Goal: Task Accomplishment & Management: Manage account settings

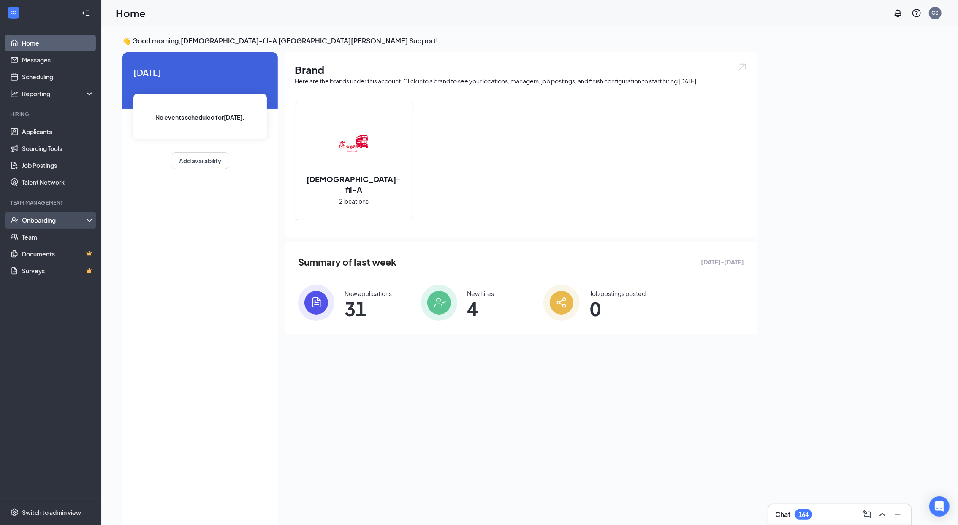
click at [43, 218] on div "Onboarding" at bounding box center [54, 220] width 65 height 8
click at [46, 246] on link "E-Verify" at bounding box center [58, 254] width 72 height 17
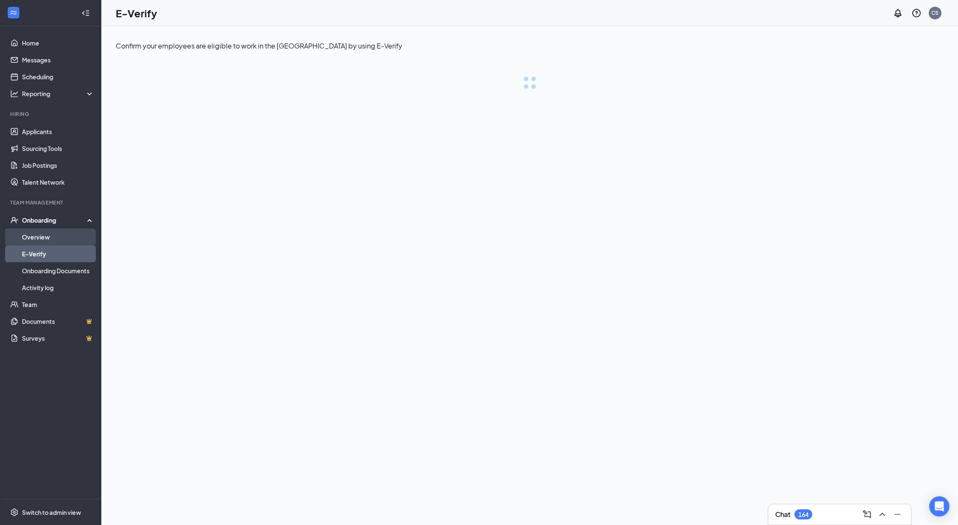
click at [49, 239] on link "Overview" at bounding box center [58, 237] width 72 height 17
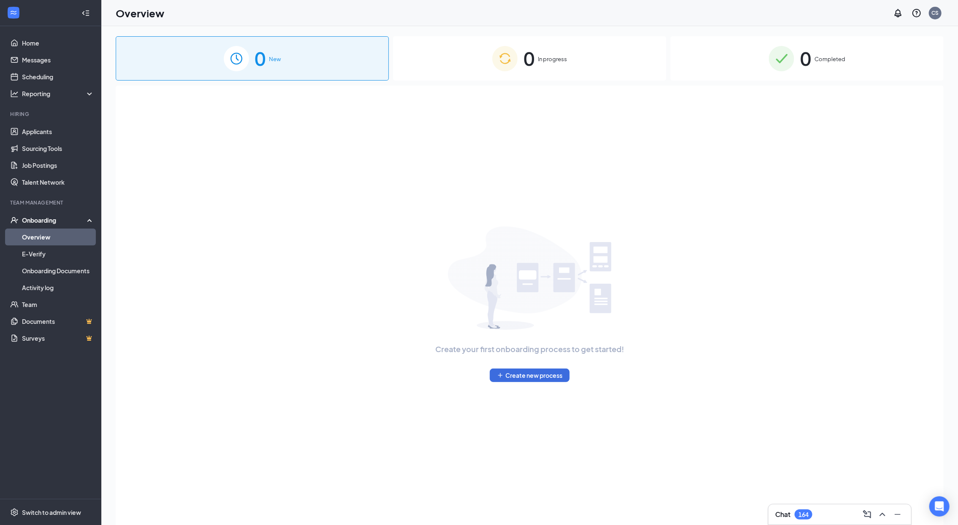
click at [49, 239] on link "Overview" at bounding box center [58, 237] width 72 height 17
click at [554, 65] on div "0 In progress" at bounding box center [529, 58] width 273 height 44
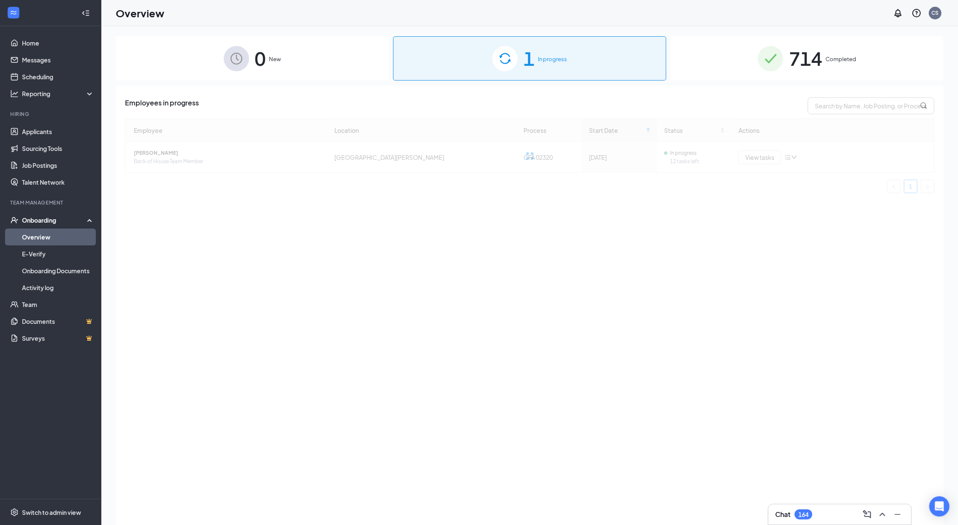
click at [554, 65] on div "1 In progress" at bounding box center [529, 58] width 273 height 44
click at [797, 60] on span "714" at bounding box center [805, 58] width 33 height 29
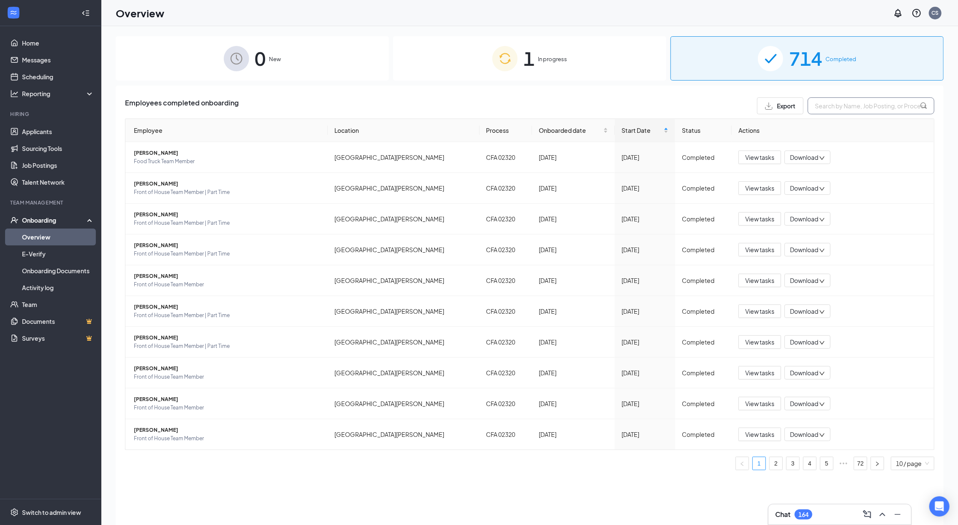
click at [869, 110] on input "text" at bounding box center [870, 105] width 127 height 17
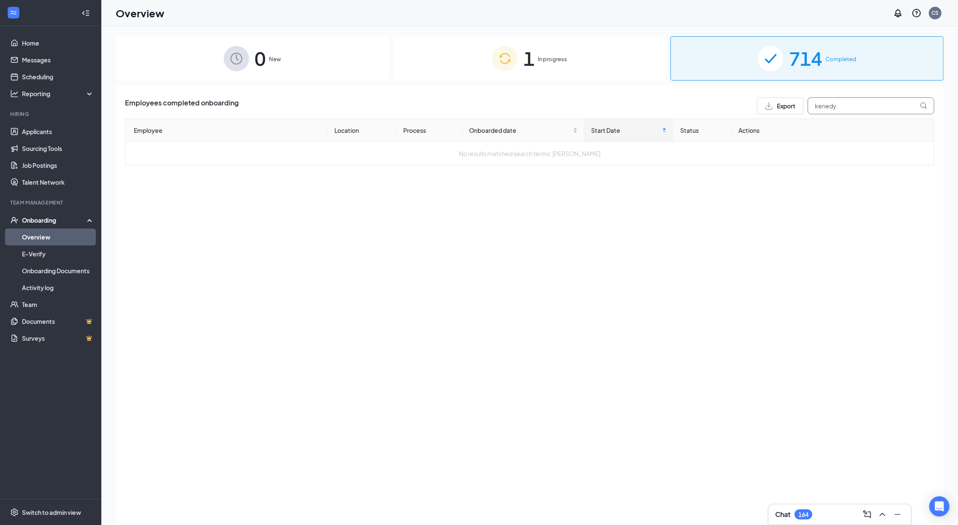
type input "kenedy"
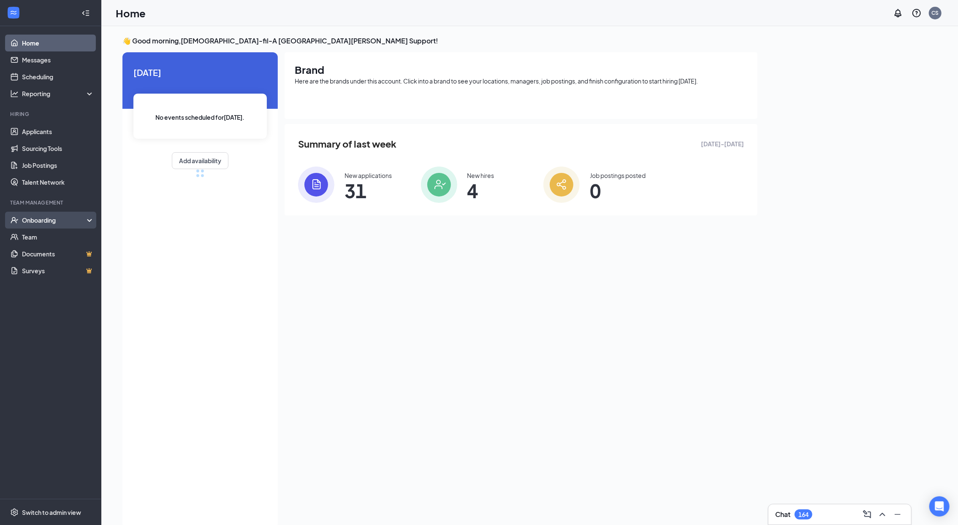
click at [71, 219] on div "Onboarding" at bounding box center [54, 220] width 65 height 8
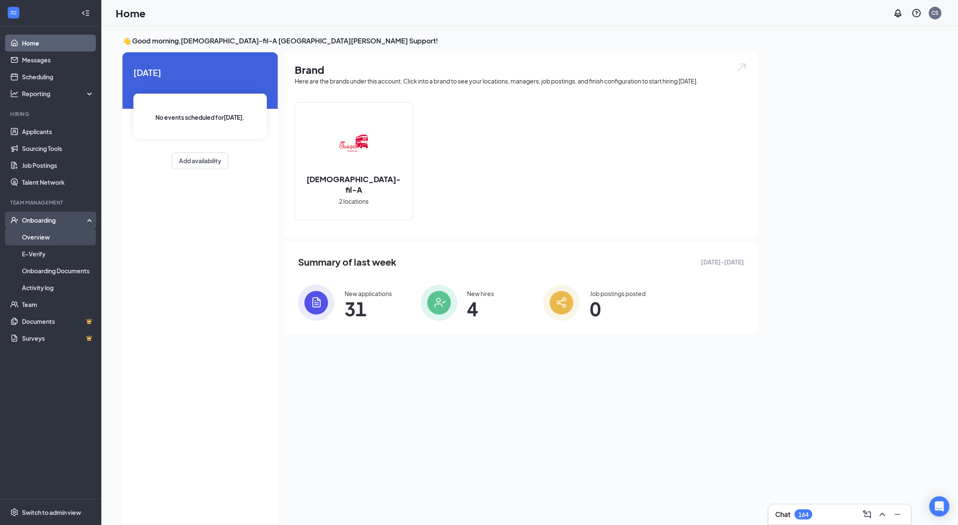
click at [68, 235] on link "Overview" at bounding box center [58, 237] width 72 height 17
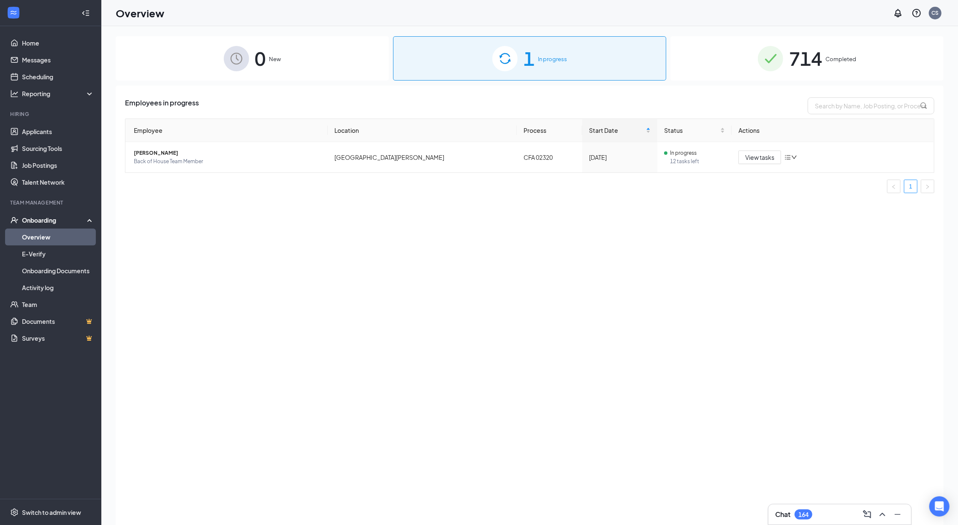
click at [841, 57] on span "Completed" at bounding box center [840, 59] width 31 height 8
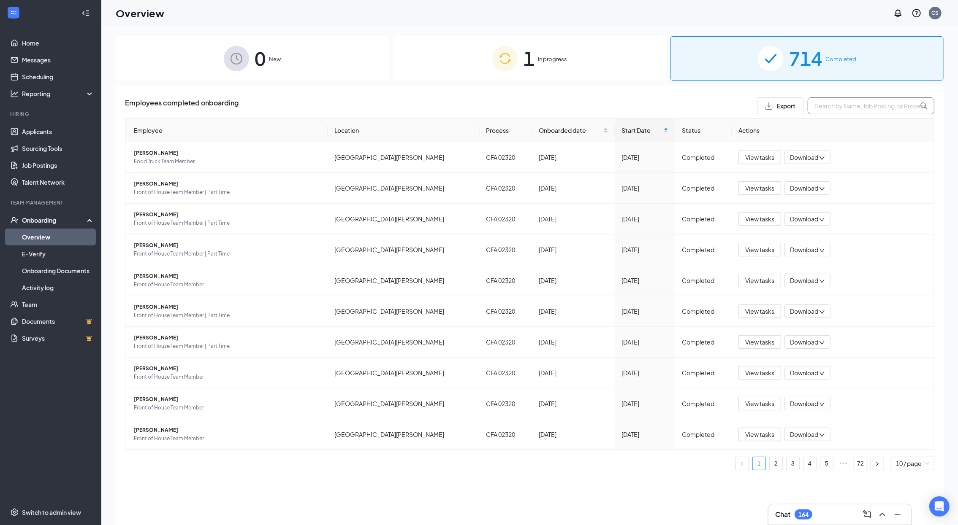
click at [836, 111] on input "text" at bounding box center [870, 105] width 127 height 17
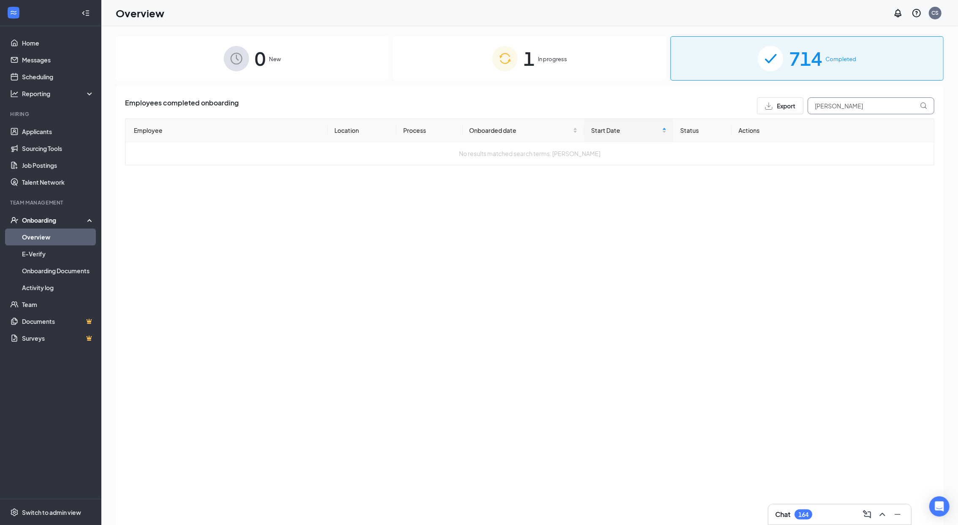
click at [845, 105] on input "wade" at bounding box center [870, 105] width 127 height 17
type input "kenedy"
click at [65, 303] on link "Team" at bounding box center [58, 304] width 72 height 17
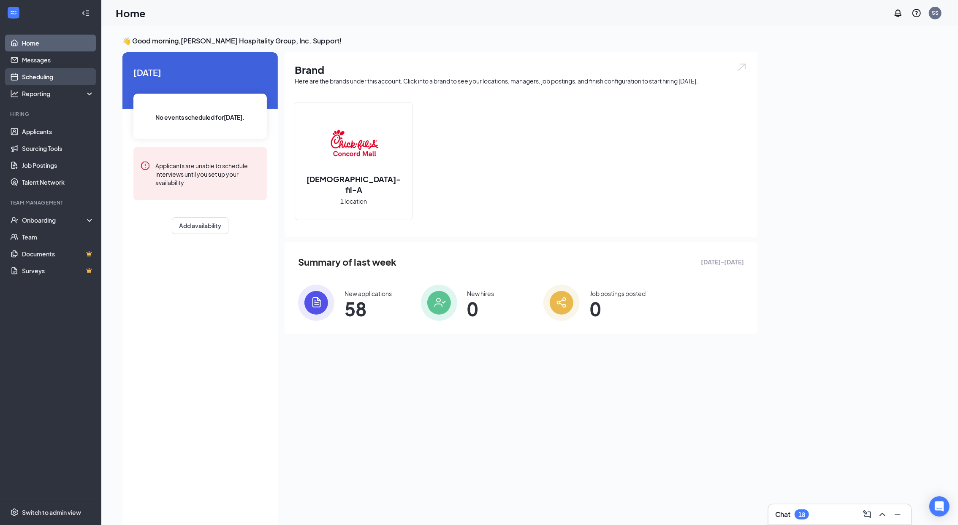
click at [60, 77] on link "Scheduling" at bounding box center [58, 76] width 72 height 17
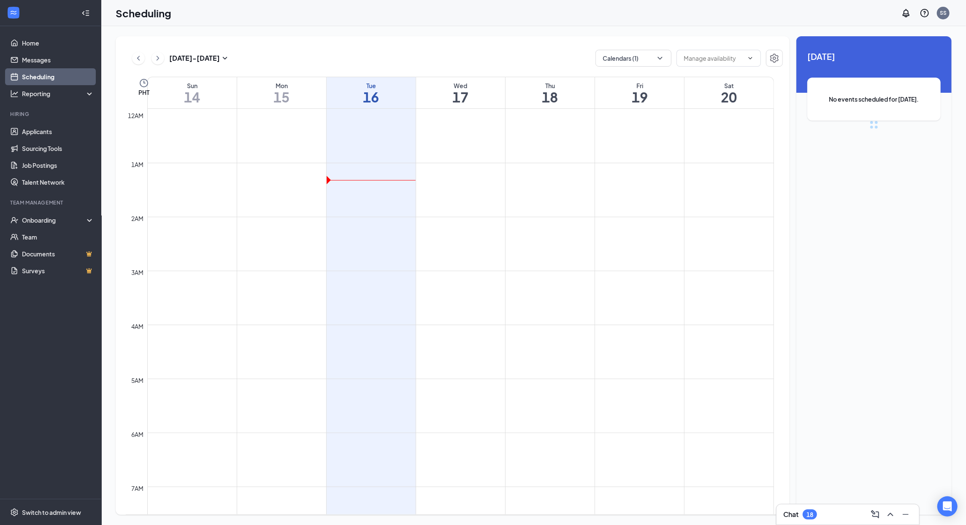
scroll to position [414, 0]
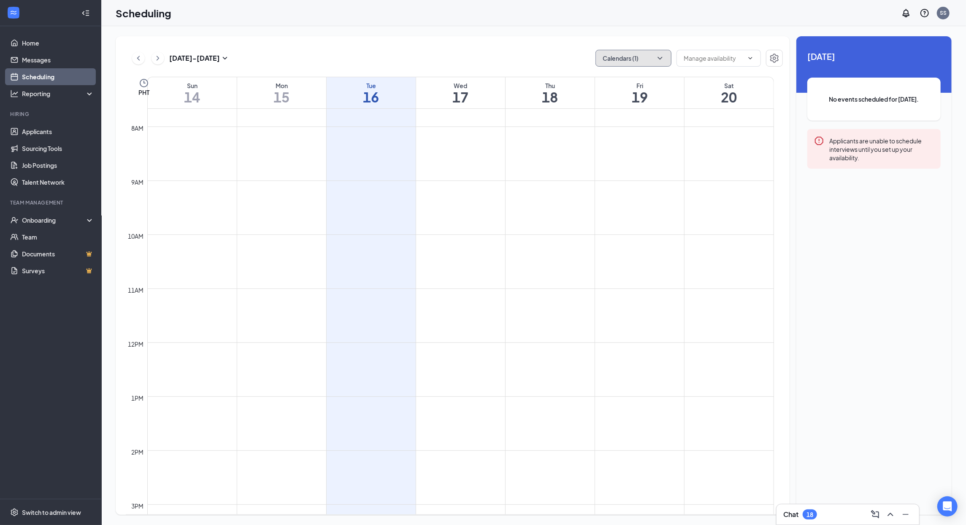
click at [636, 60] on button "Calendars (1)" at bounding box center [633, 58] width 76 height 17
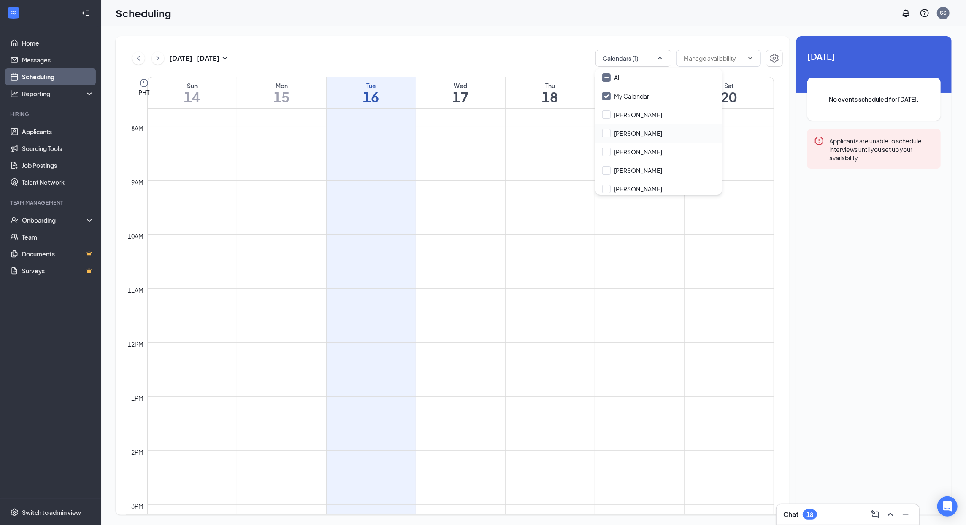
click at [638, 133] on div "Anthony" at bounding box center [658, 133] width 127 height 19
checkbox input "true"
click at [610, 91] on div "My Calendar" at bounding box center [658, 96] width 127 height 19
checkbox input "false"
click at [512, 59] on div "Sep 14 - Sep 20 Calendars (1)" at bounding box center [454, 58] width 657 height 17
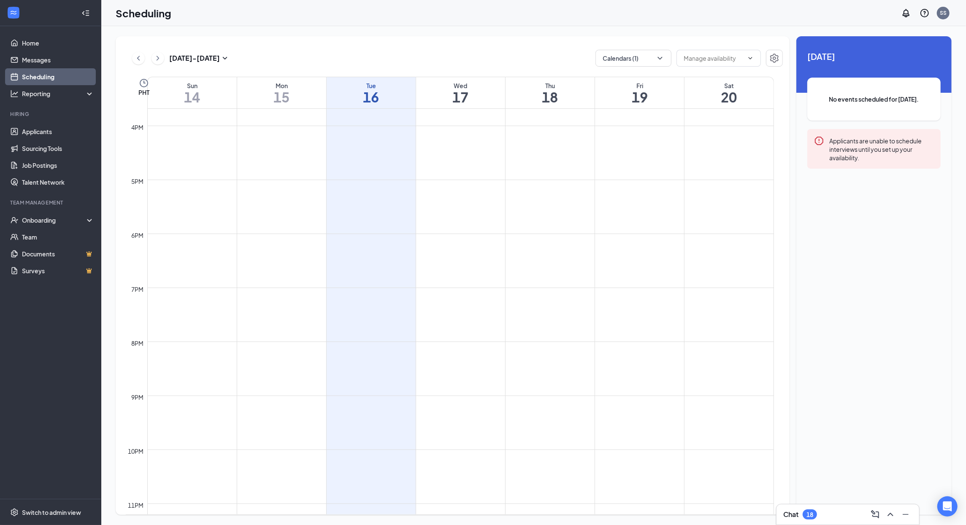
scroll to position [890, 0]
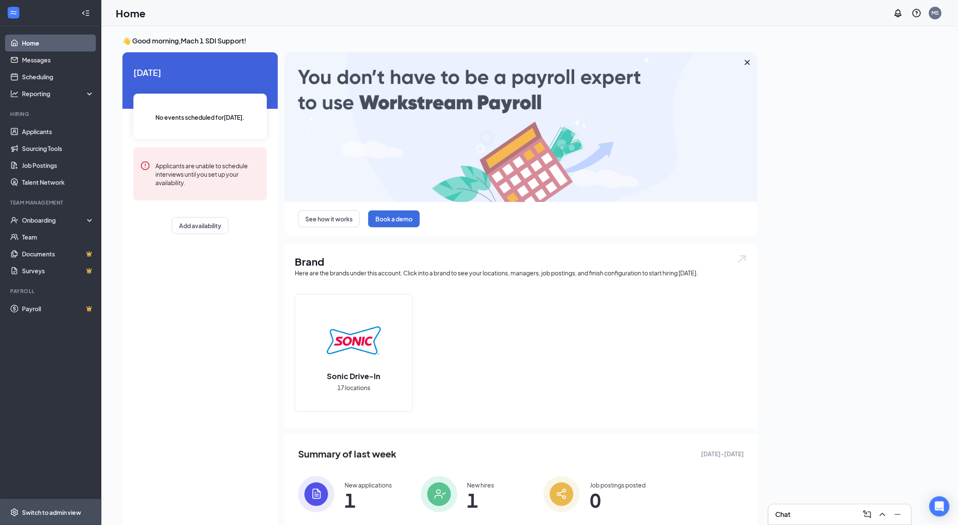
click at [54, 508] on span "Switch to admin view" at bounding box center [58, 513] width 72 height 26
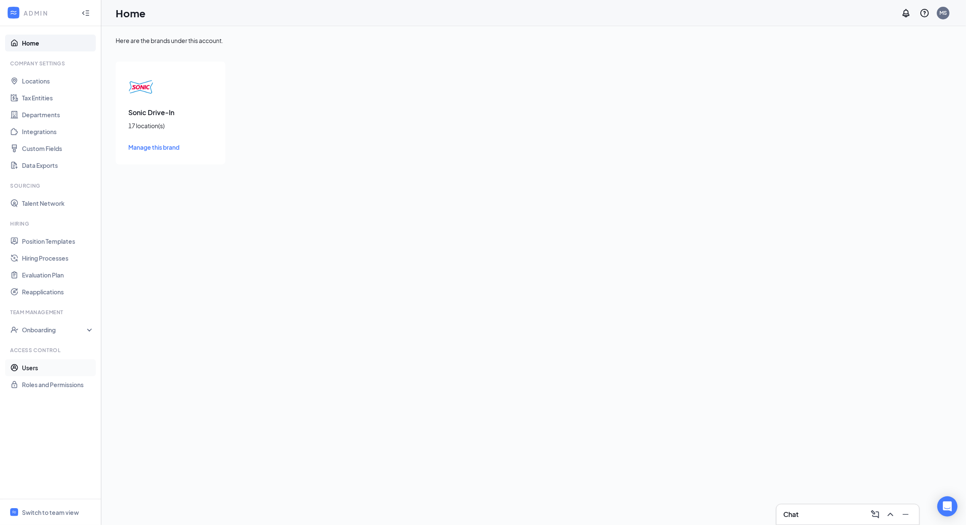
click at [67, 372] on link "Users" at bounding box center [58, 368] width 72 height 17
checkbox input "false"
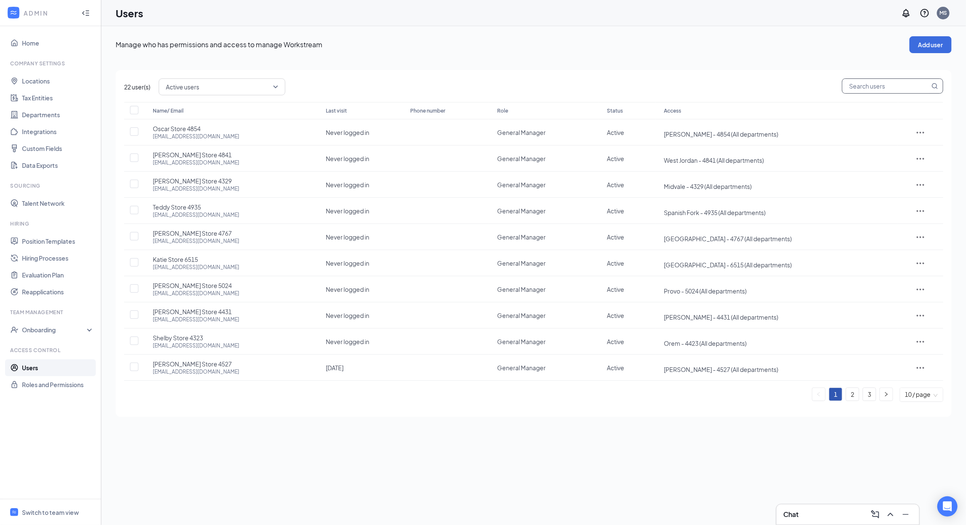
click at [869, 86] on input "text" at bounding box center [885, 86] width 87 height 14
paste input "sonic4879@inspirepartners.net"
type input "sonic4879@inspirepartners.net"
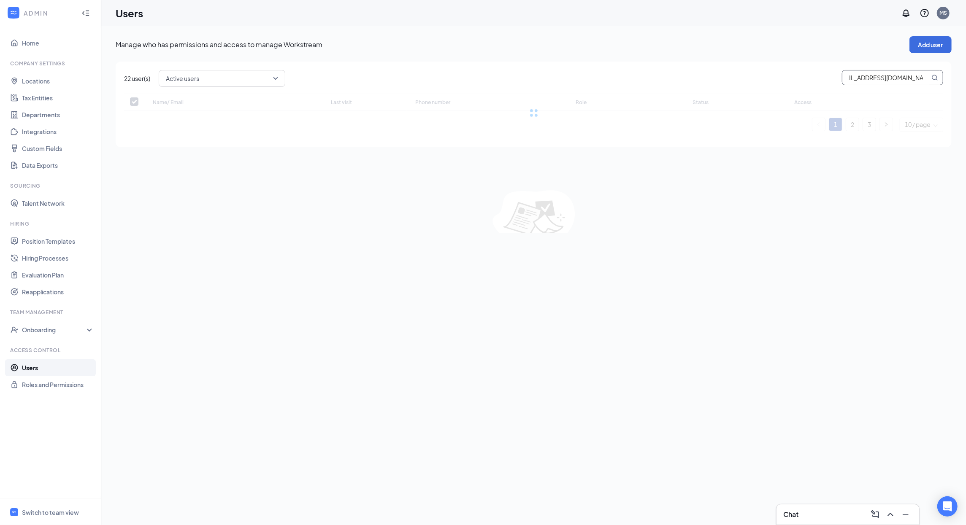
checkbox input "false"
type input "sonic4879@inspirepartners.net"
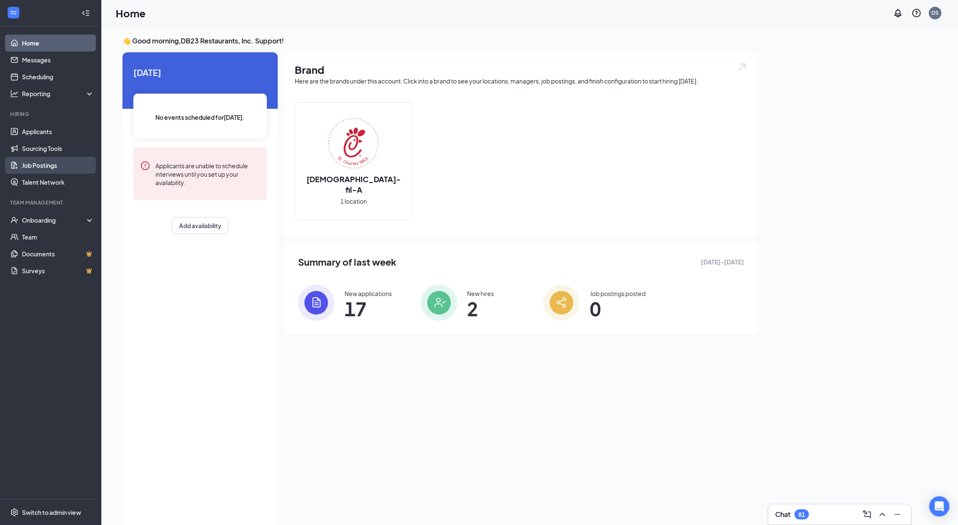
click at [55, 165] on link "Job Postings" at bounding box center [58, 165] width 72 height 17
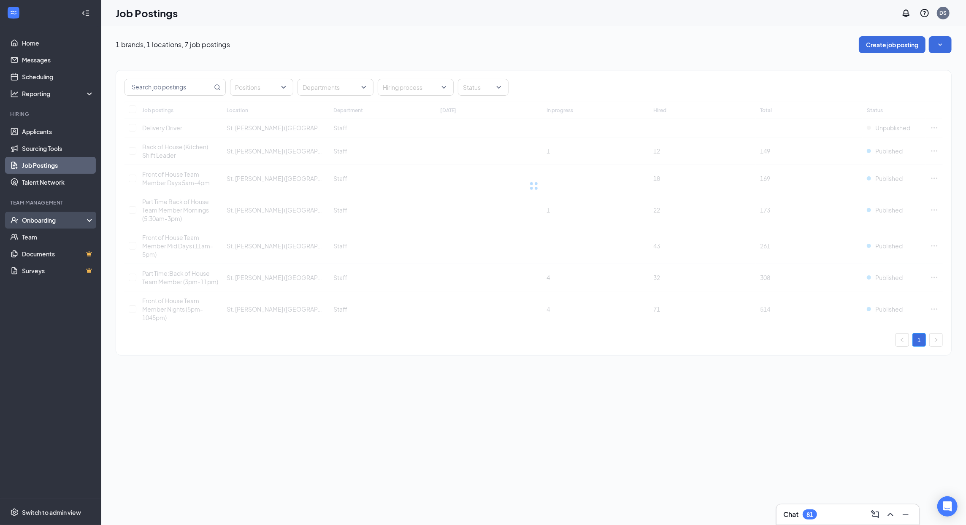
click at [84, 218] on div "Onboarding" at bounding box center [54, 220] width 65 height 8
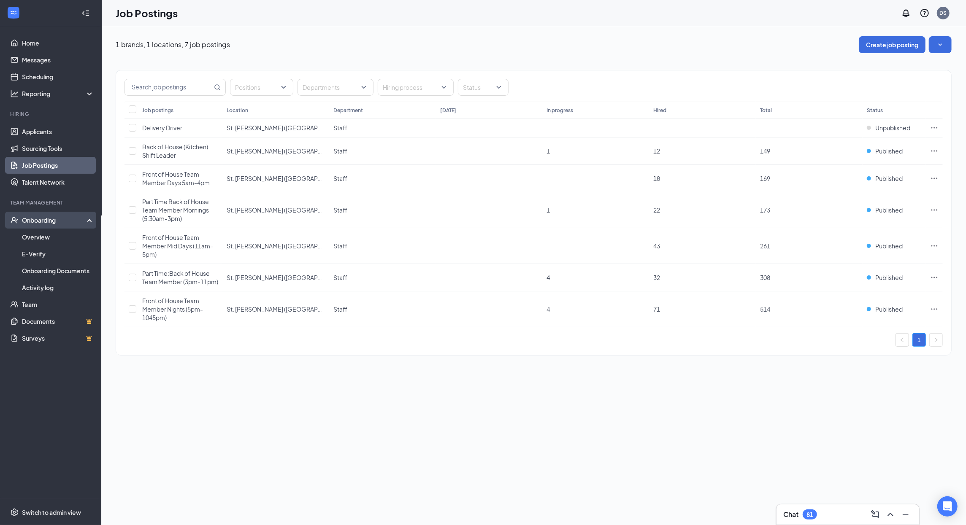
click at [84, 218] on div "Onboarding" at bounding box center [54, 220] width 65 height 8
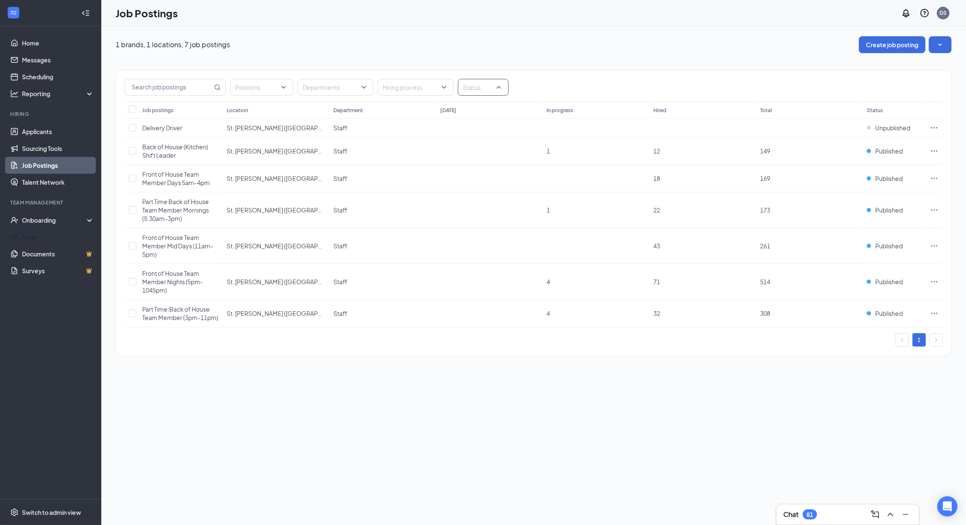
click at [493, 88] on div at bounding box center [479, 88] width 38 height 14
click at [492, 131] on span "Published" at bounding box center [489, 130] width 27 height 8
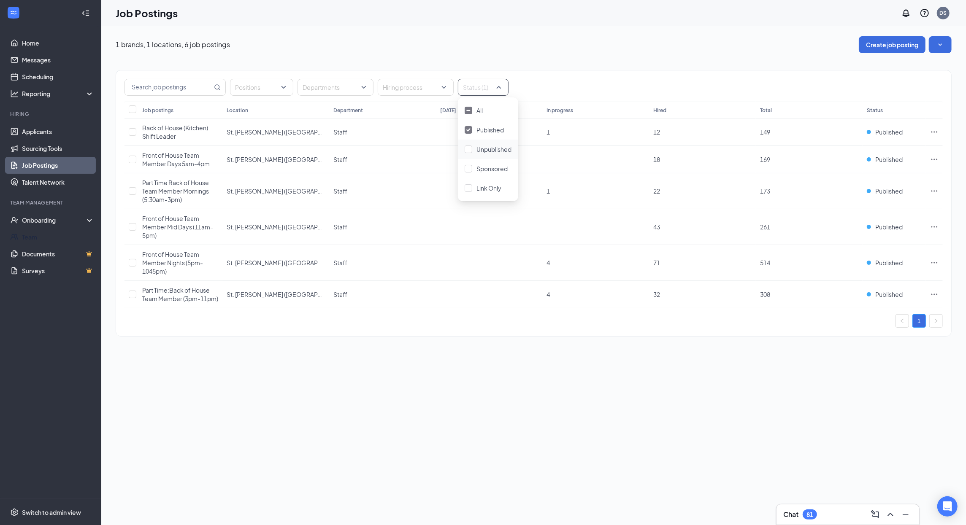
click at [432, 46] on div "1 brands, 1 locations, 6 job postings Create job posting" at bounding box center [534, 44] width 836 height 17
click at [189, 165] on span "Front of House Team Member Days 5am-4pm" at bounding box center [176, 160] width 68 height 16
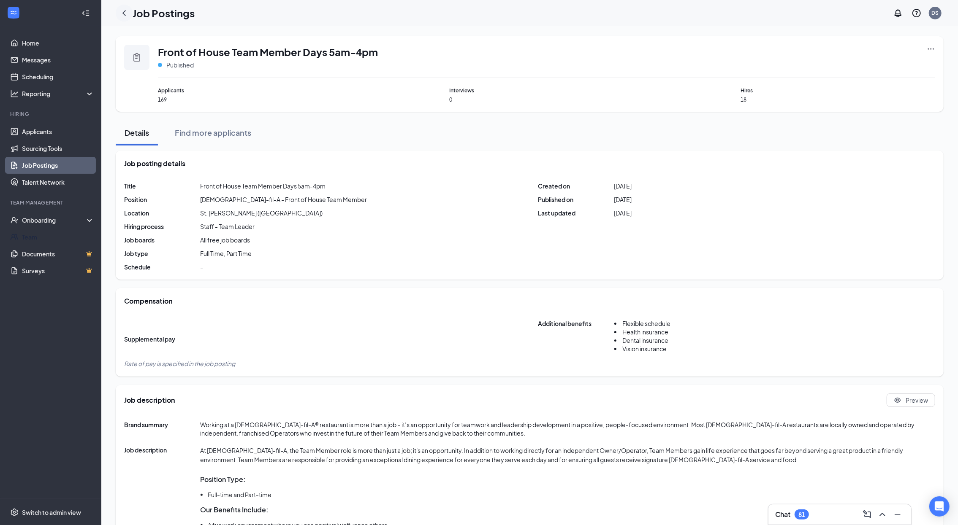
click at [126, 14] on icon "ChevronLeft" at bounding box center [124, 13] width 10 height 10
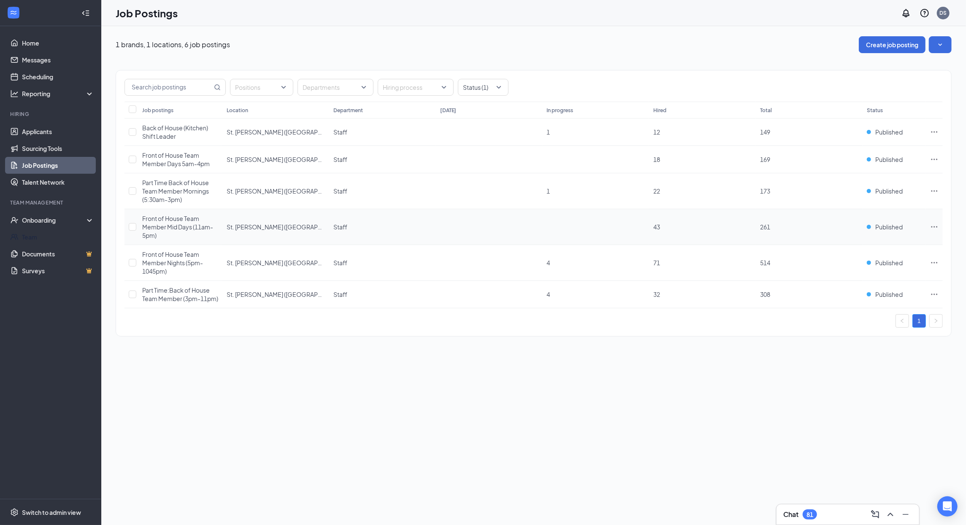
click at [169, 226] on span "Front of House Team Member Mid Days (11am-5pm)" at bounding box center [177, 227] width 71 height 24
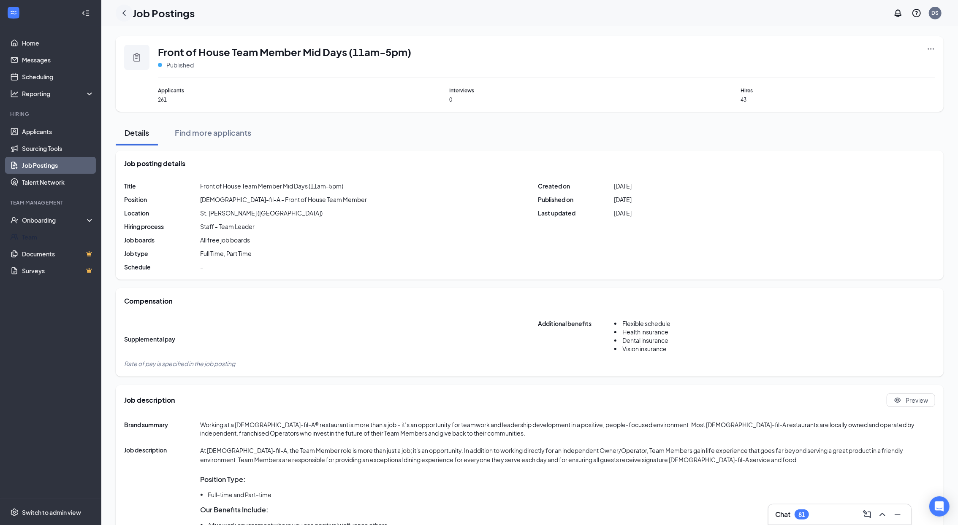
click at [128, 16] on icon "ChevronLeft" at bounding box center [124, 13] width 10 height 10
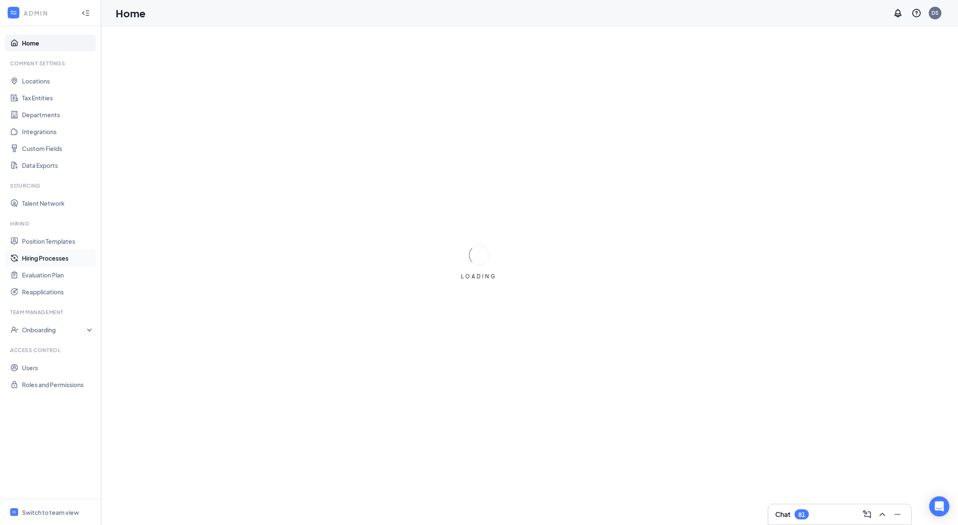
click at [60, 261] on link "Hiring Processes" at bounding box center [58, 258] width 72 height 17
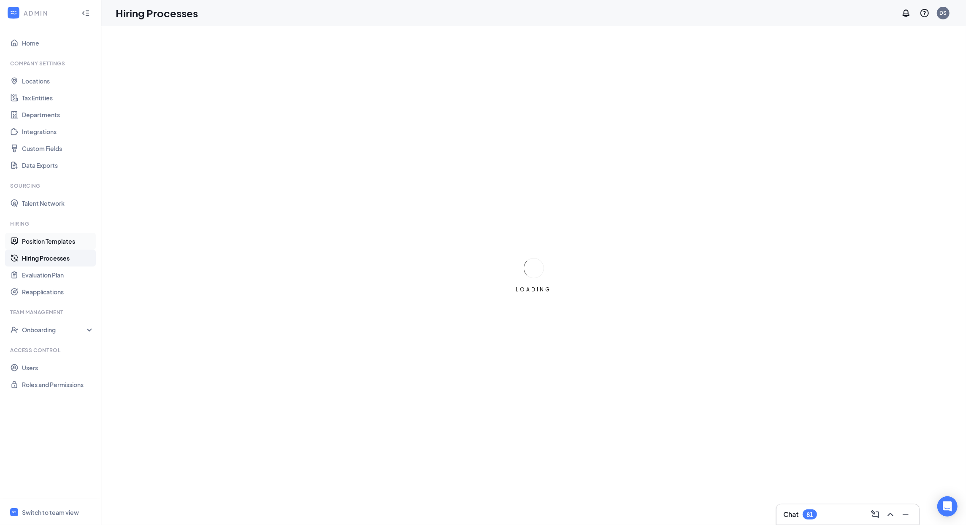
click at [62, 247] on link "Position Templates" at bounding box center [58, 241] width 72 height 17
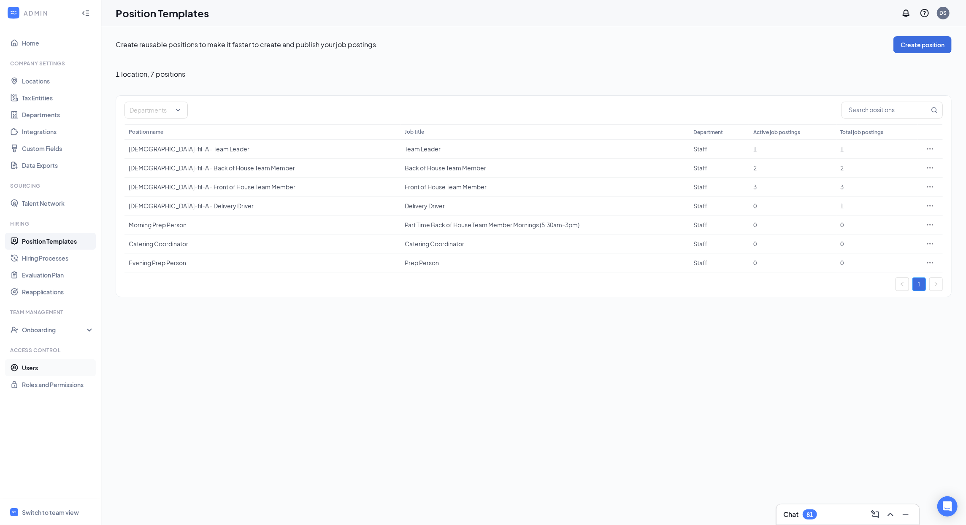
click at [46, 362] on link "Users" at bounding box center [58, 368] width 72 height 17
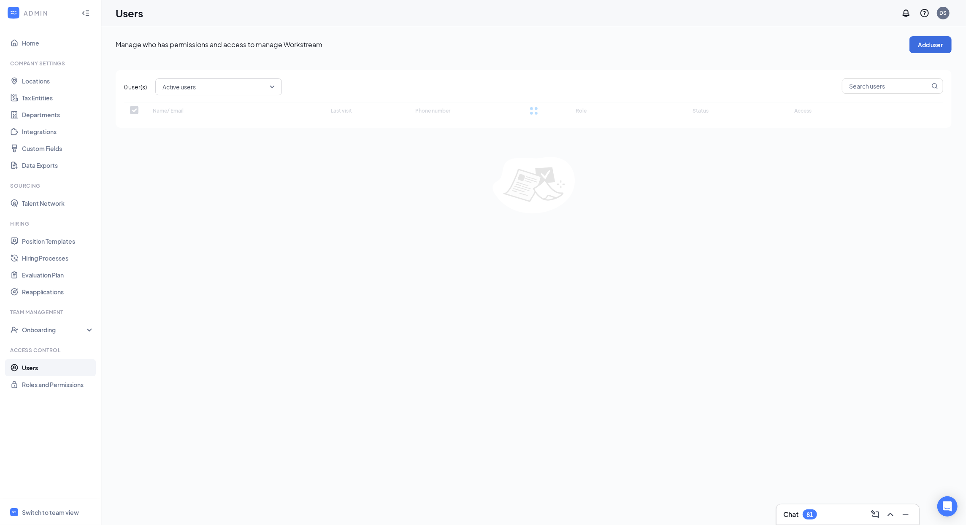
checkbox input "false"
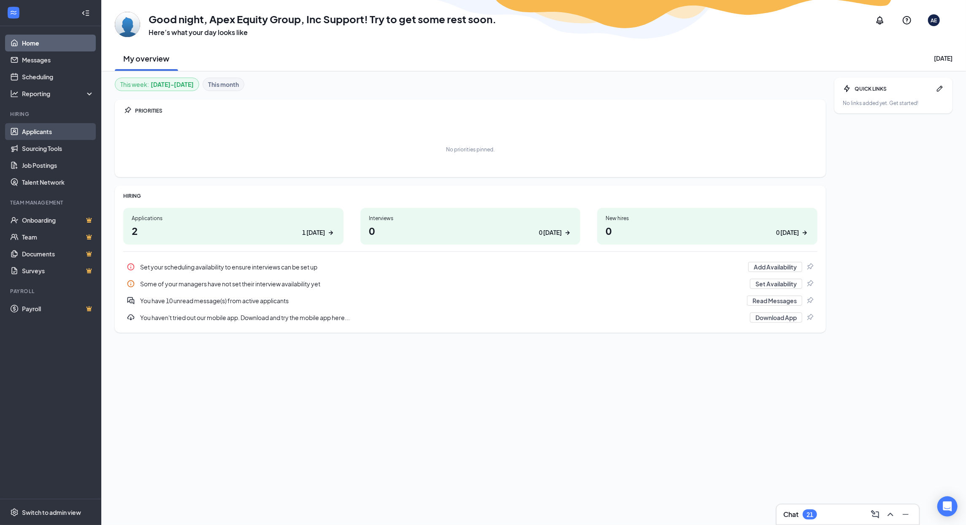
click at [52, 134] on link "Applicants" at bounding box center [58, 131] width 72 height 17
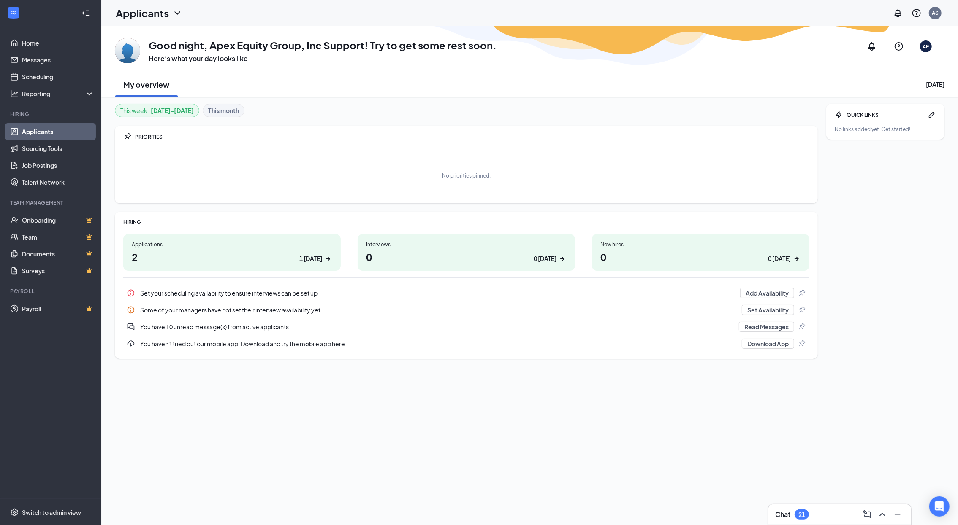
click at [52, 134] on link "Applicants" at bounding box center [58, 131] width 72 height 17
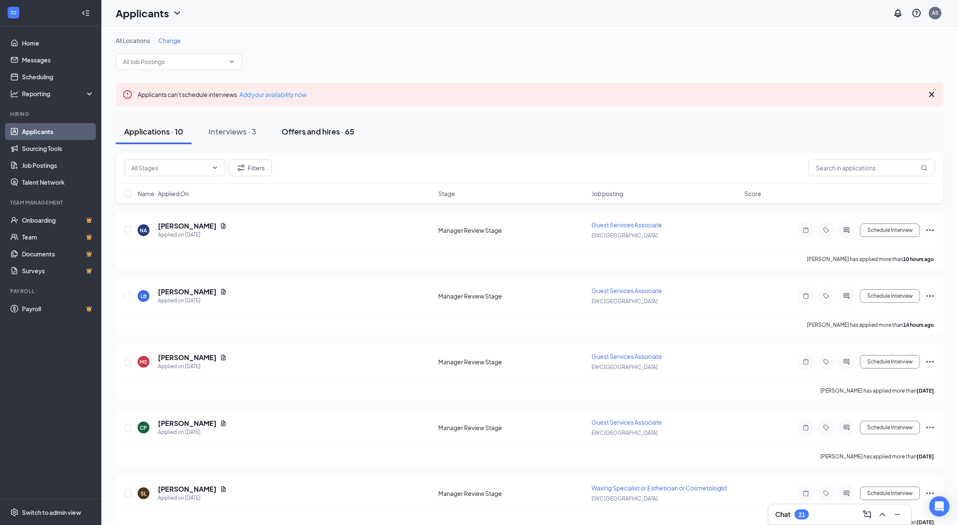
click at [344, 131] on div "Offers and hires · 65" at bounding box center [317, 131] width 73 height 11
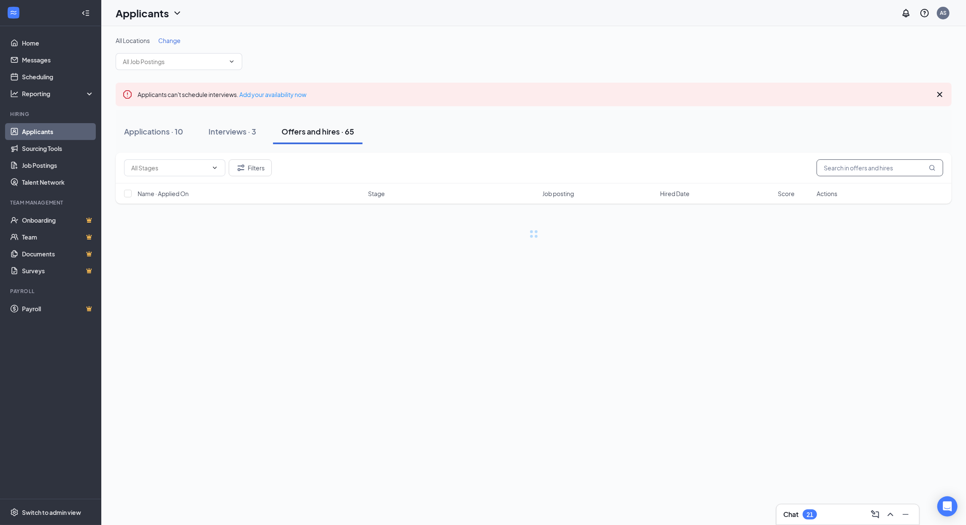
click at [850, 174] on input "text" at bounding box center [880, 168] width 127 height 17
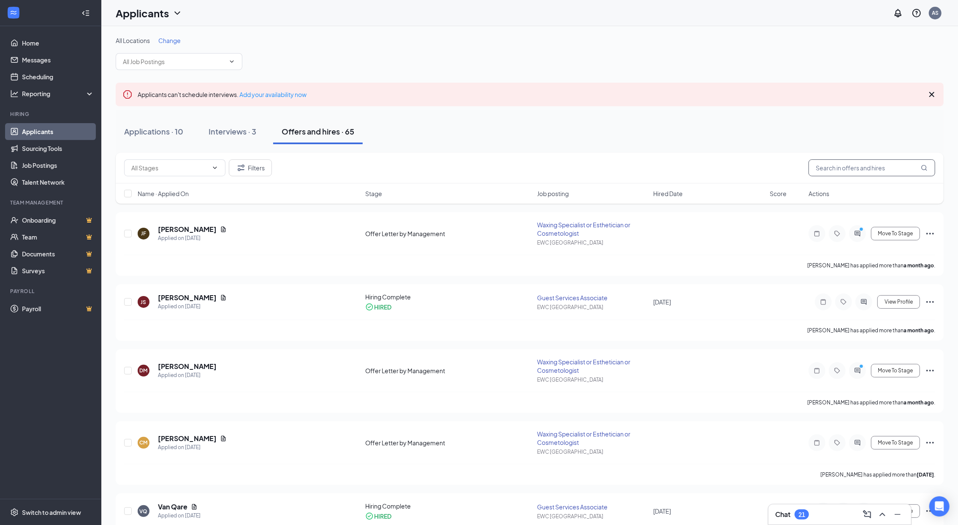
paste input "[PERSON_NAME]"
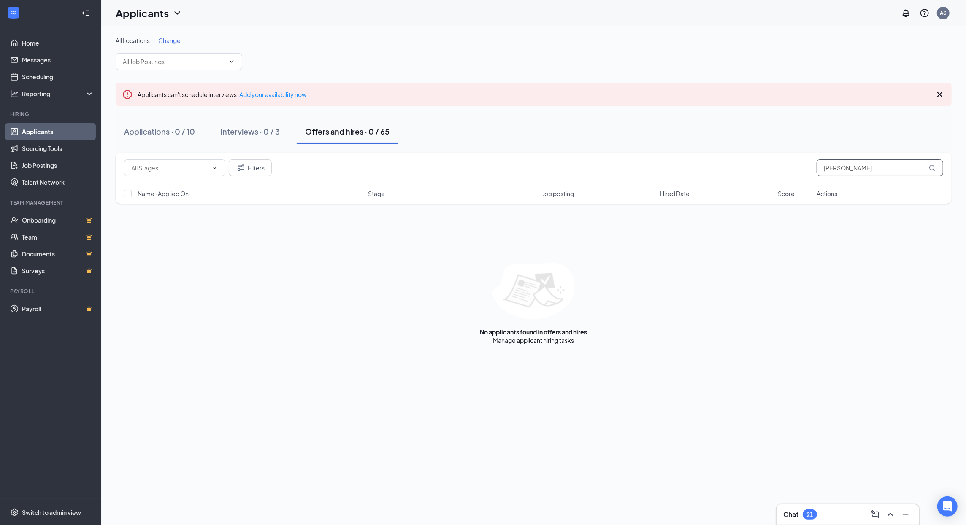
type input "[PERSON_NAME]"
click at [344, 338] on div "No applicants found in offers and hires Manage applicant hiring tasks" at bounding box center [534, 304] width 836 height 82
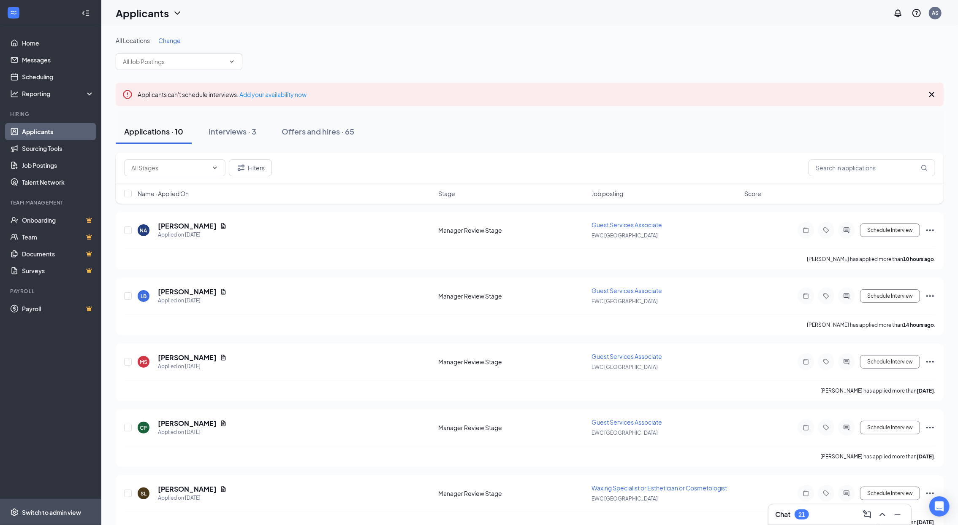
click at [54, 511] on div "Switch to admin view" at bounding box center [51, 513] width 59 height 8
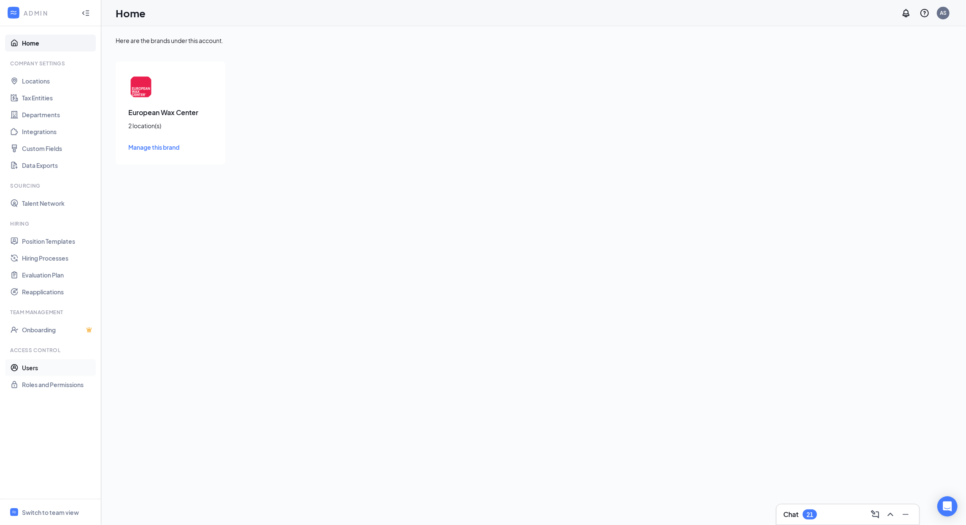
click at [70, 360] on link "Users" at bounding box center [58, 368] width 72 height 17
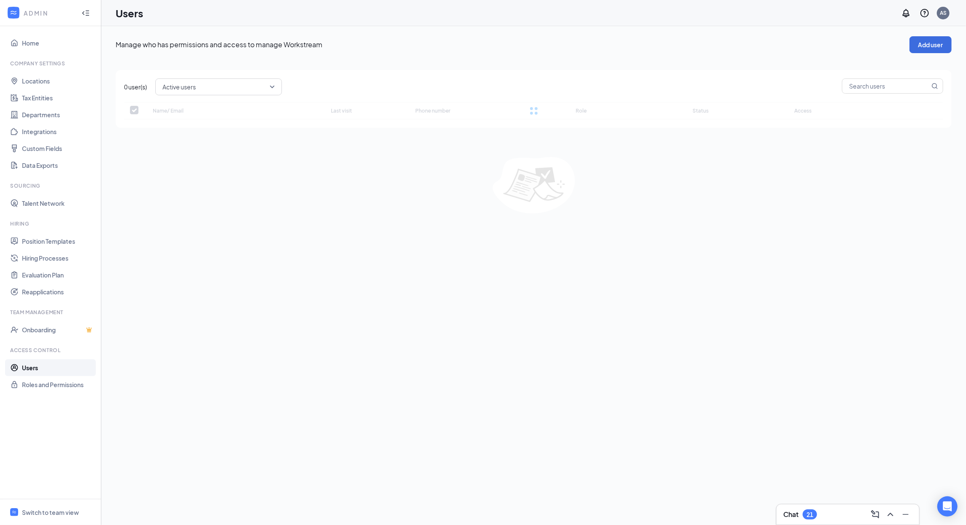
checkbox input "false"
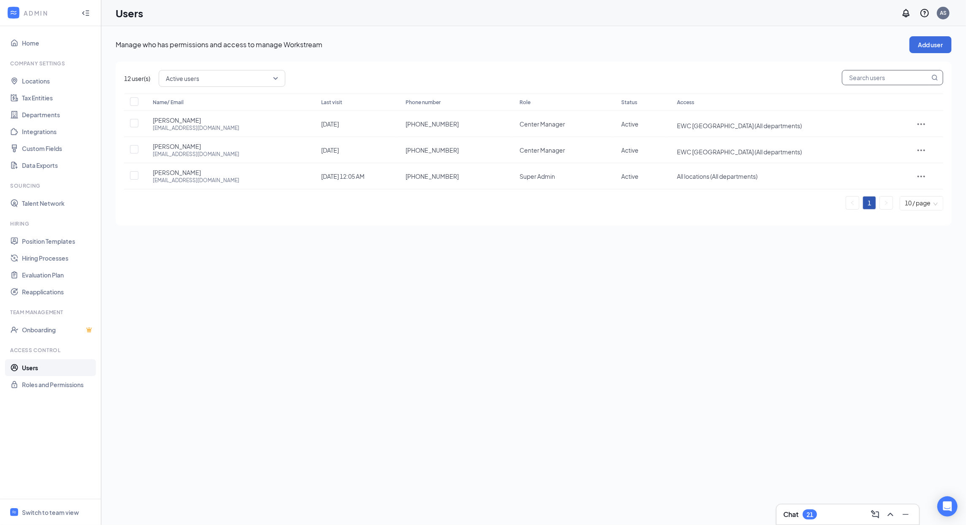
click at [866, 80] on input "text" at bounding box center [885, 77] width 87 height 14
paste input "[PERSON_NAME]"
type input "[PERSON_NAME]"
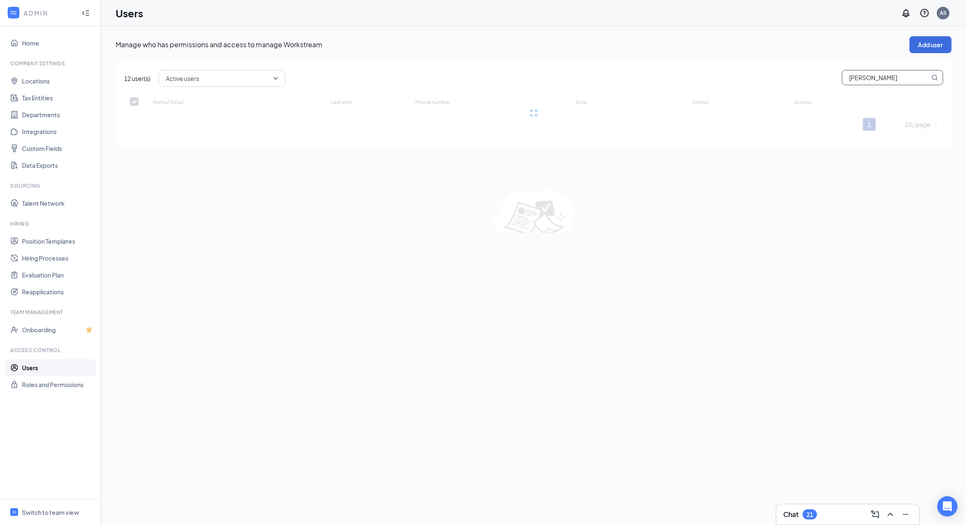
checkbox input "false"
type input "[PERSON_NAME]"
click at [663, 82] on div "Active users [PERSON_NAME]" at bounding box center [551, 78] width 785 height 17
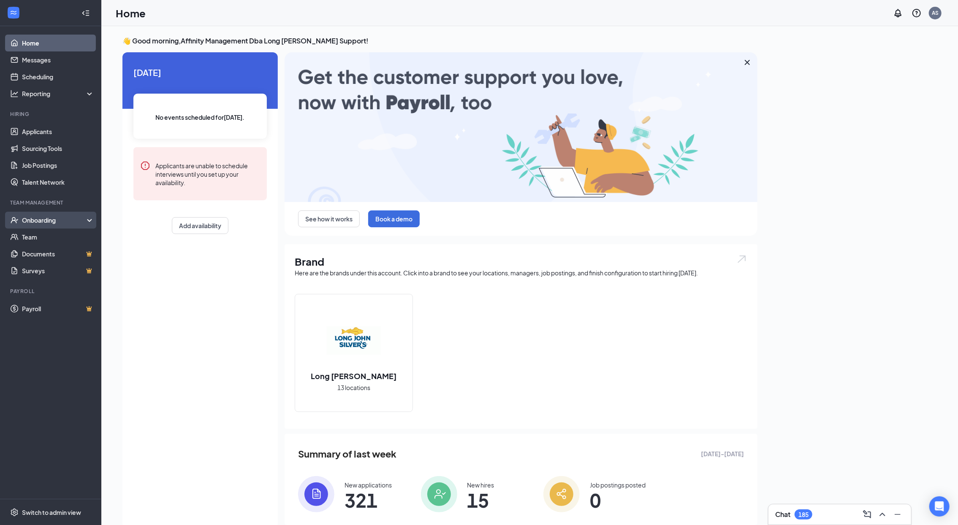
click at [55, 219] on div "Onboarding" at bounding box center [54, 220] width 65 height 8
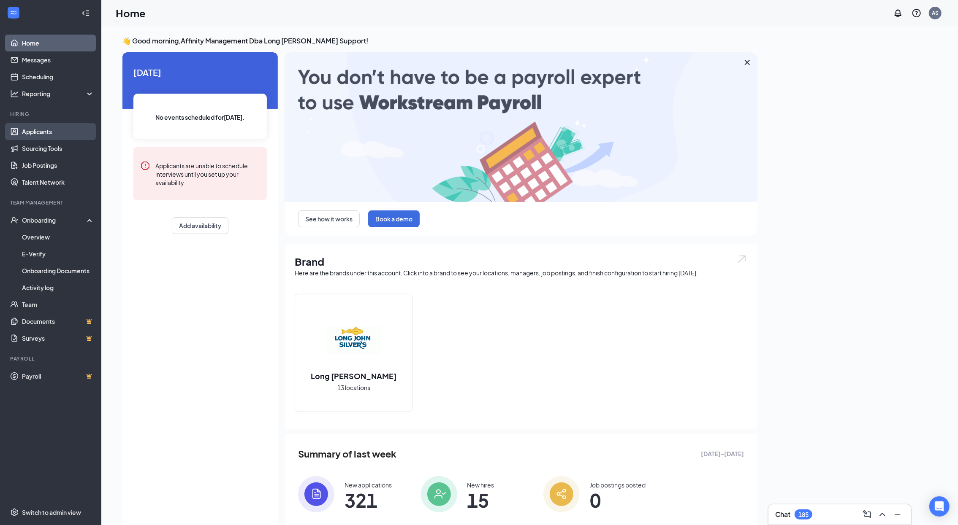
click at [53, 133] on link "Applicants" at bounding box center [58, 131] width 72 height 17
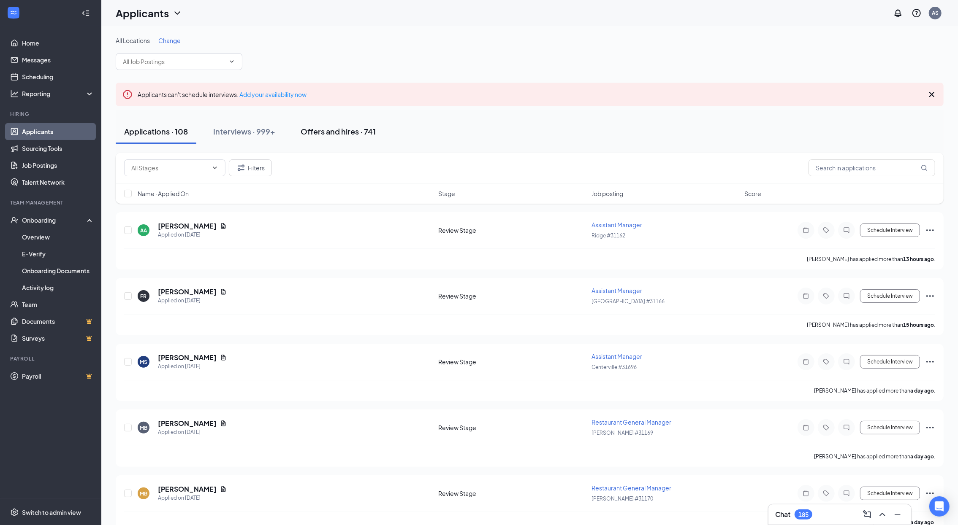
click at [332, 130] on div "Offers and hires · 741" at bounding box center [337, 131] width 75 height 11
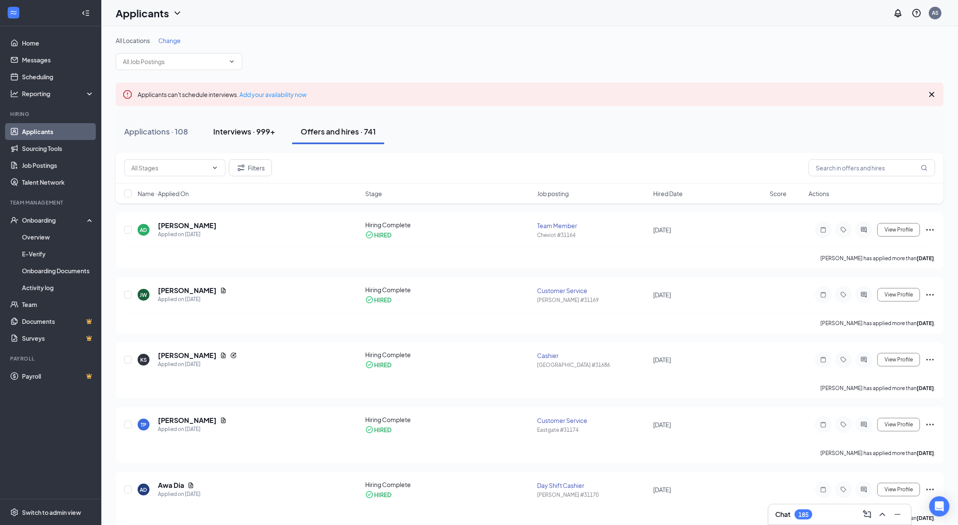
click at [252, 135] on div "Interviews · 999+" at bounding box center [244, 131] width 62 height 11
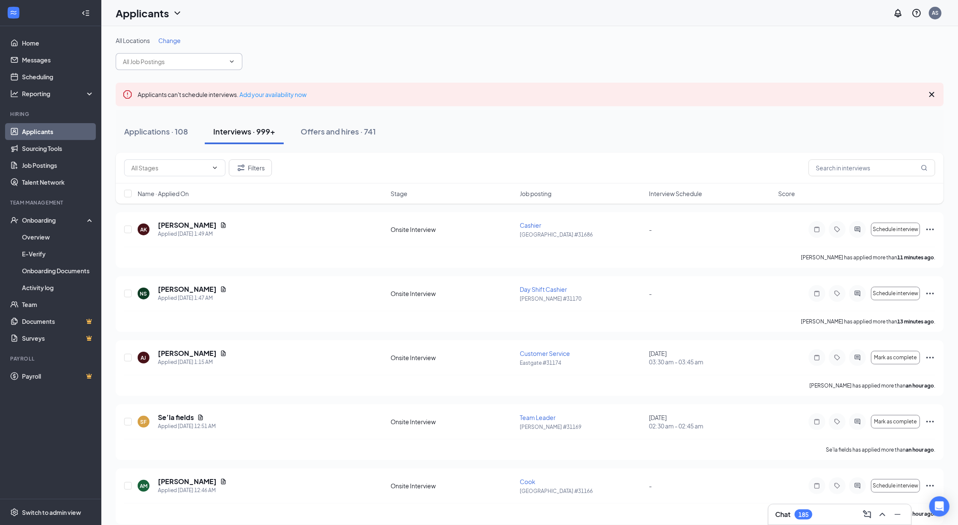
click at [204, 60] on input "text" at bounding box center [174, 61] width 102 height 9
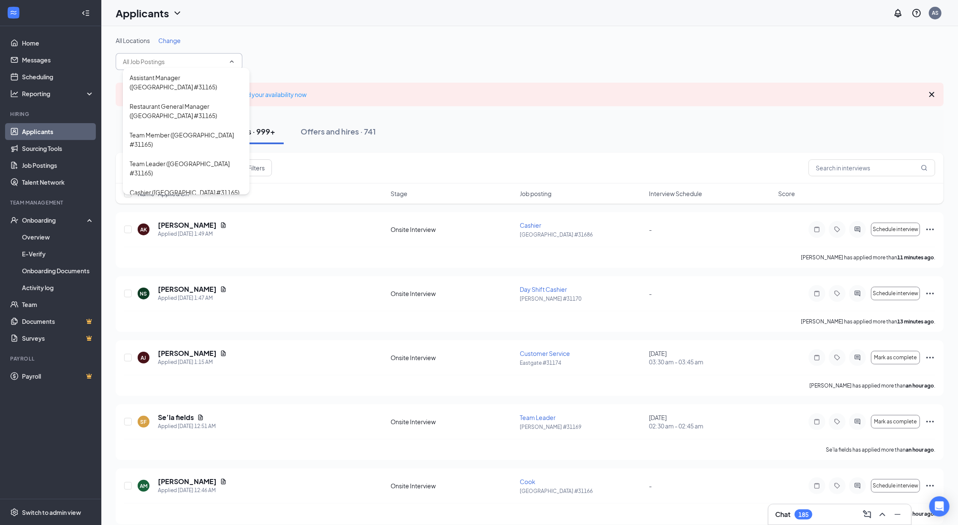
click at [341, 59] on div "All Locations Change Assistant Manager (Alexandria #31165) Restaurant General M…" at bounding box center [530, 53] width 828 height 34
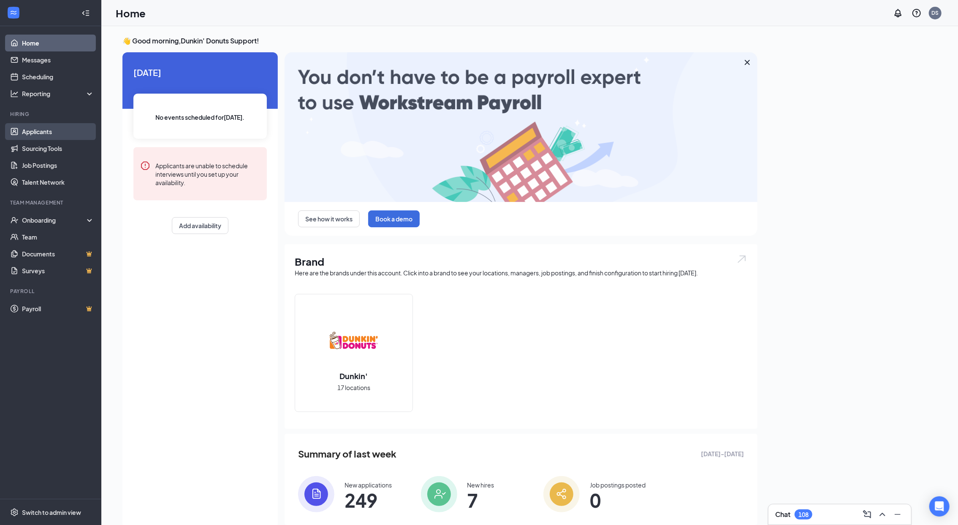
click at [50, 138] on link "Applicants" at bounding box center [58, 131] width 72 height 17
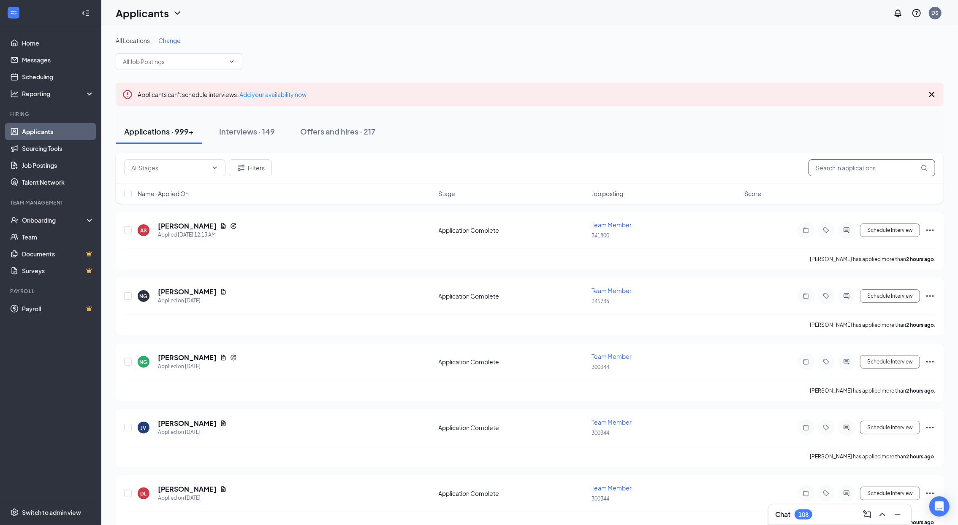
click at [828, 166] on input "text" at bounding box center [871, 168] width 127 height 17
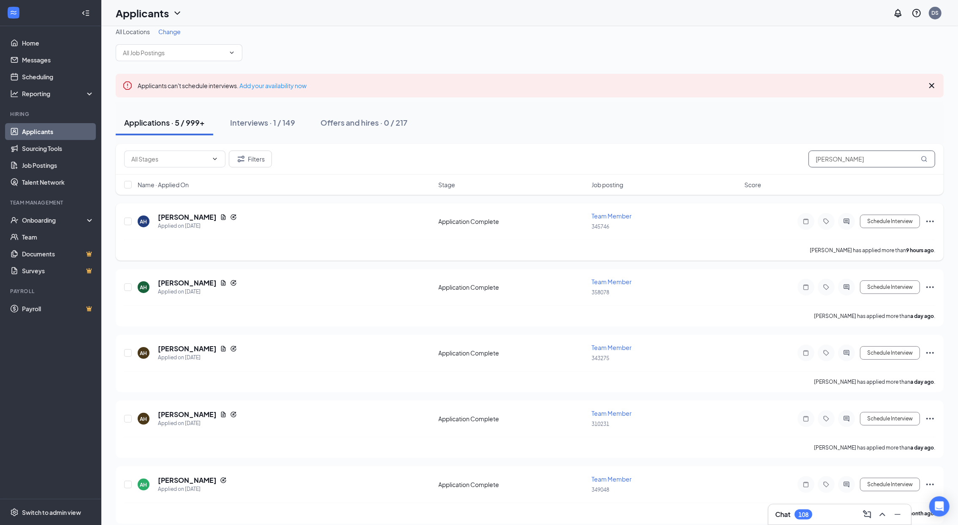
scroll to position [17, 0]
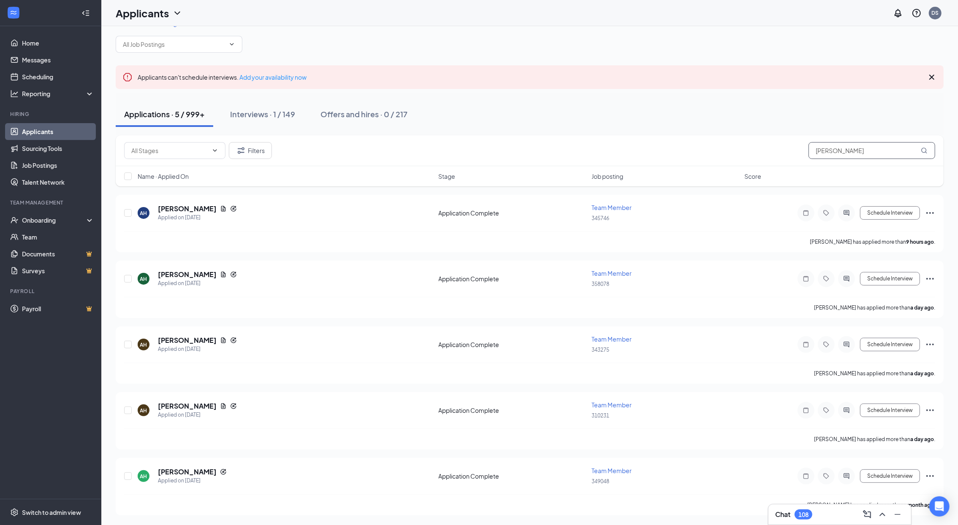
type input "amber hazen"
click at [267, 114] on div "Interviews · 1 / 149" at bounding box center [262, 114] width 65 height 11
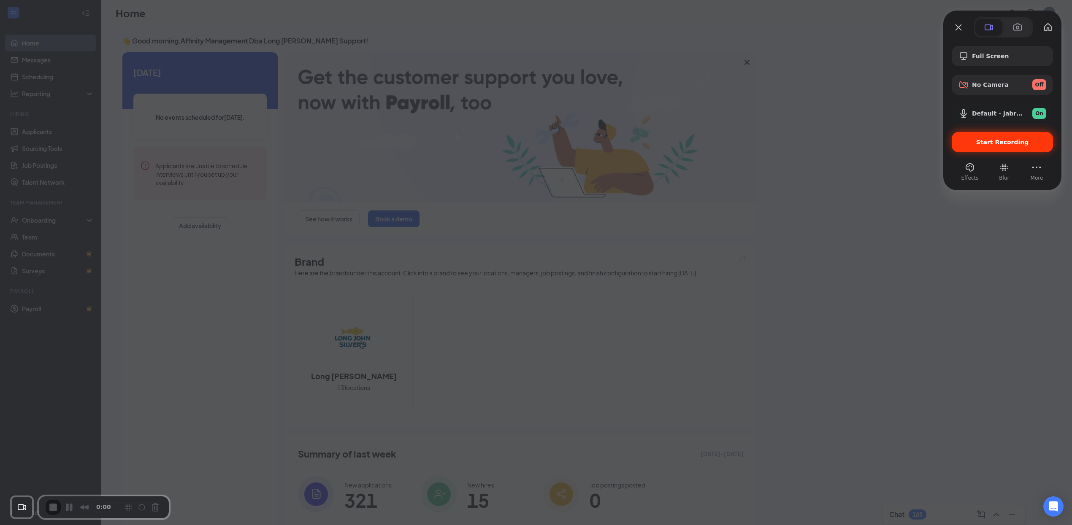
click at [966, 141] on span "Start Recording" at bounding box center [1002, 142] width 53 height 7
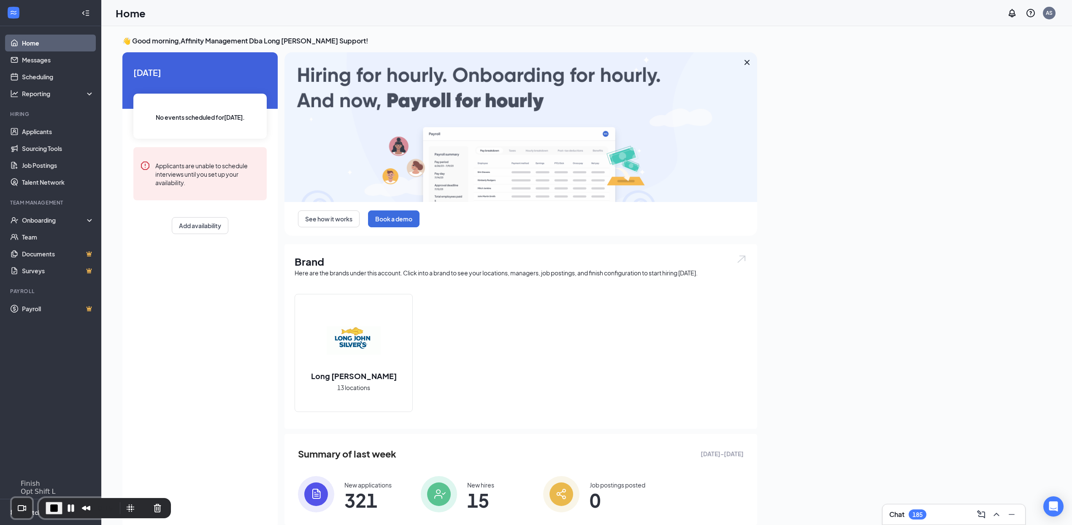
click at [55, 510] on span "End Recording" at bounding box center [54, 508] width 10 height 10
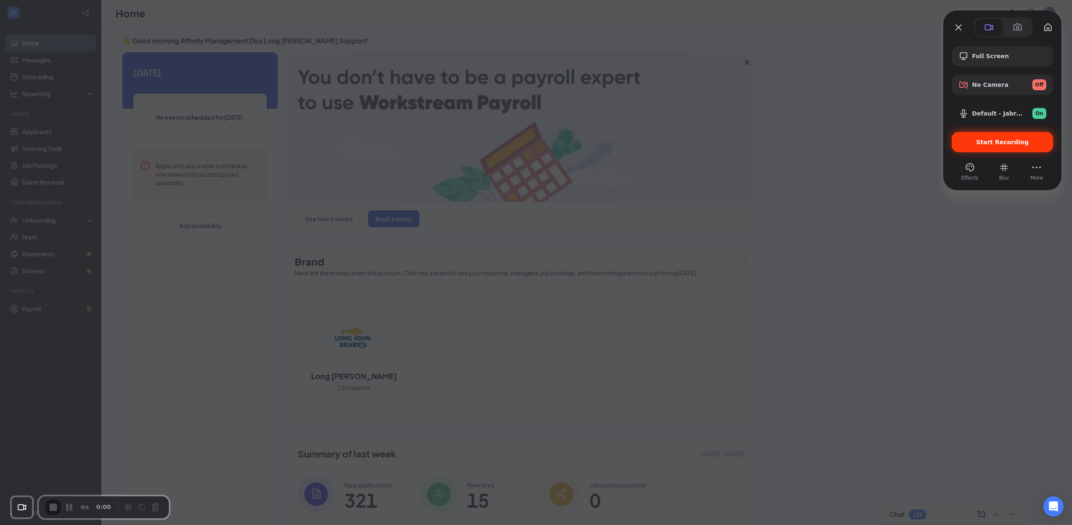
click at [966, 148] on div "Start Recording" at bounding box center [1002, 142] width 101 height 20
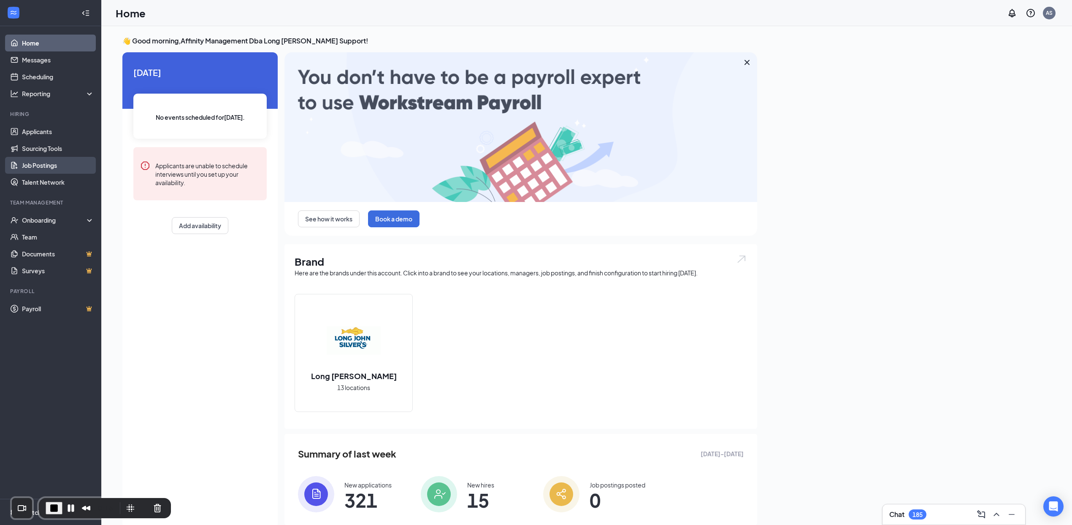
click at [46, 166] on link "Job Postings" at bounding box center [58, 165] width 72 height 17
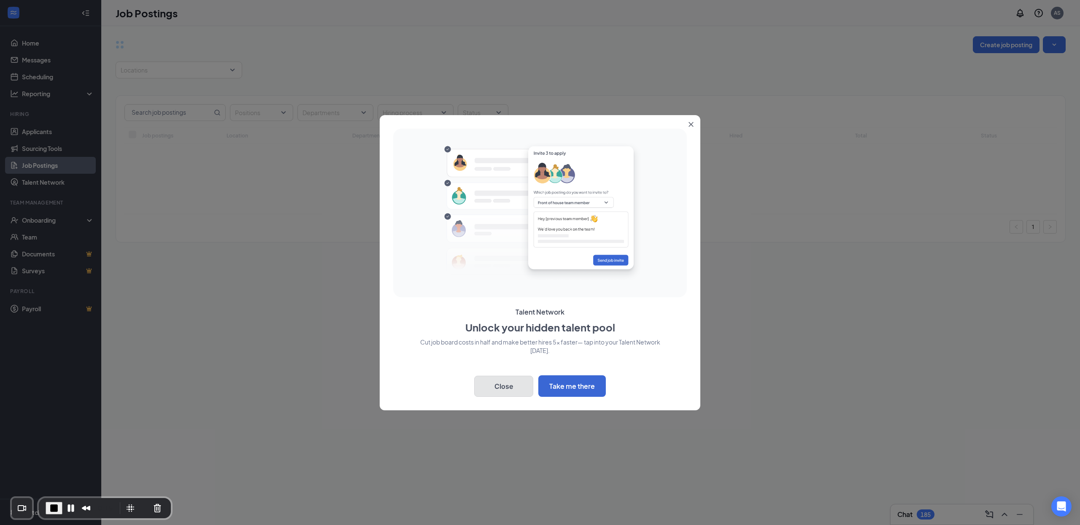
click at [507, 387] on button "Close" at bounding box center [503, 386] width 59 height 21
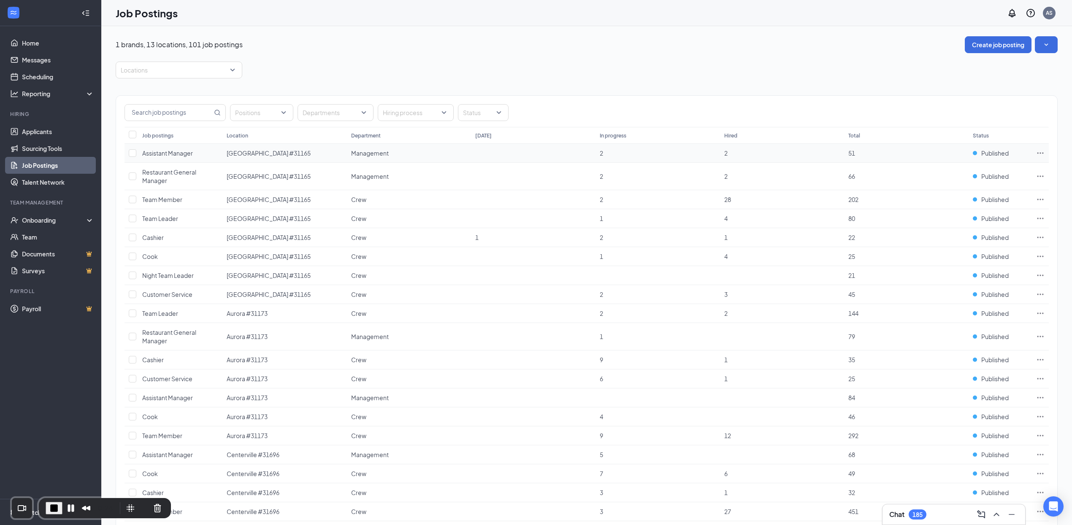
click at [169, 153] on span "Assistant Manager" at bounding box center [167, 153] width 51 height 8
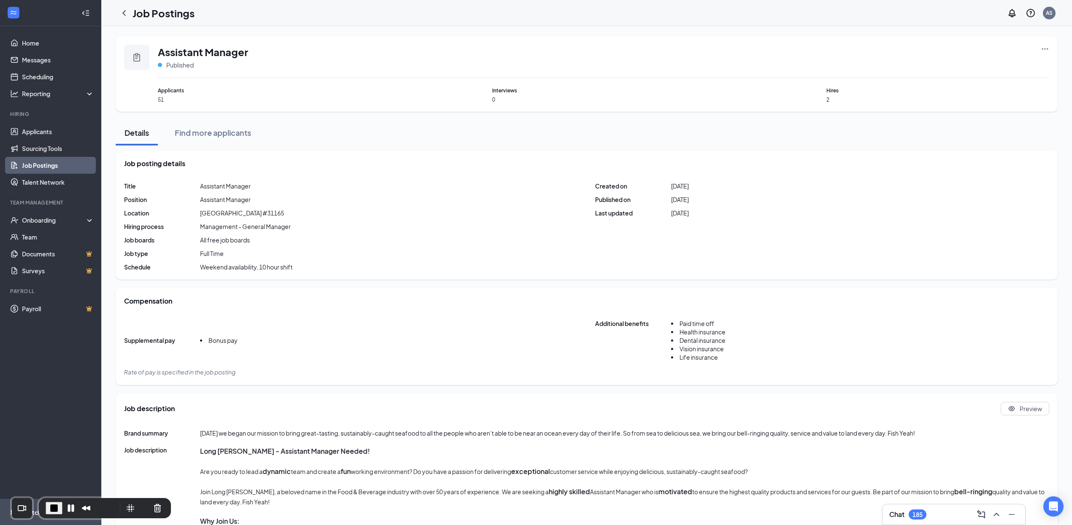
click at [3, 513] on li "Switch to admin view" at bounding box center [50, 513] width 101 height 26
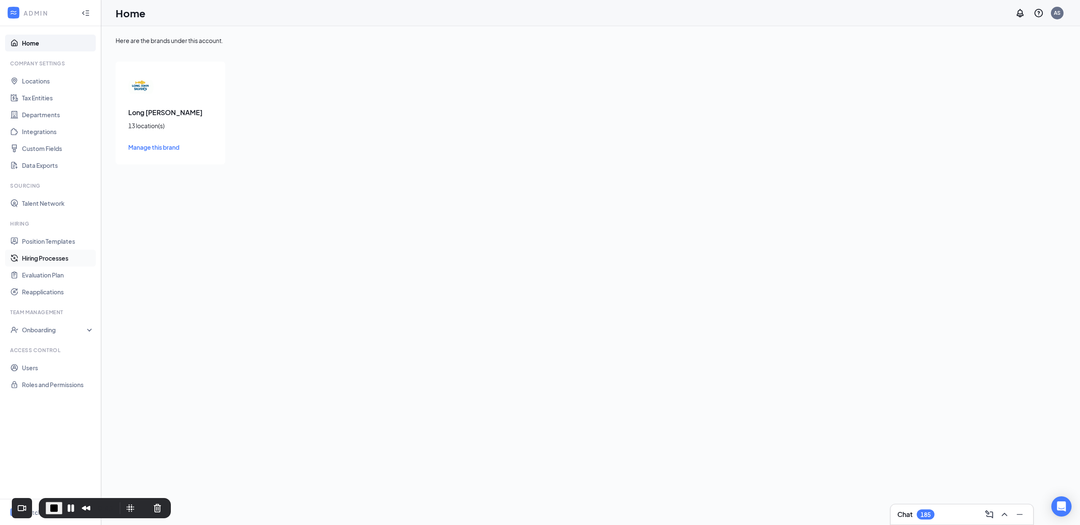
click at [43, 260] on link "Hiring Processes" at bounding box center [58, 258] width 72 height 17
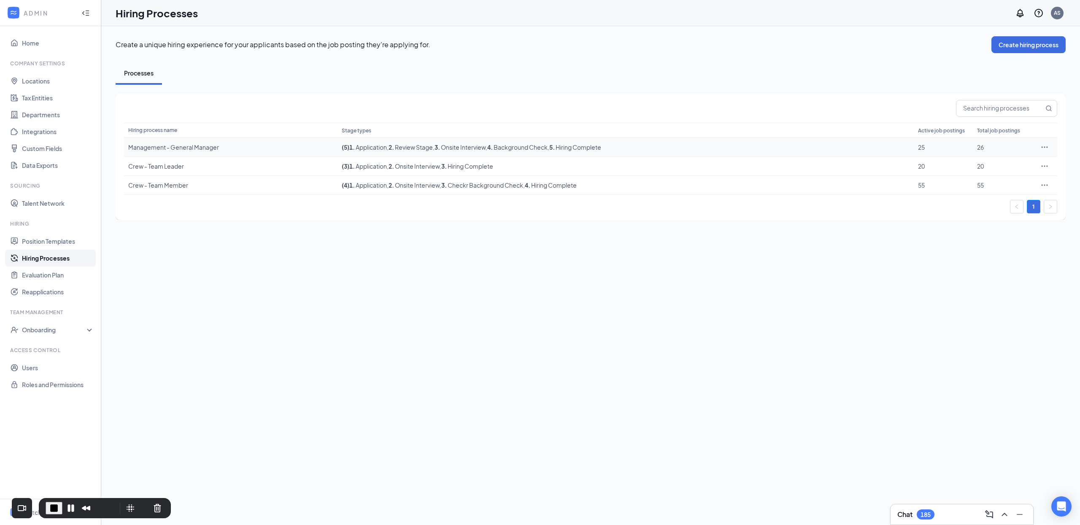
click at [173, 149] on div "Management - General Manager" at bounding box center [230, 147] width 205 height 8
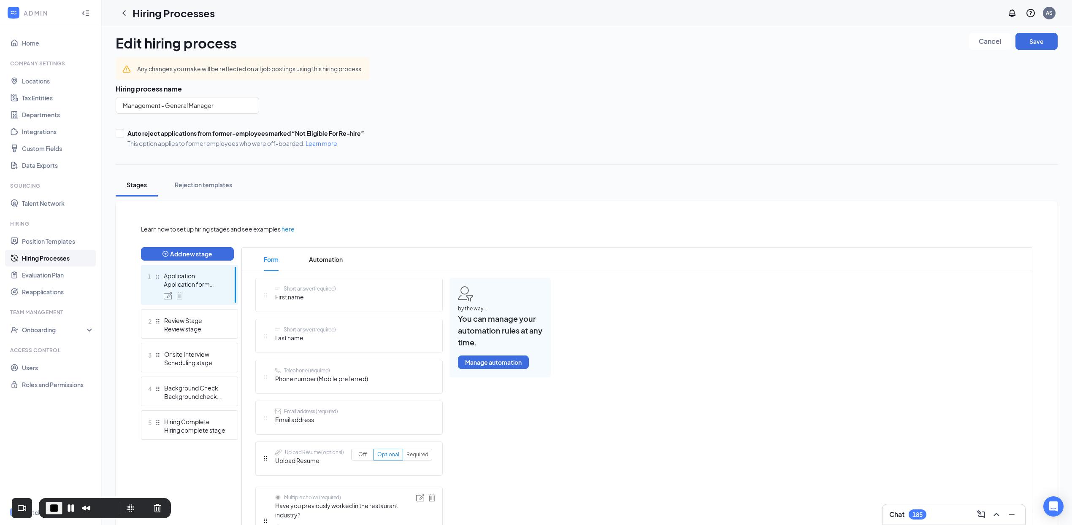
scroll to position [198, 0]
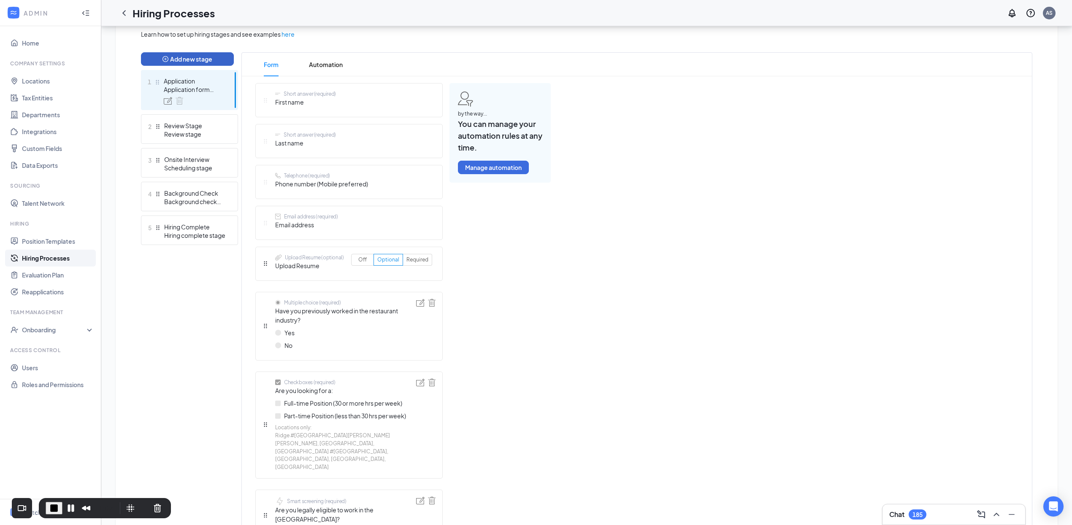
click at [202, 58] on button "Add new stage" at bounding box center [187, 59] width 93 height 14
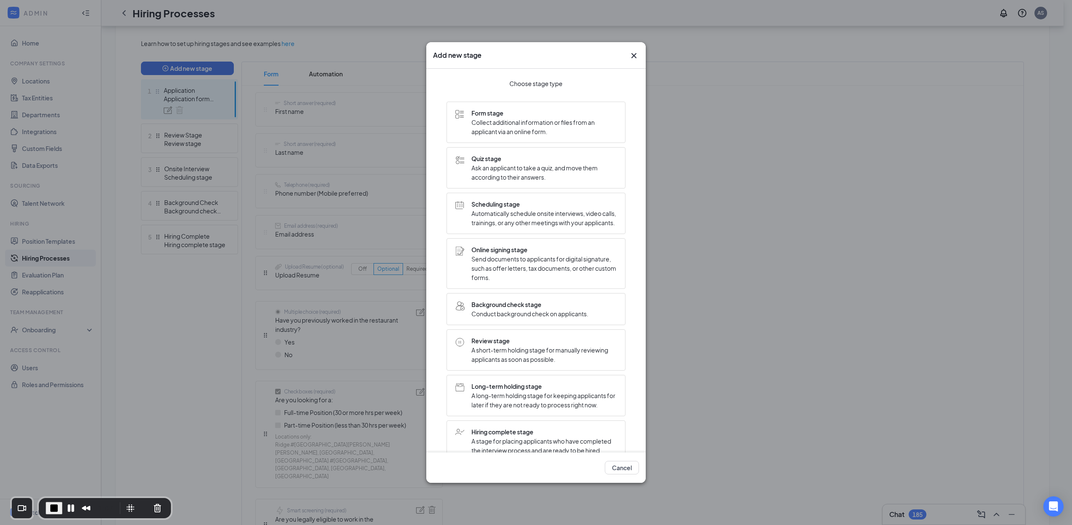
scroll to position [177, 0]
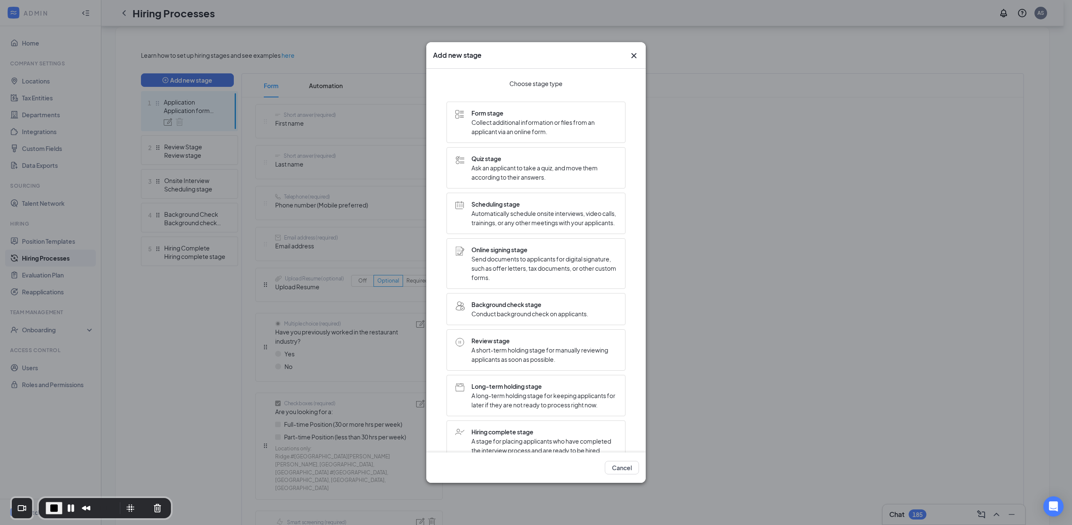
click at [507, 404] on span "A long-term holding stage for keeping applicants for later if they are not read…" at bounding box center [543, 400] width 145 height 19
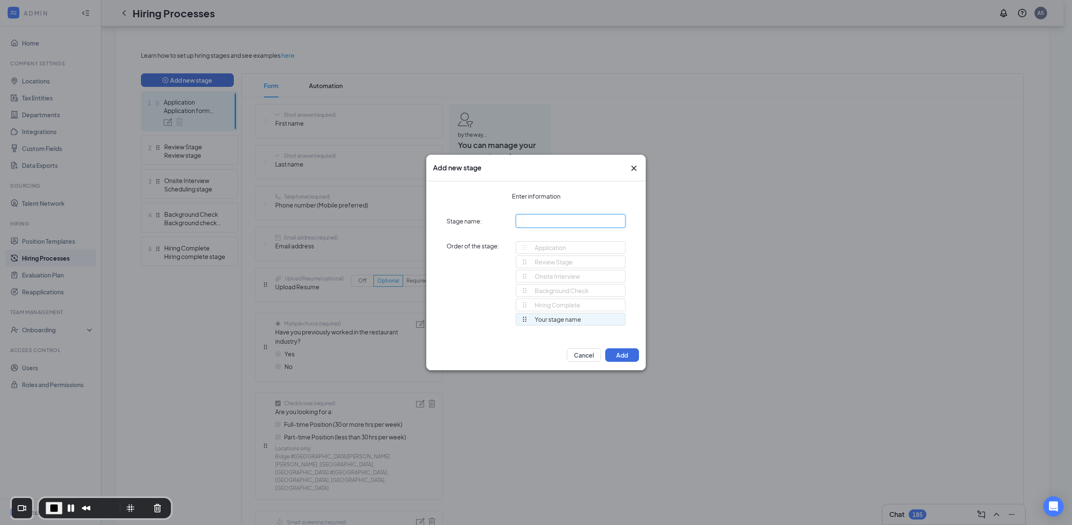
click at [537, 222] on input "text" at bounding box center [571, 221] width 110 height 14
type input "CONSIDERING"
drag, startPoint x: 524, startPoint y: 321, endPoint x: 525, endPoint y: 291, distance: 30.0
click at [525, 291] on div "Application Review Stage Onsite Interview Background Check Hiring Complete CONS…" at bounding box center [571, 287] width 110 height 92
drag, startPoint x: 636, startPoint y: 170, endPoint x: 691, endPoint y: 192, distance: 59.5
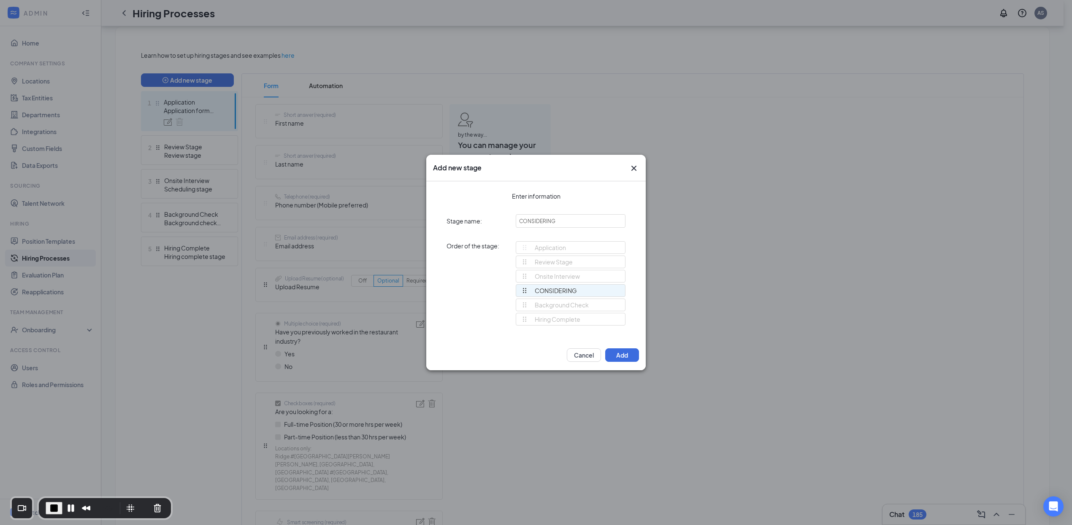
click at [638, 171] on icon "Cross" at bounding box center [634, 168] width 10 height 10
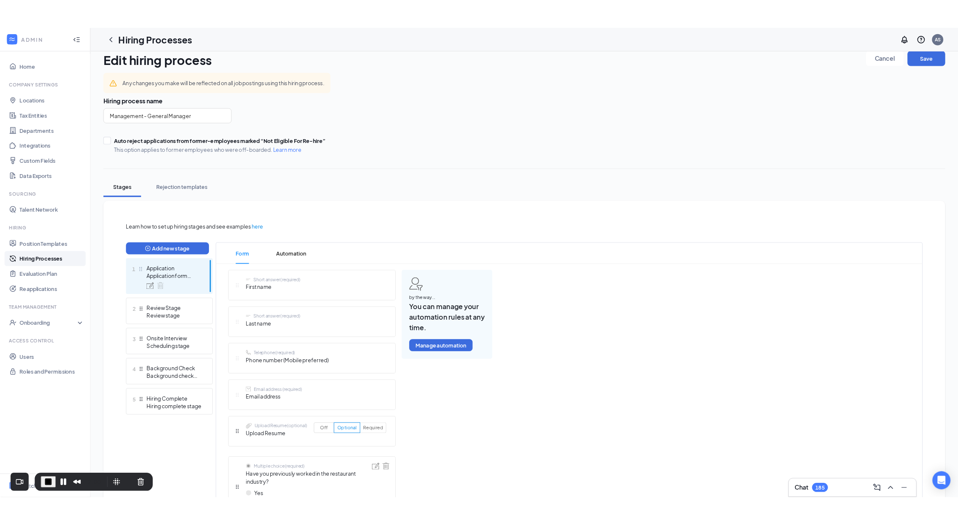
scroll to position [0, 0]
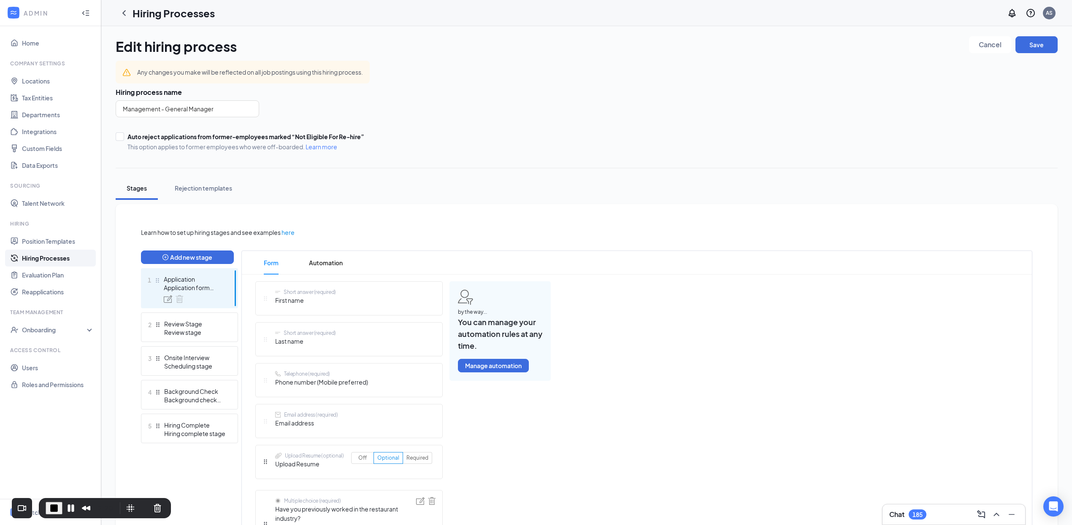
drag, startPoint x: 451, startPoint y: 166, endPoint x: 532, endPoint y: 178, distance: 82.4
click at [451, 166] on div "Edit hiring process Cancel Save Any changes you make will be reflected on all j…" at bounding box center [587, 512] width 942 height 952
click at [54, 509] on span "End Recording" at bounding box center [54, 508] width 10 height 10
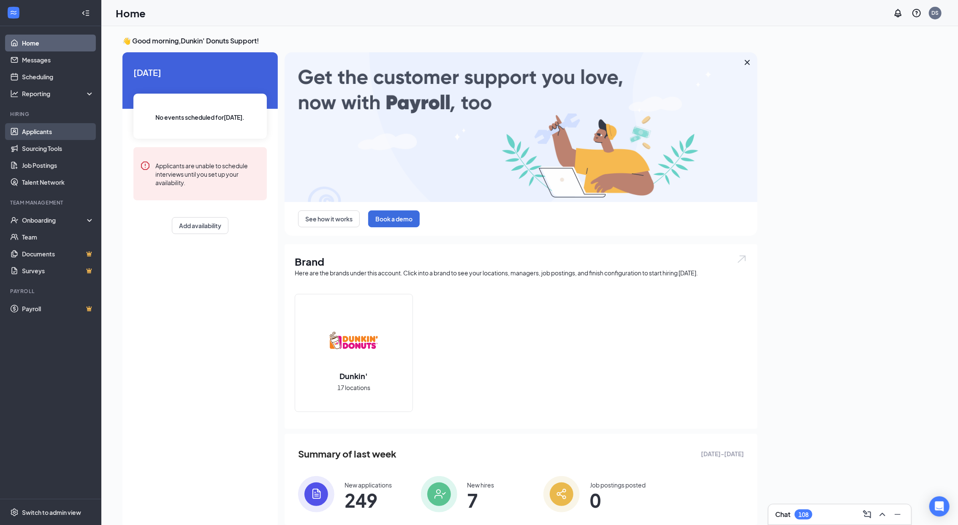
click at [61, 131] on link "Applicants" at bounding box center [58, 131] width 72 height 17
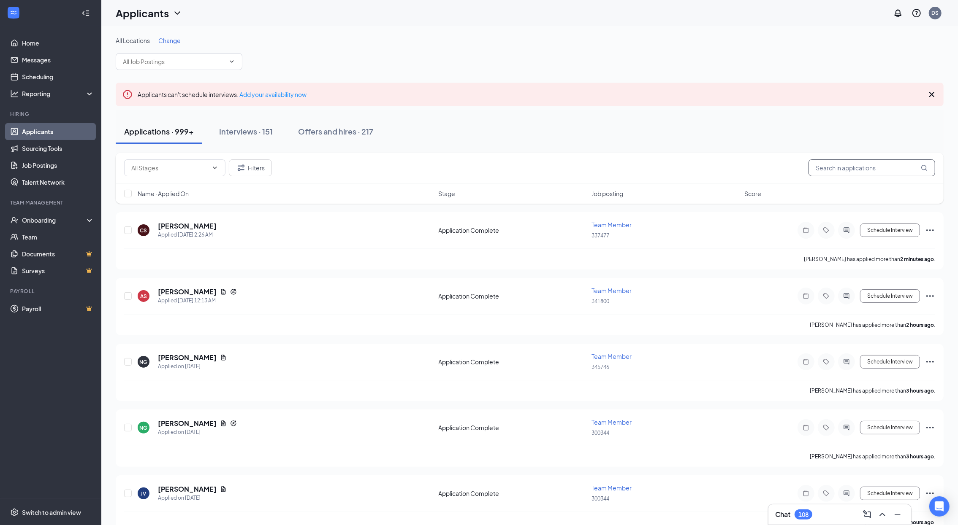
click at [852, 170] on input "text" at bounding box center [871, 168] width 127 height 17
click at [904, 168] on input "text" at bounding box center [871, 168] width 127 height 17
type input "hazen"
click at [182, 232] on div "Applied on Sep 15" at bounding box center [197, 235] width 79 height 8
click at [189, 228] on h5 "Amber Hazen" at bounding box center [187, 226] width 59 height 9
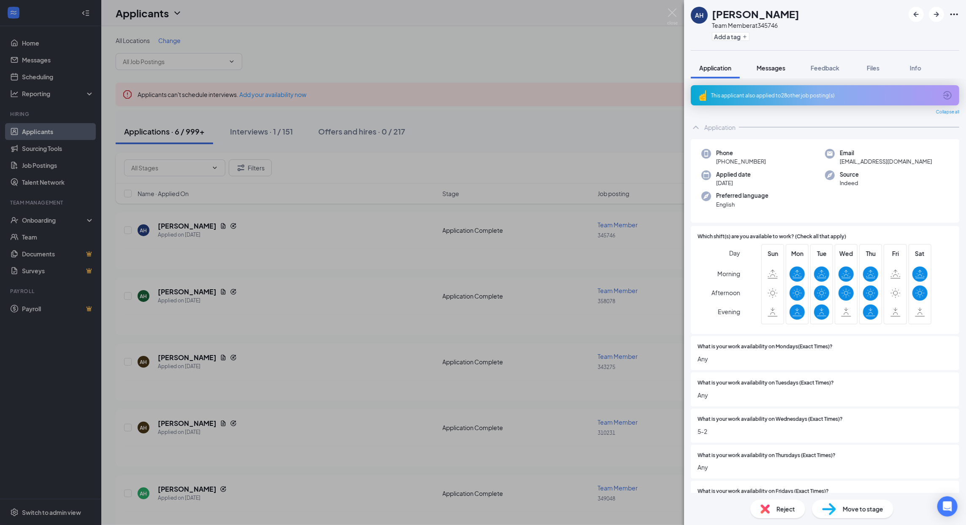
click at [785, 70] on span "Messages" at bounding box center [771, 68] width 29 height 8
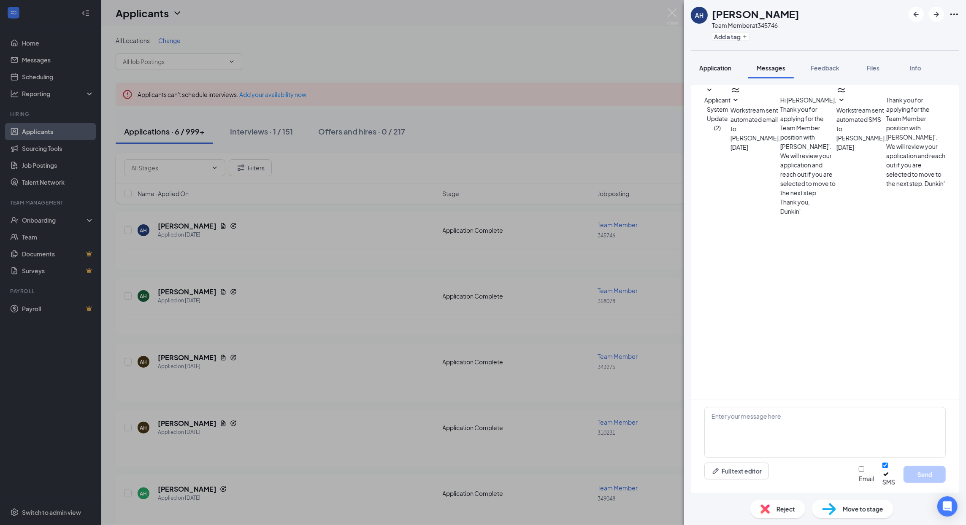
click at [726, 69] on span "Application" at bounding box center [715, 68] width 32 height 8
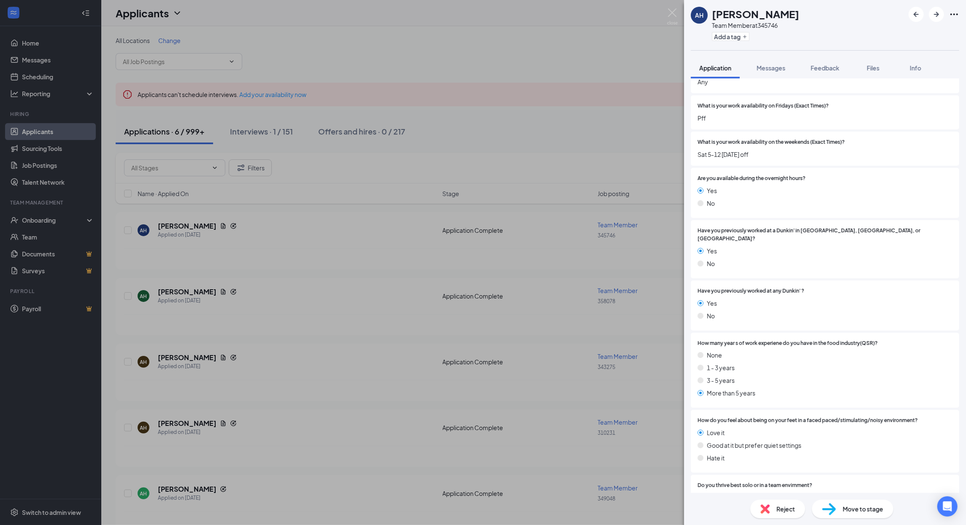
scroll to position [387, 0]
click at [172, 289] on div "AH Amber Hazen Team Member at 345746 Add a tag Application Messages Feedback Fi…" at bounding box center [483, 262] width 966 height 525
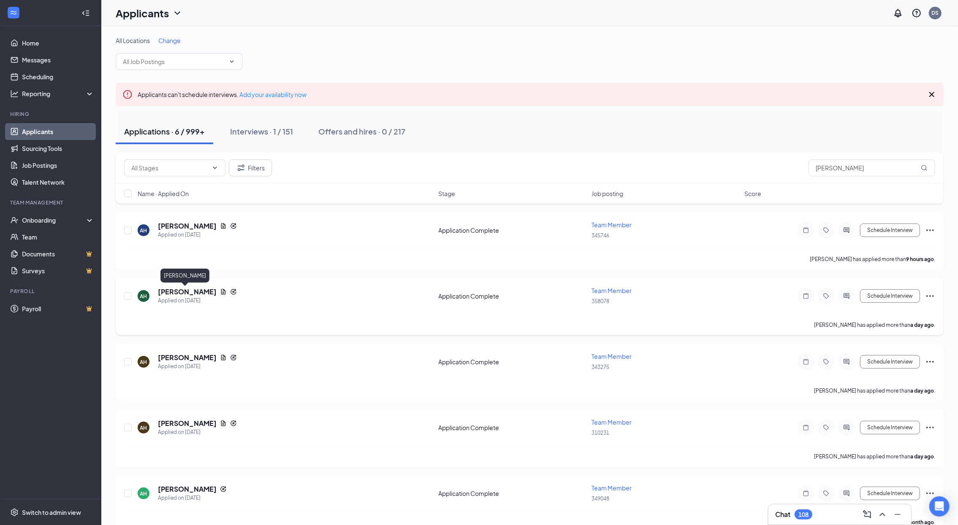
click at [174, 295] on h5 "Amber Hazen" at bounding box center [187, 291] width 59 height 9
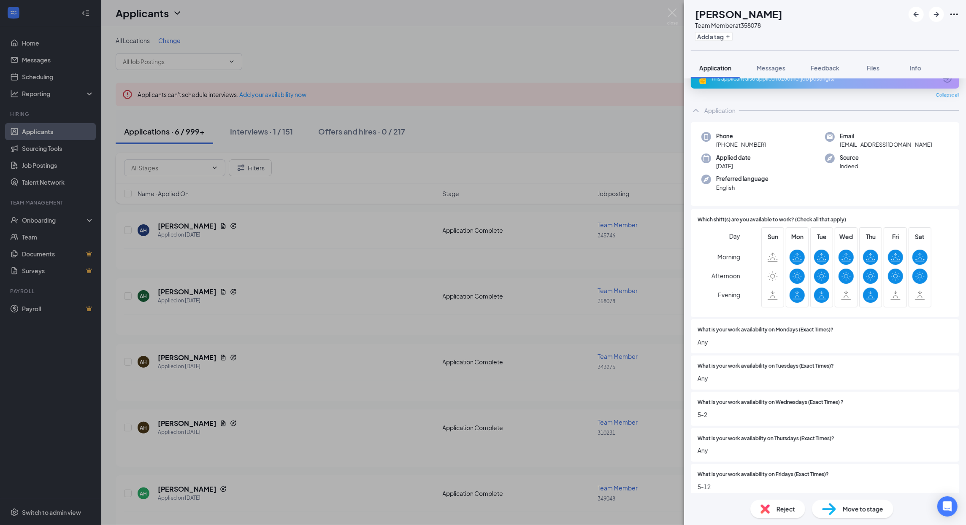
scroll to position [75, 0]
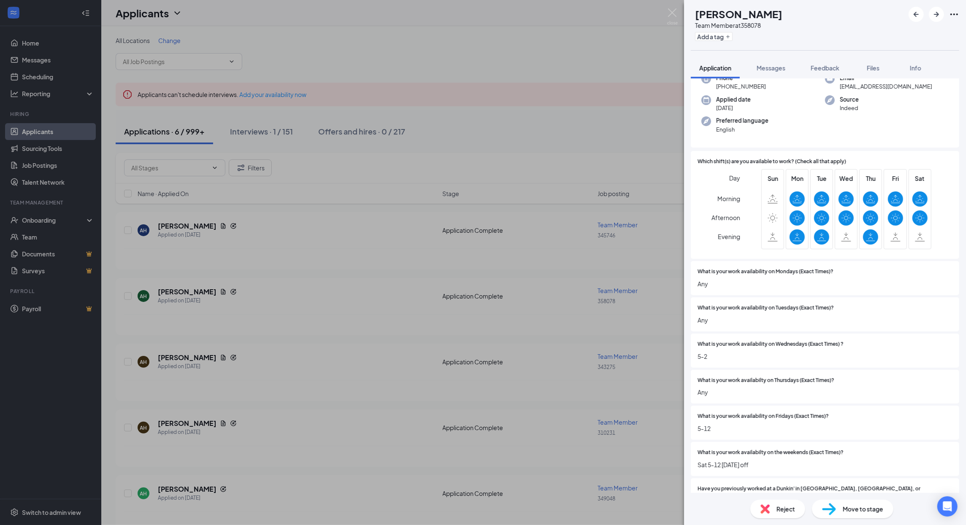
click at [179, 369] on div "AH Amber Hazen Team Member at 358078 Add a tag Application Messages Feedback Fi…" at bounding box center [483, 262] width 966 height 525
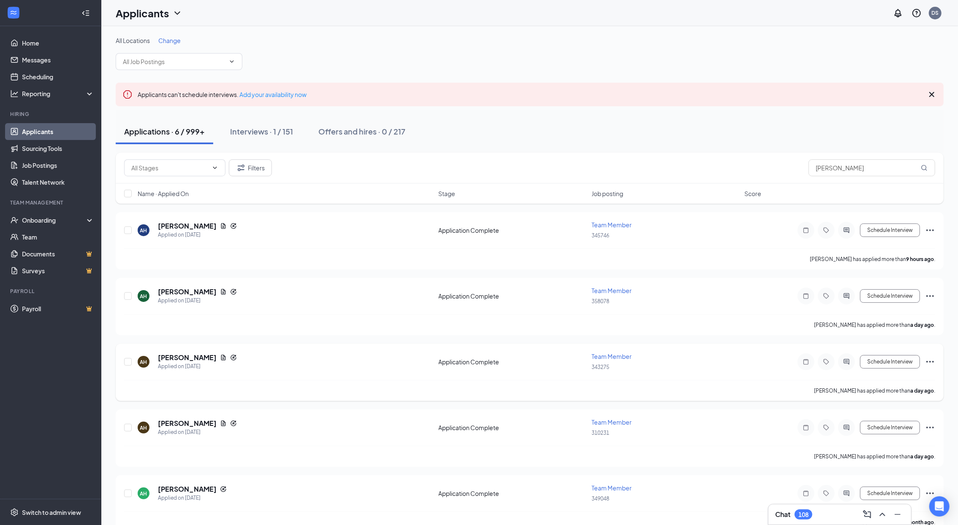
click at [179, 349] on div "AH Amber Hazen Applied on Sep 14 Application Complete Team Member 343275 Schedu…" at bounding box center [530, 372] width 828 height 57
click at [175, 361] on h5 "Amber Hazen" at bounding box center [187, 357] width 59 height 9
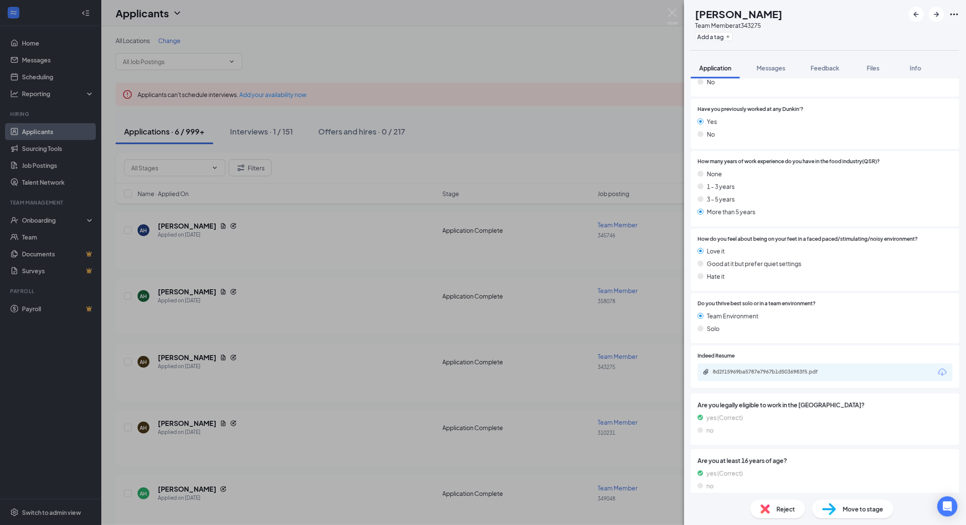
scroll to position [517, 0]
click at [300, 391] on div "AH Amber Hazen Team Member at 343275 Add a tag Application Messages Feedback Fi…" at bounding box center [483, 262] width 966 height 525
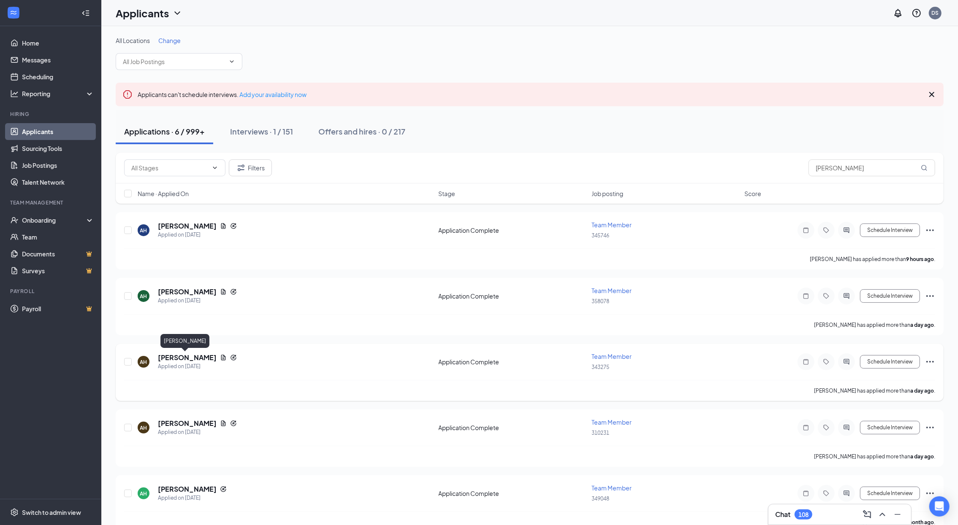
click at [174, 356] on h5 "Amber Hazen" at bounding box center [187, 357] width 59 height 9
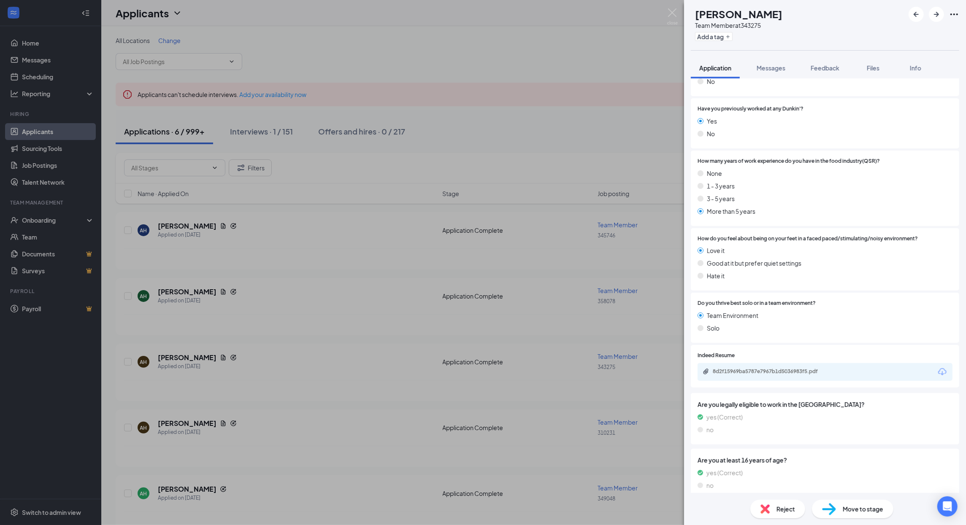
scroll to position [517, 0]
click at [257, 397] on div "AH Amber Hazen Team Member at 343275 Add a tag Application Messages Feedback Fi…" at bounding box center [483, 262] width 966 height 525
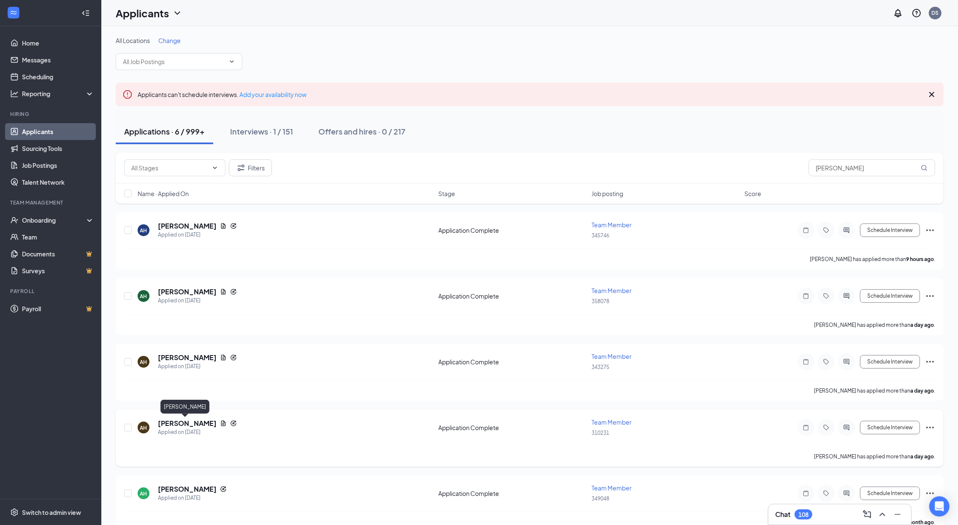
click at [176, 420] on h5 "Amber Hazen" at bounding box center [187, 423] width 59 height 9
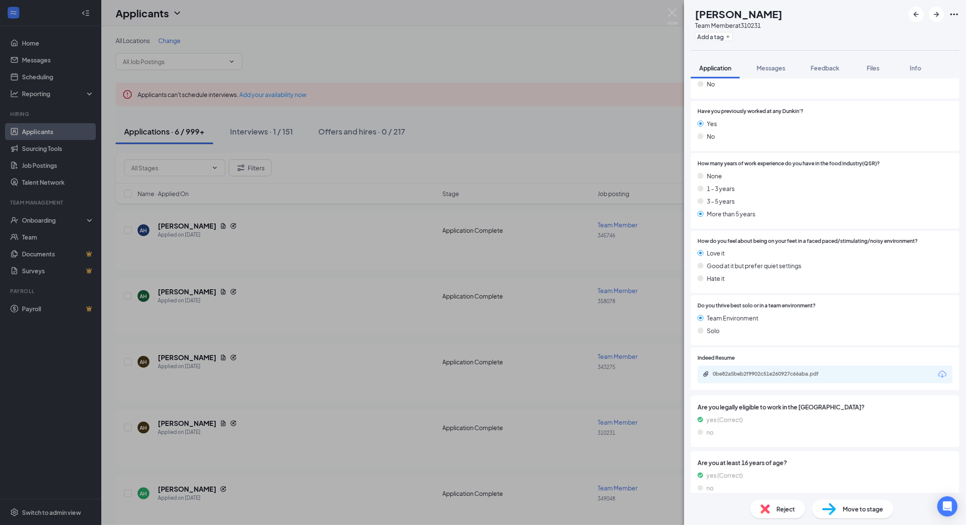
scroll to position [517, 0]
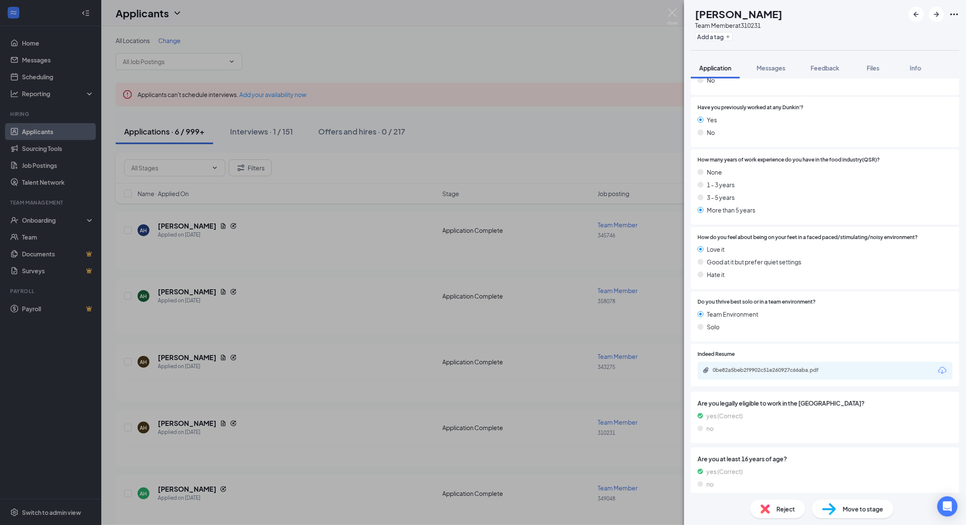
click at [321, 446] on div "AH Amber Hazen Team Member at 310231 Add a tag Application Messages Feedback Fi…" at bounding box center [483, 262] width 966 height 525
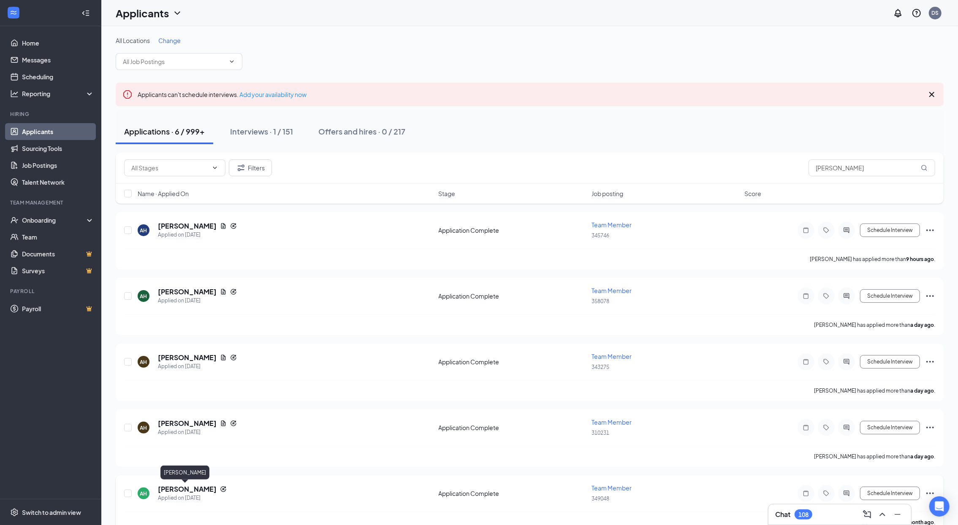
click at [185, 487] on h5 "Amber Hazen" at bounding box center [187, 489] width 59 height 9
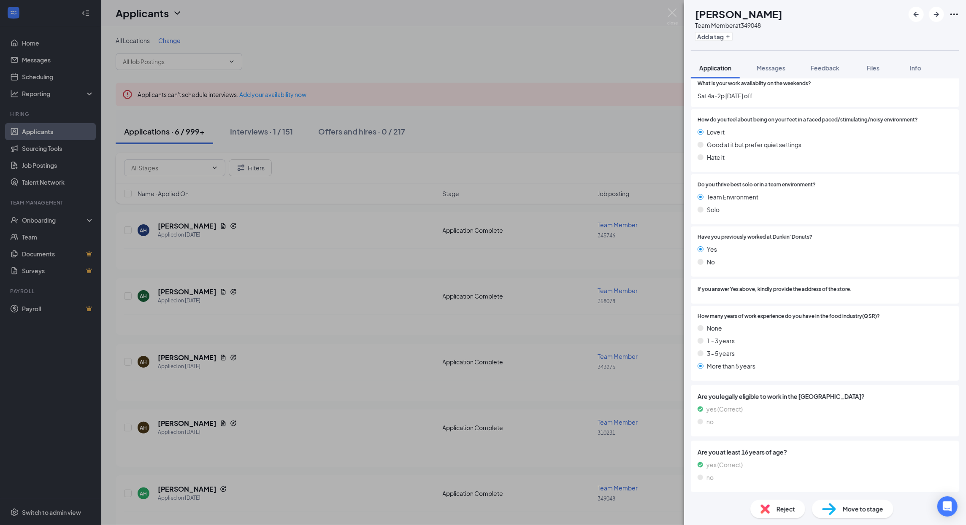
scroll to position [446, 0]
click at [444, 154] on div "AH Amber Hazen Team Member at 349048 Add a tag Application Messages Feedback Fi…" at bounding box center [483, 262] width 966 height 525
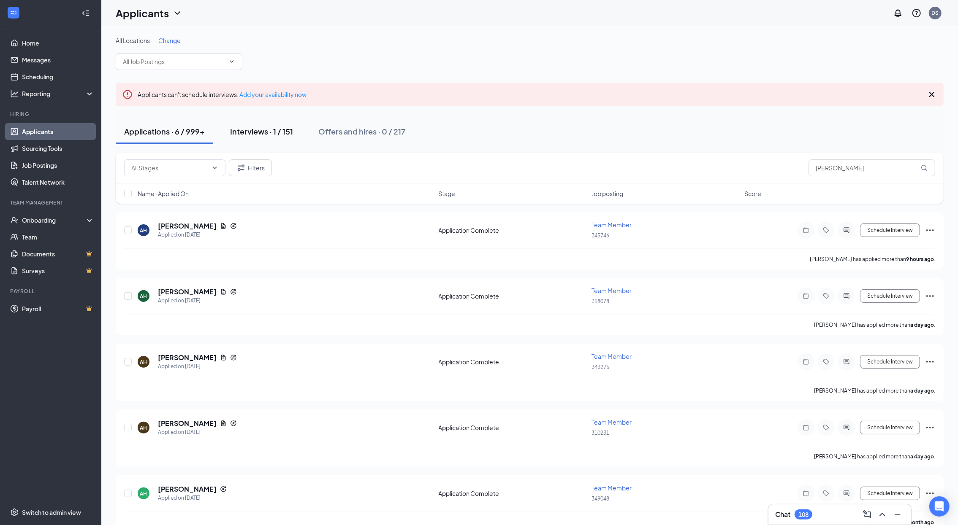
click at [268, 135] on div "Interviews · 1 / 151" at bounding box center [261, 131] width 63 height 11
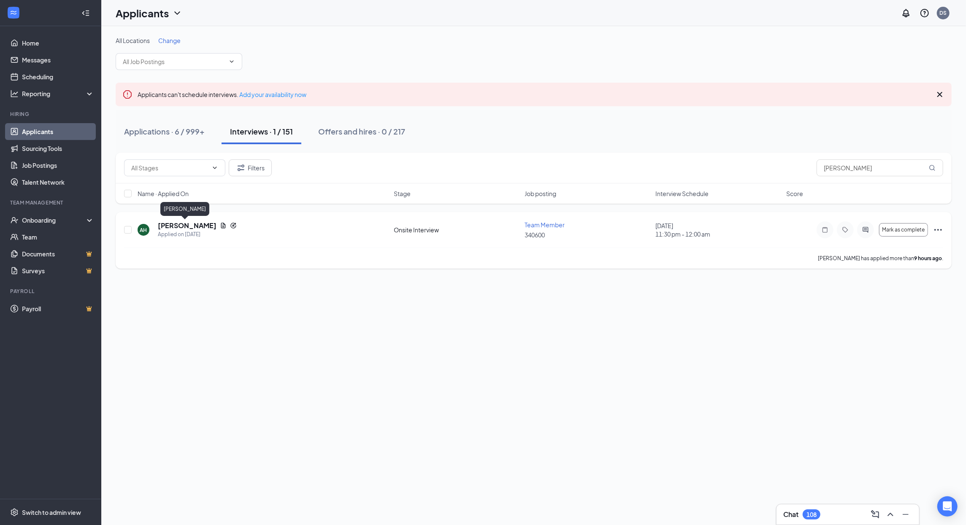
click at [186, 223] on h5 "Amber Hazen" at bounding box center [187, 225] width 59 height 9
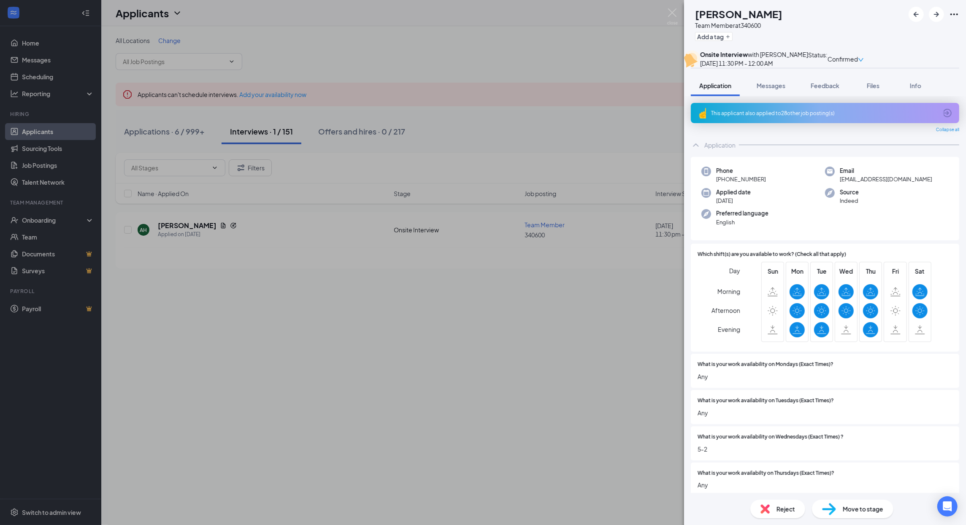
click at [165, 130] on div "AH Amber Hazen Team Member at 340600 Add a tag Onsite Interview with Hamilton S…" at bounding box center [483, 262] width 966 height 525
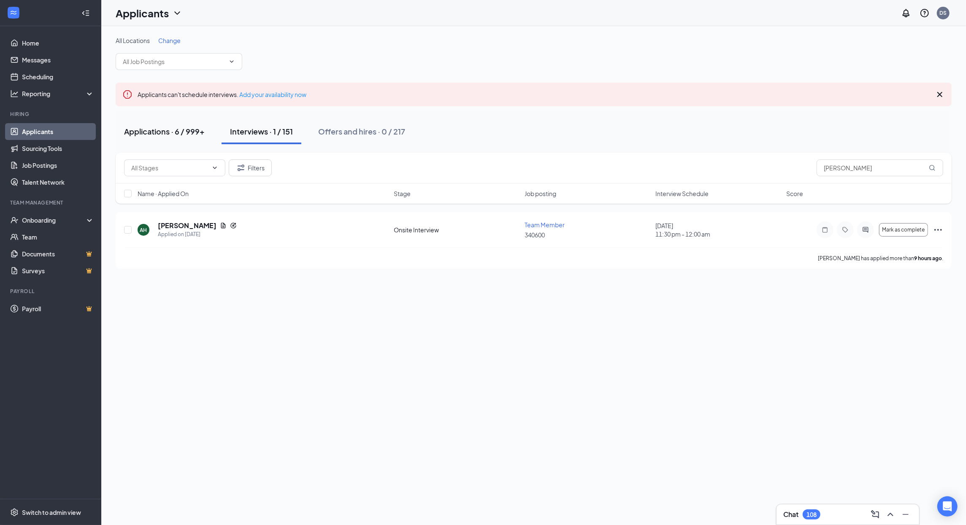
click at [165, 130] on div "Applications · 6 / 999+" at bounding box center [164, 131] width 81 height 11
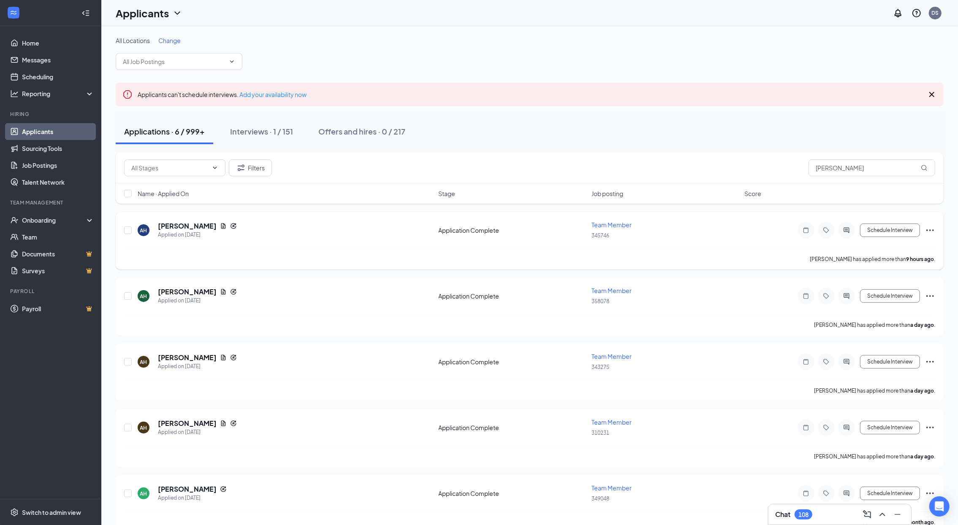
click at [602, 227] on span "Team Member" at bounding box center [611, 225] width 40 height 8
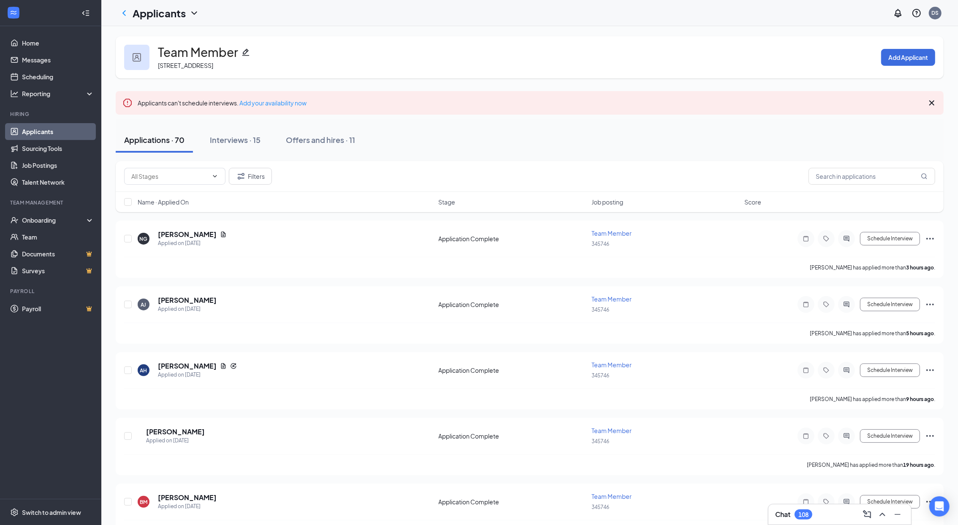
click at [241, 53] on icon "Pencil" at bounding box center [245, 52] width 8 height 8
click at [125, 14] on icon "ChevronLeft" at bounding box center [124, 13] width 10 height 10
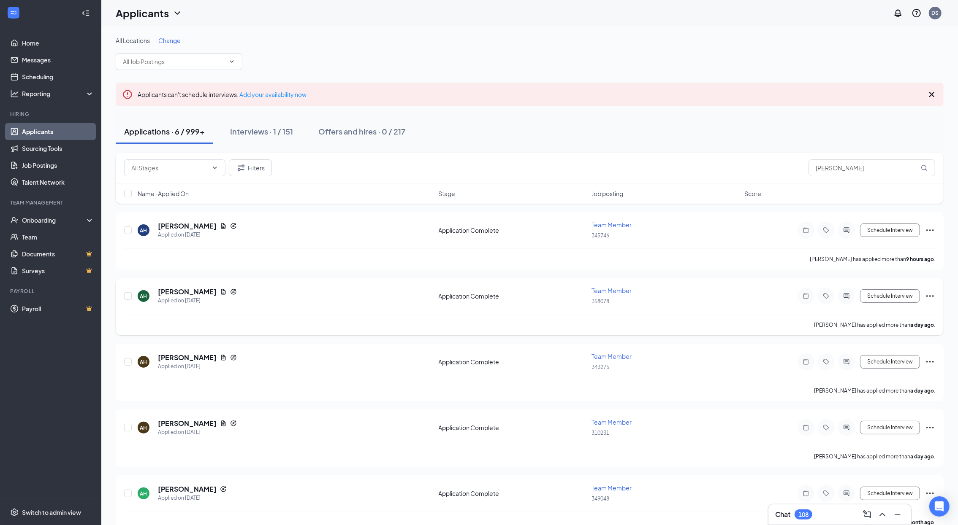
click at [624, 291] on span "Team Member" at bounding box center [611, 291] width 40 height 8
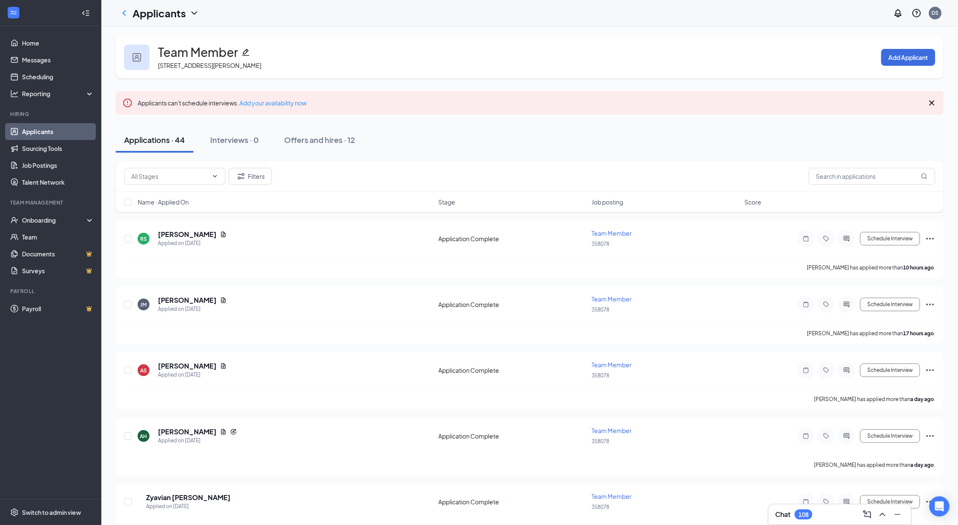
click at [241, 51] on icon "Pencil" at bounding box center [245, 52] width 8 height 8
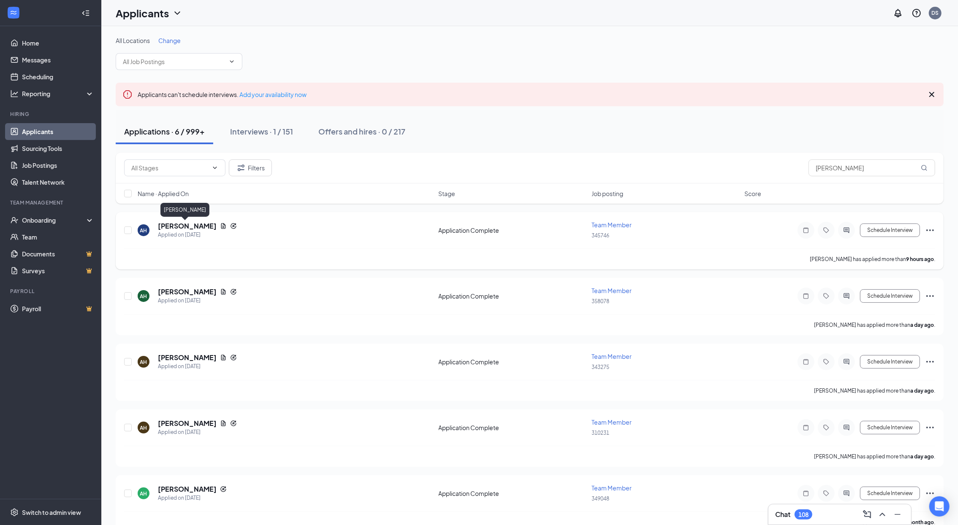
click at [185, 226] on h5 "Amber Hazen" at bounding box center [187, 226] width 59 height 9
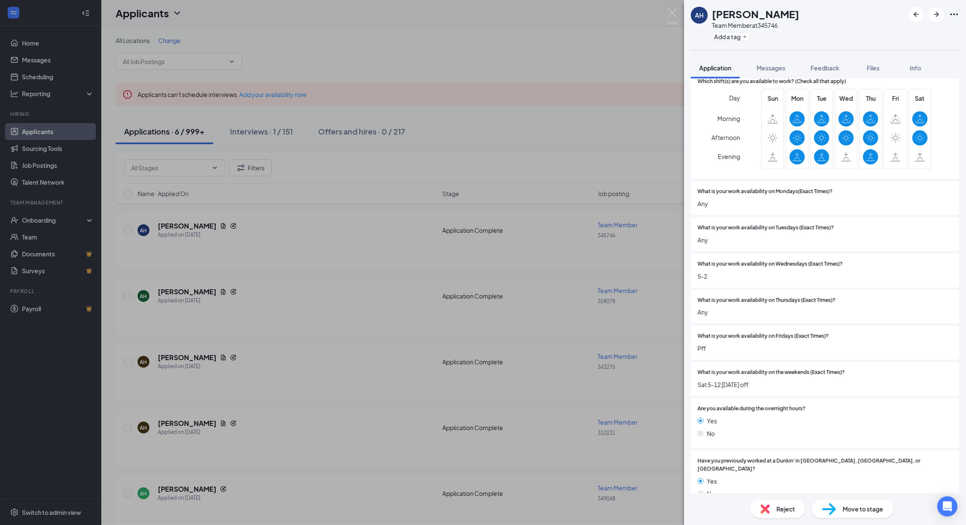
scroll to position [152, 0]
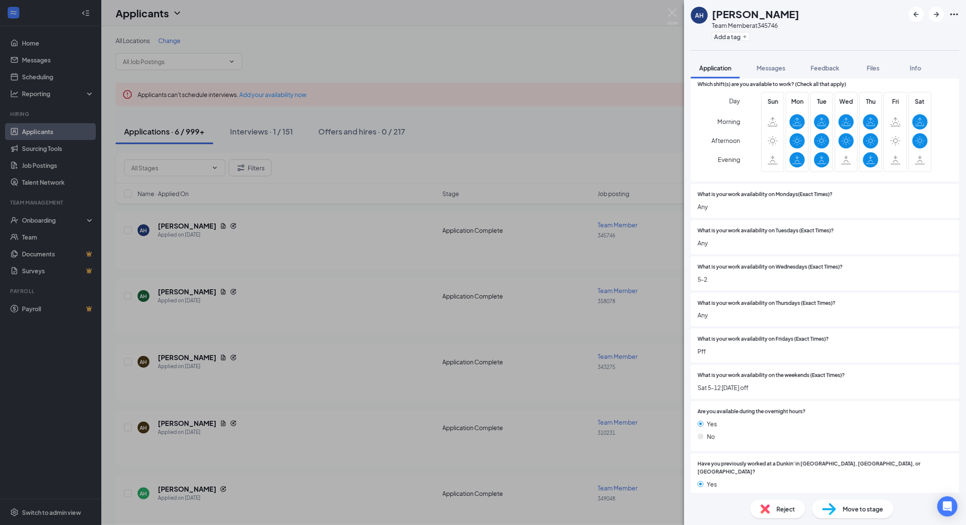
drag, startPoint x: 564, startPoint y: 155, endPoint x: 439, endPoint y: 187, distance: 128.7
click at [564, 154] on div "AH Amber Hazen Team Member at 345746 Add a tag Application Messages Feedback Fi…" at bounding box center [483, 262] width 966 height 525
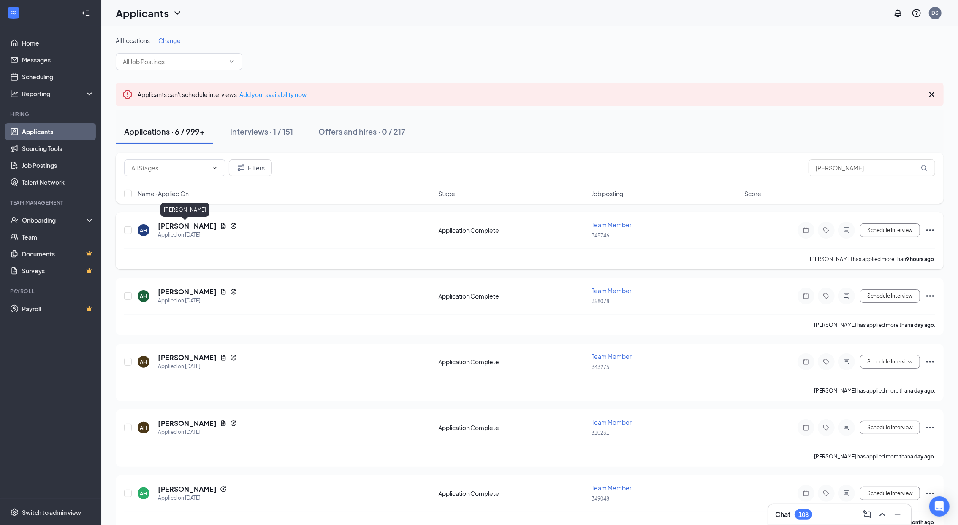
click at [184, 226] on h5 "Amber Hazen" at bounding box center [187, 226] width 59 height 9
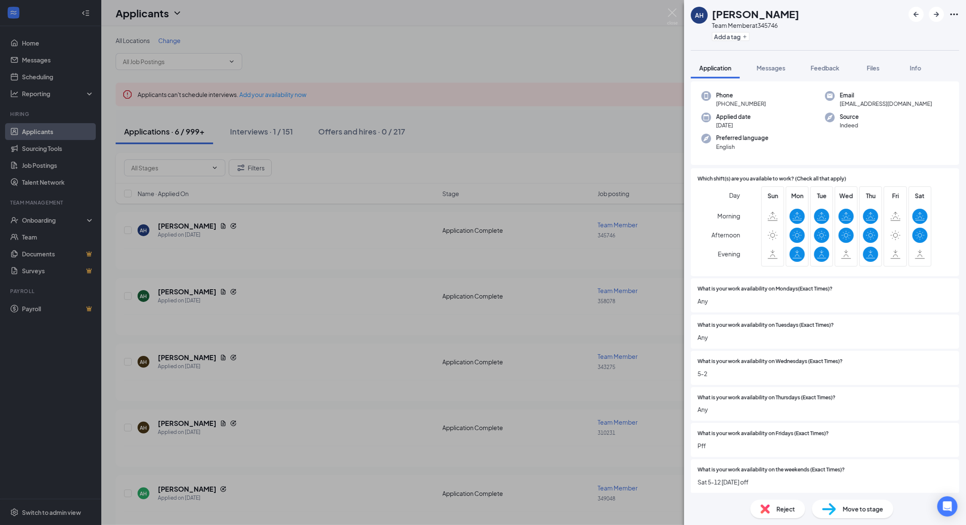
scroll to position [56, 0]
click at [279, 287] on div "AH Amber Hazen Team Member at 345746 Add a tag Application Messages Feedback Fi…" at bounding box center [483, 262] width 966 height 525
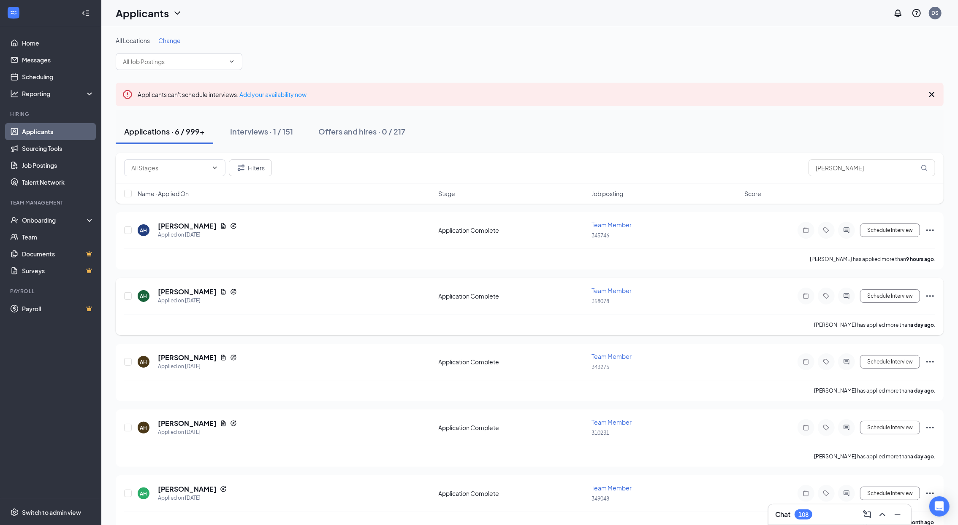
click at [612, 291] on span "Team Member" at bounding box center [611, 291] width 40 height 8
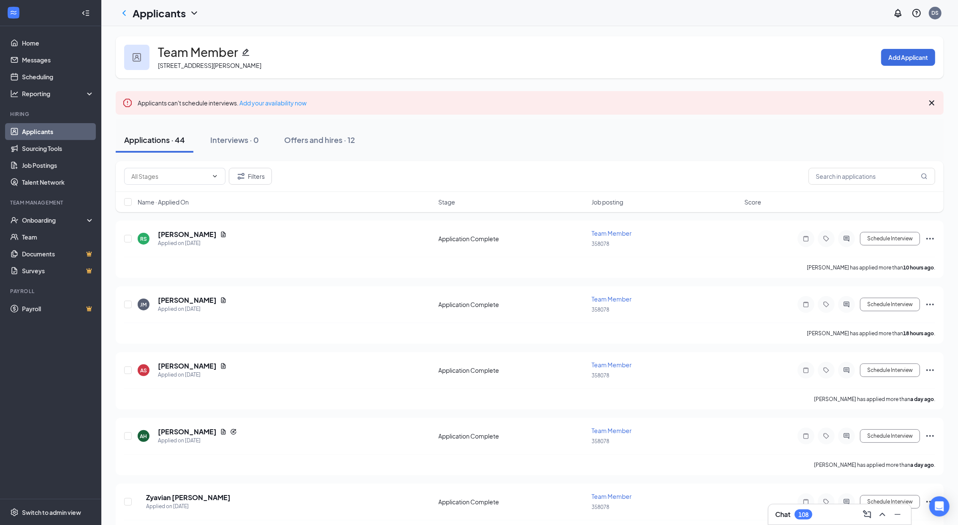
click at [241, 54] on icon "Pencil" at bounding box center [245, 52] width 8 height 8
click at [122, 8] on icon "ChevronLeft" at bounding box center [124, 13] width 10 height 10
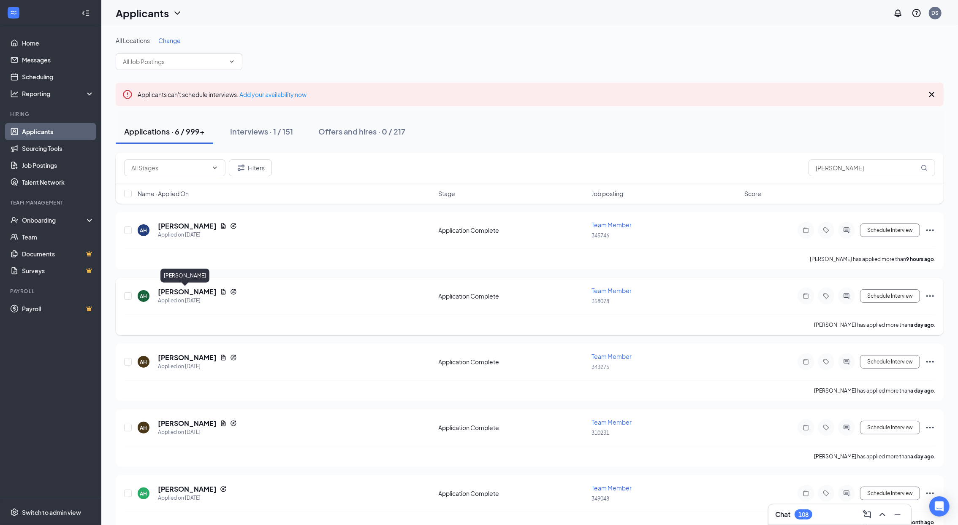
click at [176, 293] on h5 "Amber Hazen" at bounding box center [187, 291] width 59 height 9
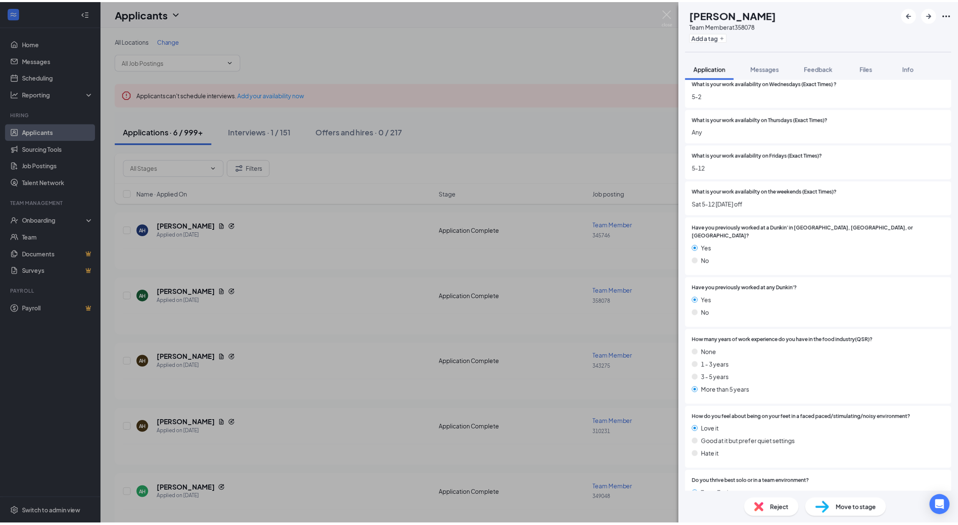
scroll to position [350, 0]
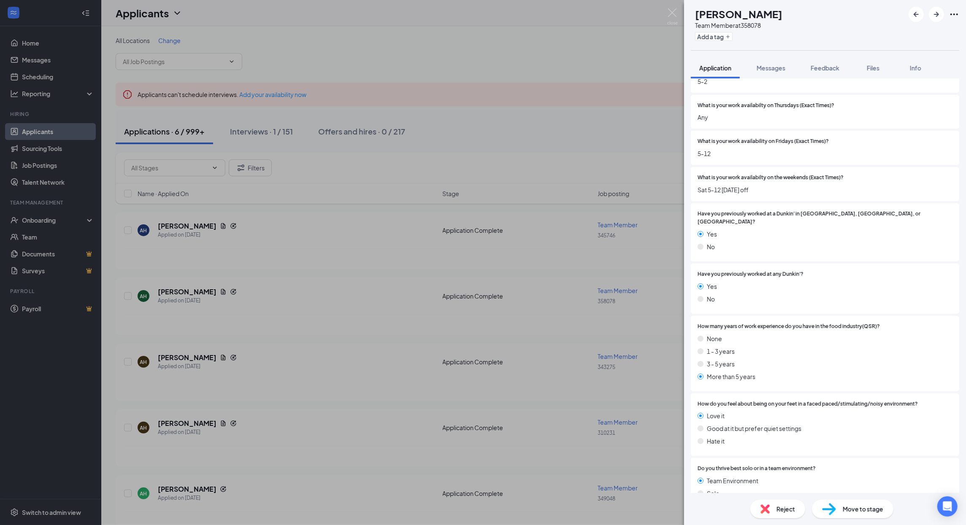
click at [428, 127] on div "AH Amber Hazen Team Member at 358078 Add a tag Application Messages Feedback Fi…" at bounding box center [483, 262] width 966 height 525
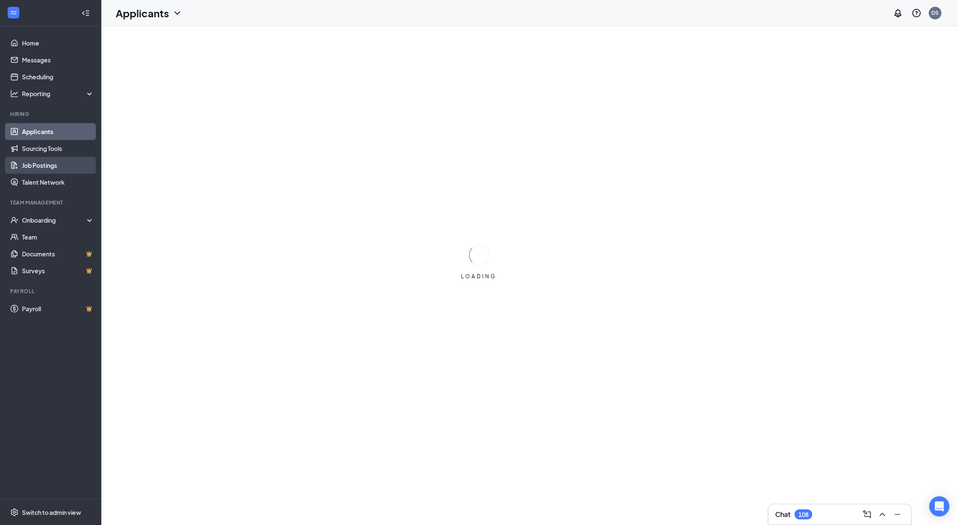
click at [48, 167] on link "Job Postings" at bounding box center [58, 165] width 72 height 17
click at [84, 130] on link "Applicants" at bounding box center [58, 131] width 72 height 17
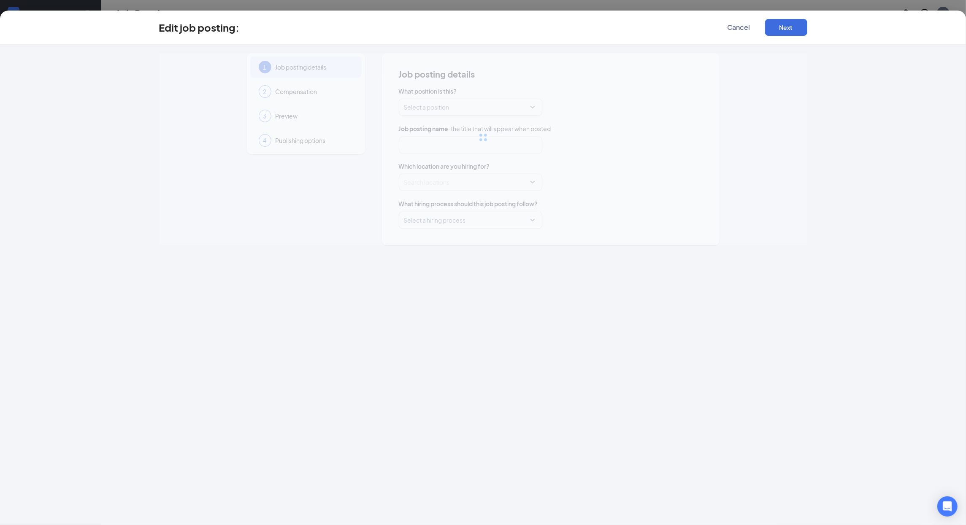
type input "Team Member"
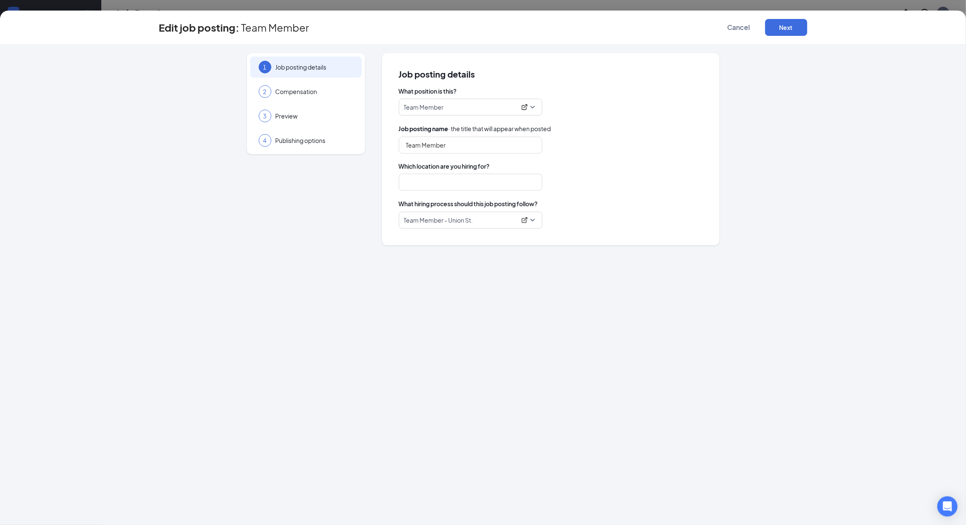
type input "345746"
click at [524, 222] on icon "ExternalLink" at bounding box center [524, 220] width 7 height 7
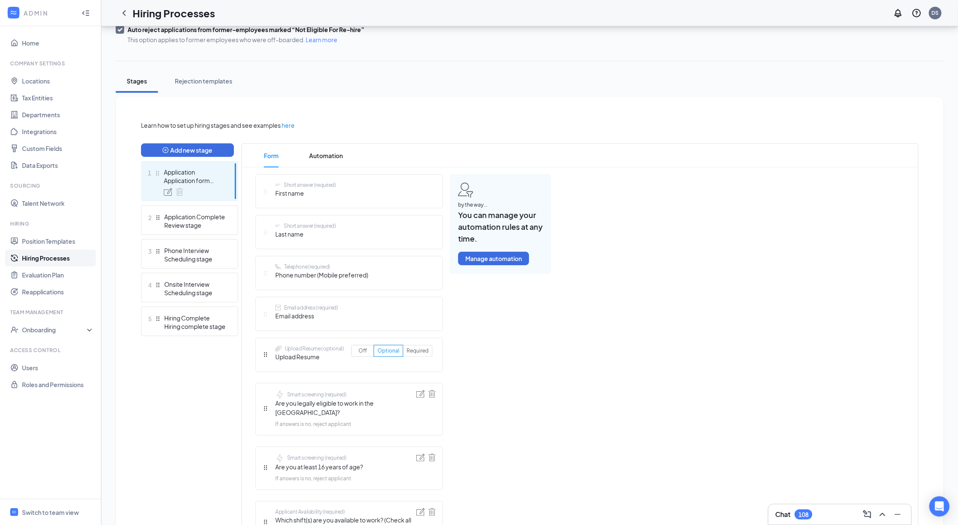
scroll to position [348, 0]
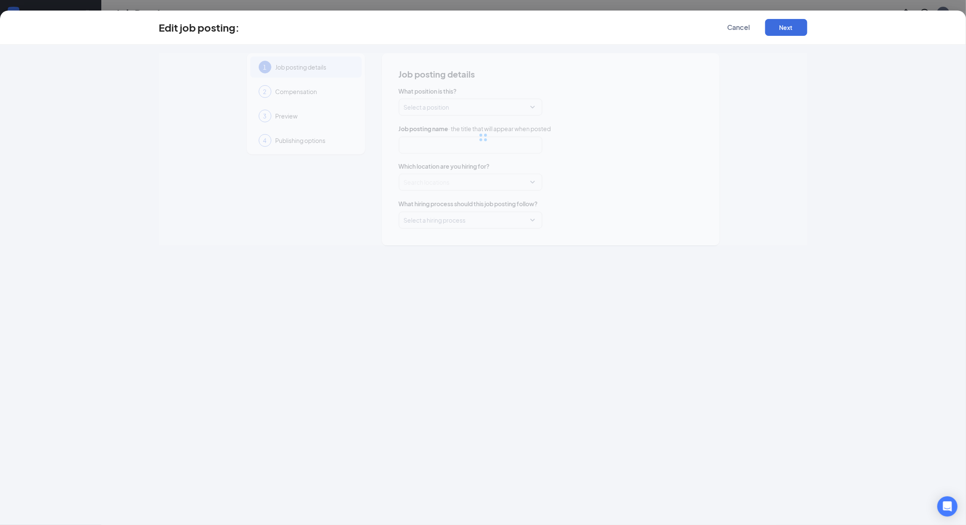
type input "Team Member"
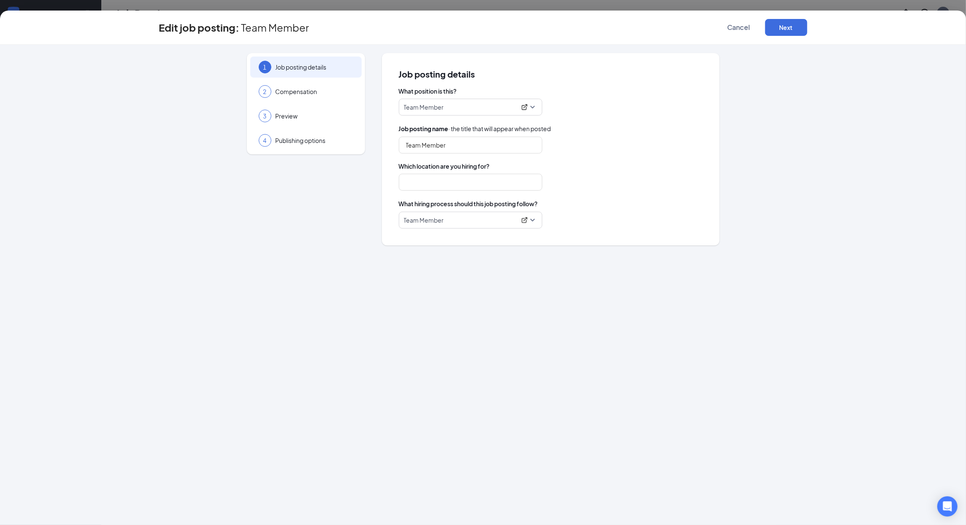
type input "358078"
click at [525, 222] on icon "ExternalLink" at bounding box center [524, 220] width 7 height 7
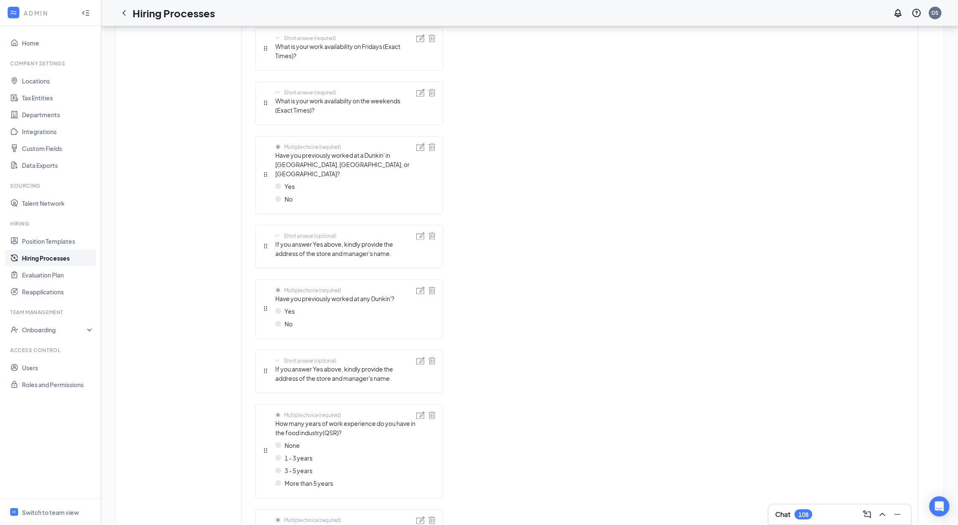
scroll to position [902, 0]
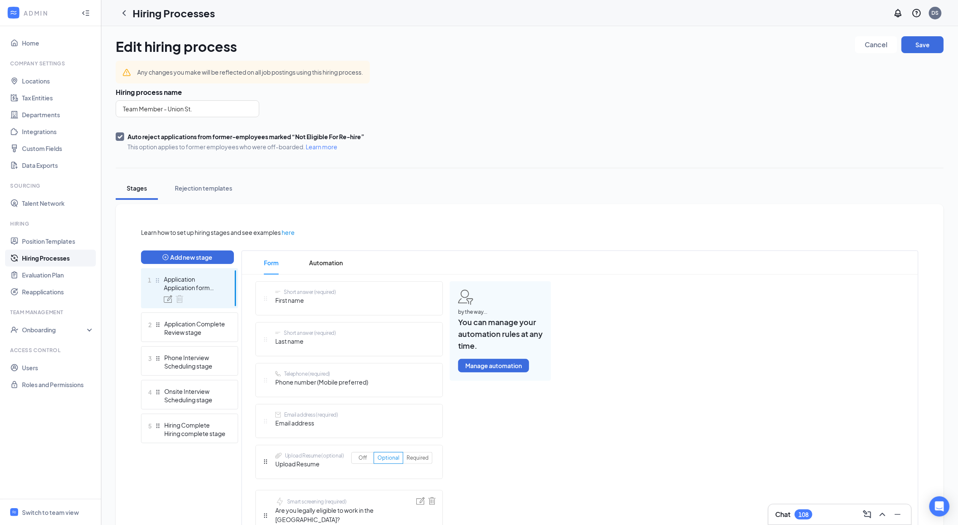
click at [51, 258] on link "Hiring Processes" at bounding box center [58, 258] width 72 height 17
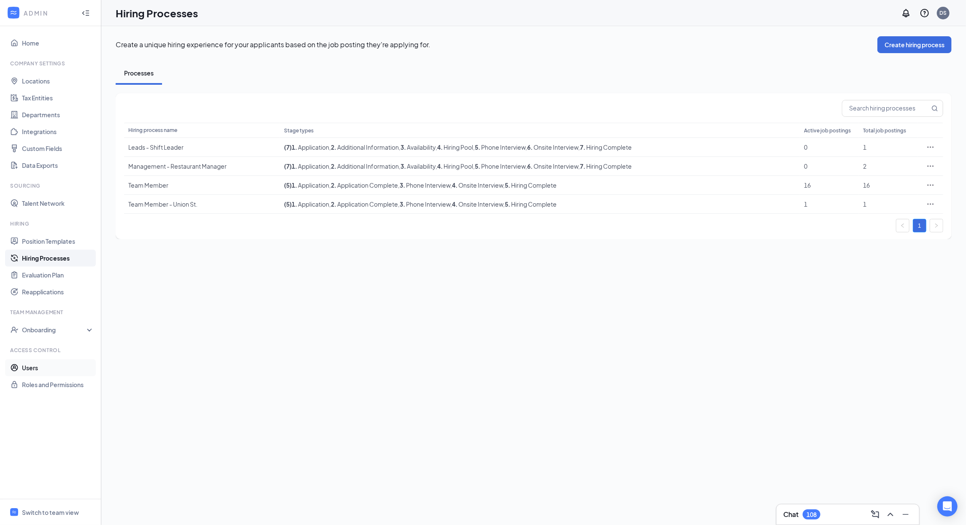
click at [22, 372] on link "Users" at bounding box center [58, 368] width 72 height 17
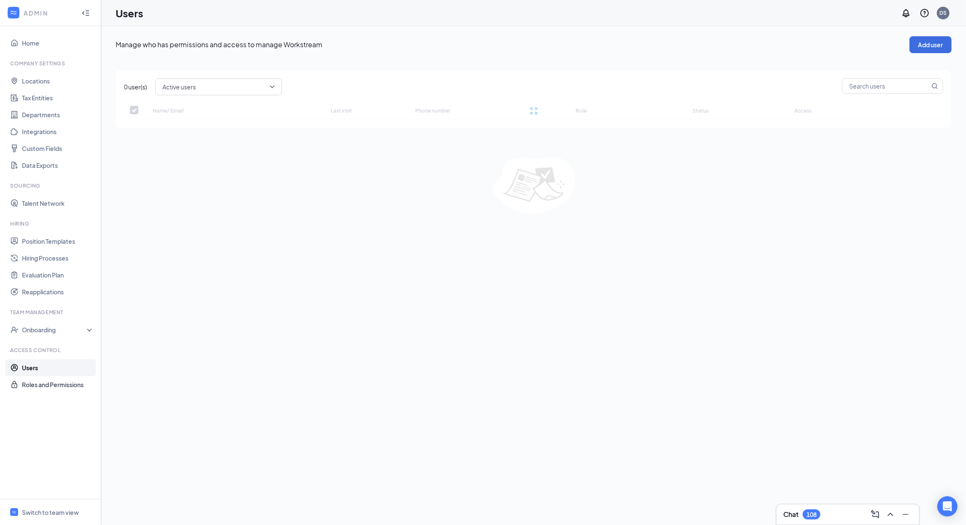
checkbox input "false"
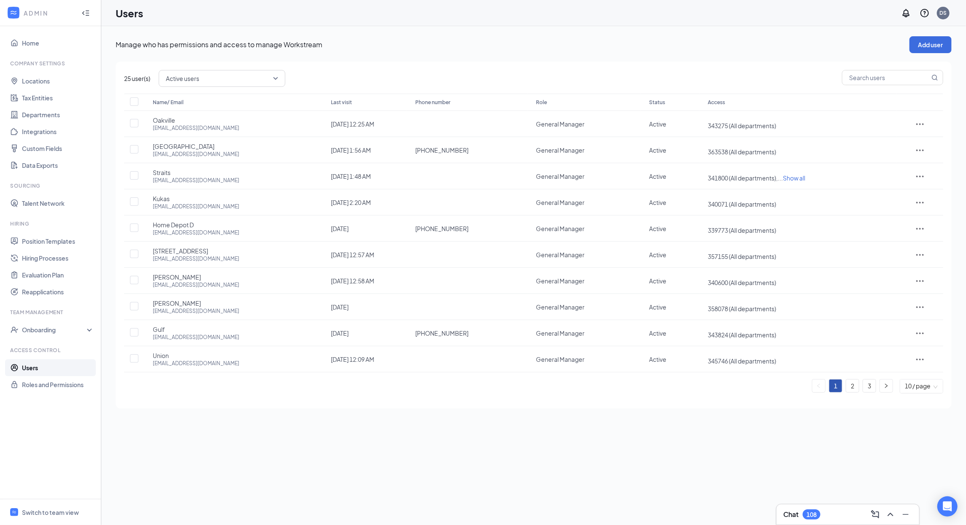
click at [873, 87] on span at bounding box center [892, 78] width 101 height 17
click at [875, 83] on input "text" at bounding box center [885, 77] width 87 height 14
paste input "[EMAIL_ADDRESS][DOMAIN_NAME]"
type input "[EMAIL_ADDRESS][DOMAIN_NAME]"
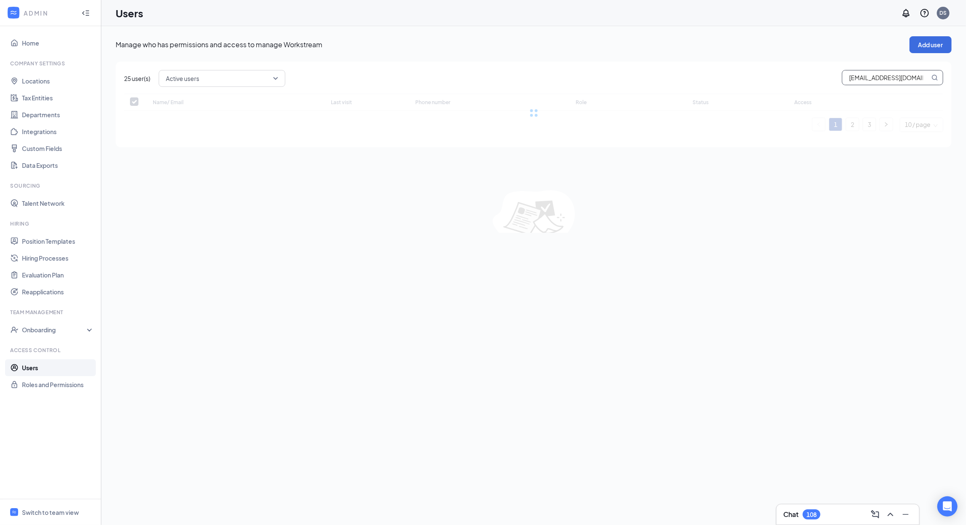
checkbox input "false"
type input "[EMAIL_ADDRESS][DOMAIN_NAME]"
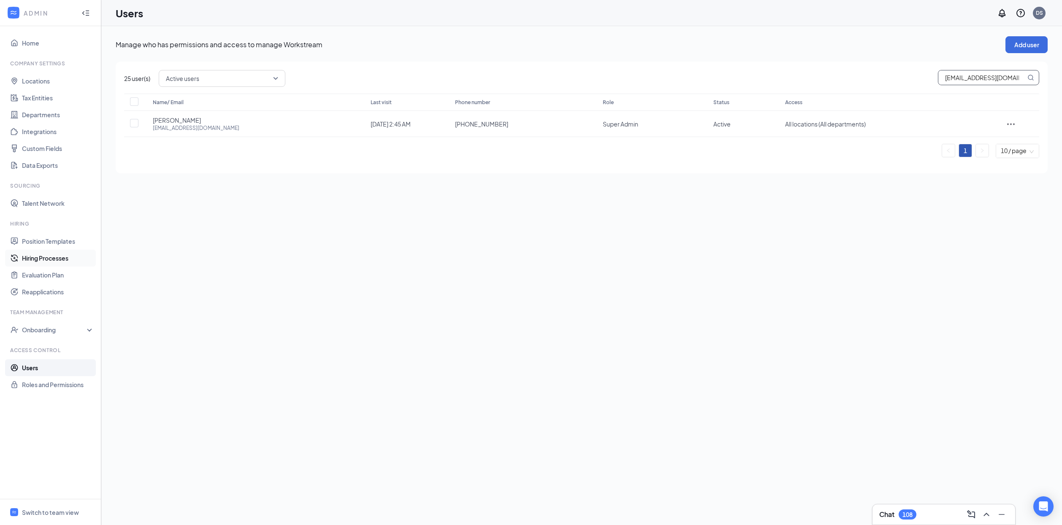
click at [60, 255] on link "Hiring Processes" at bounding box center [58, 258] width 72 height 17
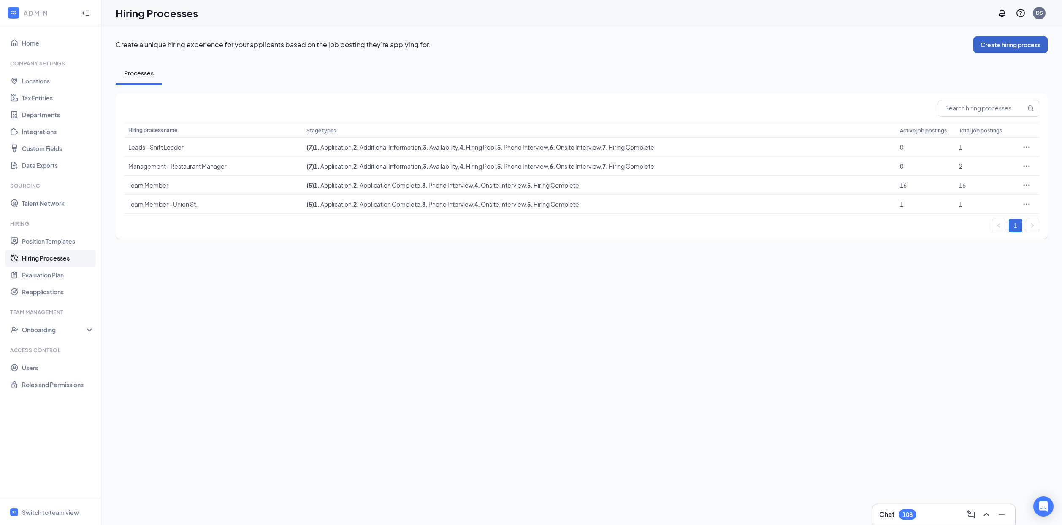
click at [966, 45] on button "Create hiring process" at bounding box center [1010, 44] width 74 height 17
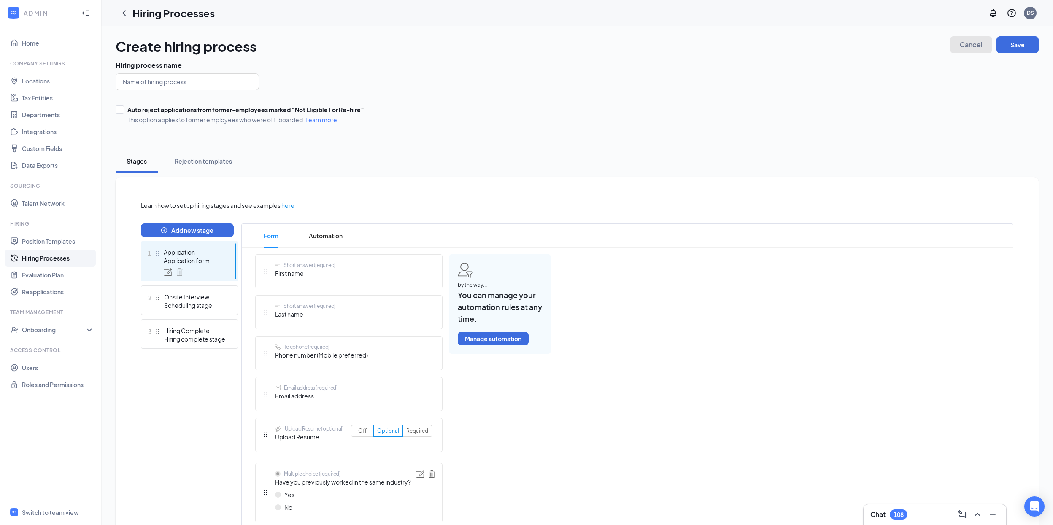
click at [966, 45] on span "Cancel" at bounding box center [971, 45] width 23 height 6
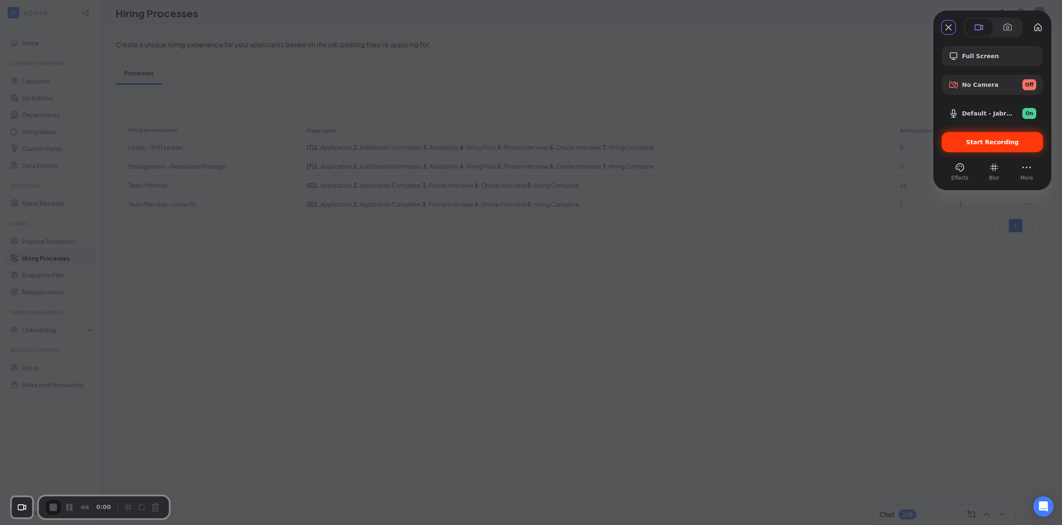
click at [954, 142] on span "Start Recording" at bounding box center [992, 142] width 88 height 7
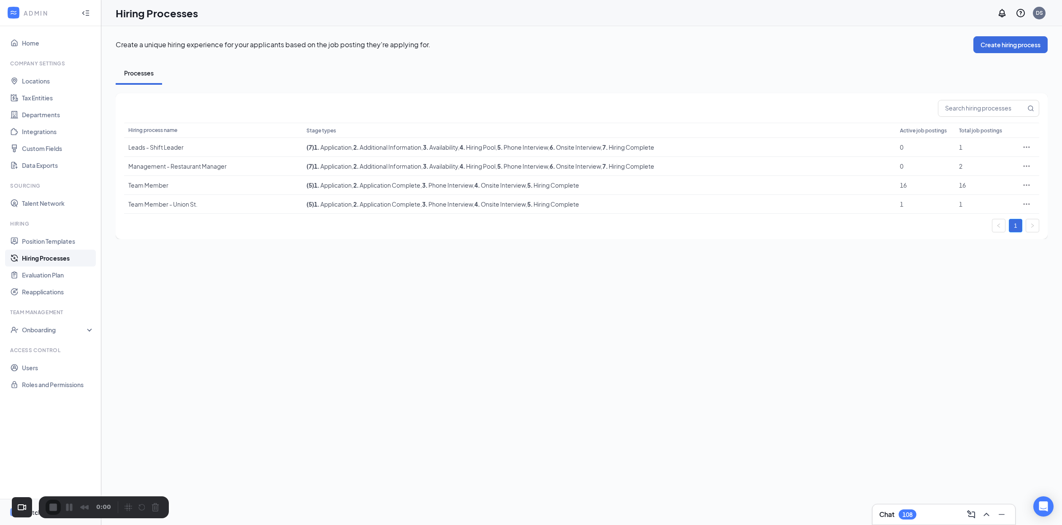
click at [6, 516] on li "Switch to team view" at bounding box center [50, 513] width 101 height 26
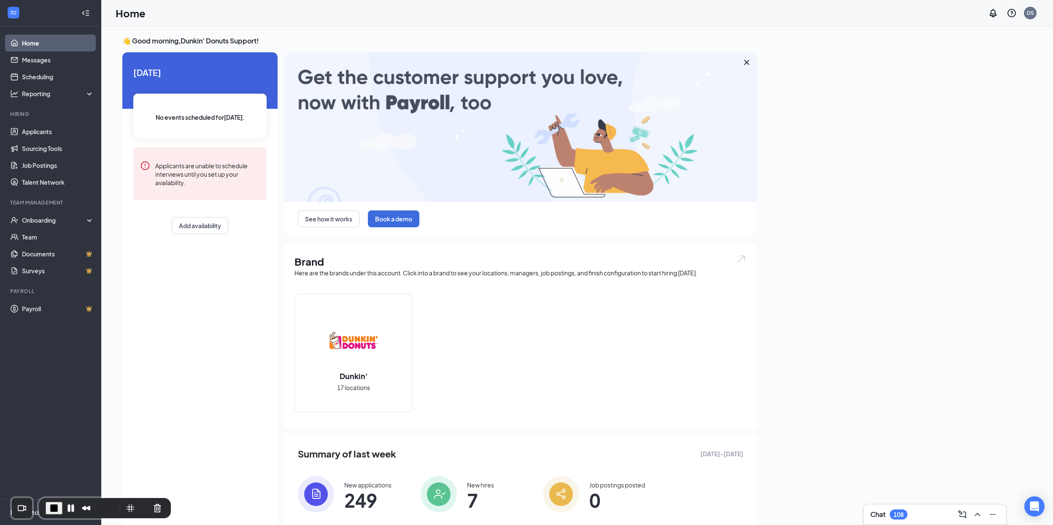
click at [179, 394] on div "[DATE] No events scheduled for [DATE] . Applicants are unable to schedule inter…" at bounding box center [199, 290] width 155 height 476
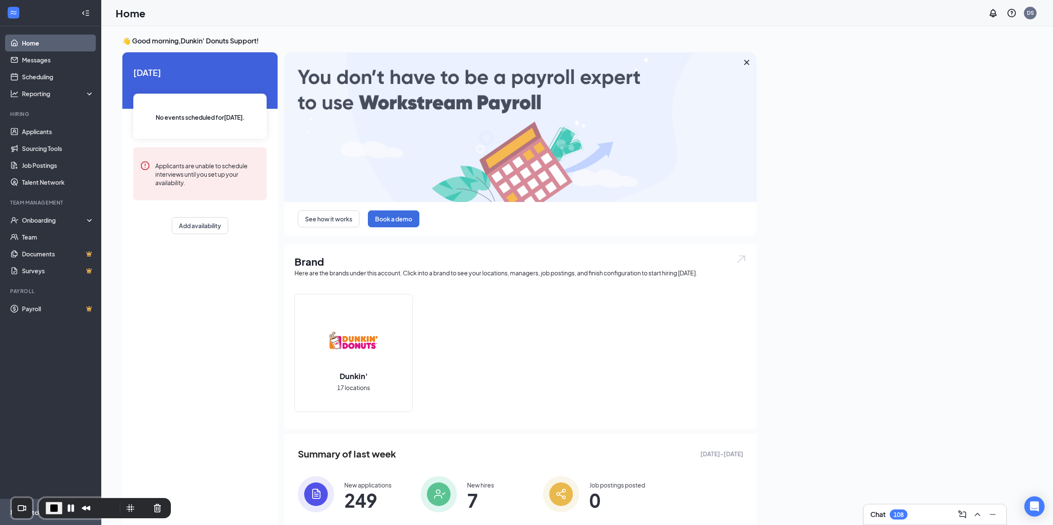
click at [5, 516] on li "Switch to admin view" at bounding box center [50, 513] width 101 height 26
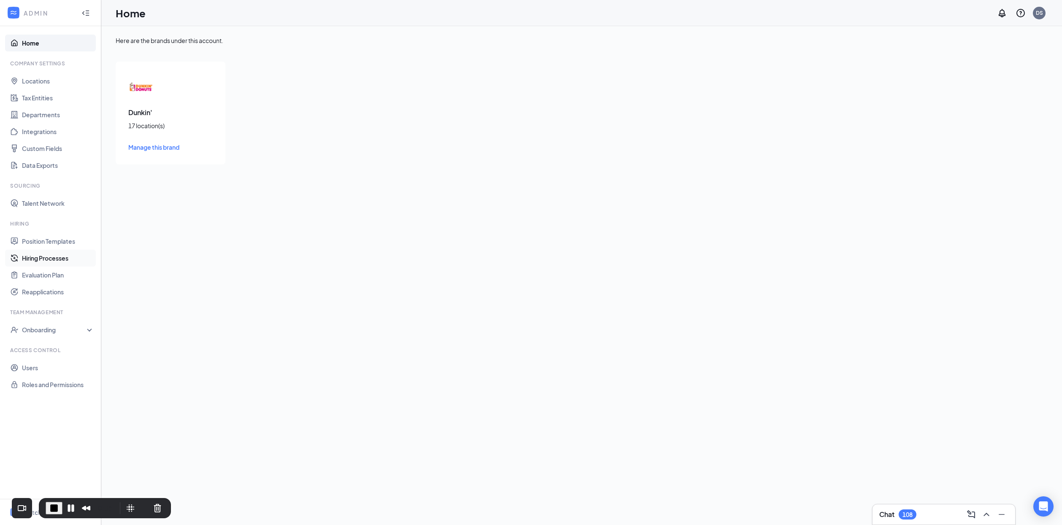
click at [62, 261] on link "Hiring Processes" at bounding box center [58, 258] width 72 height 17
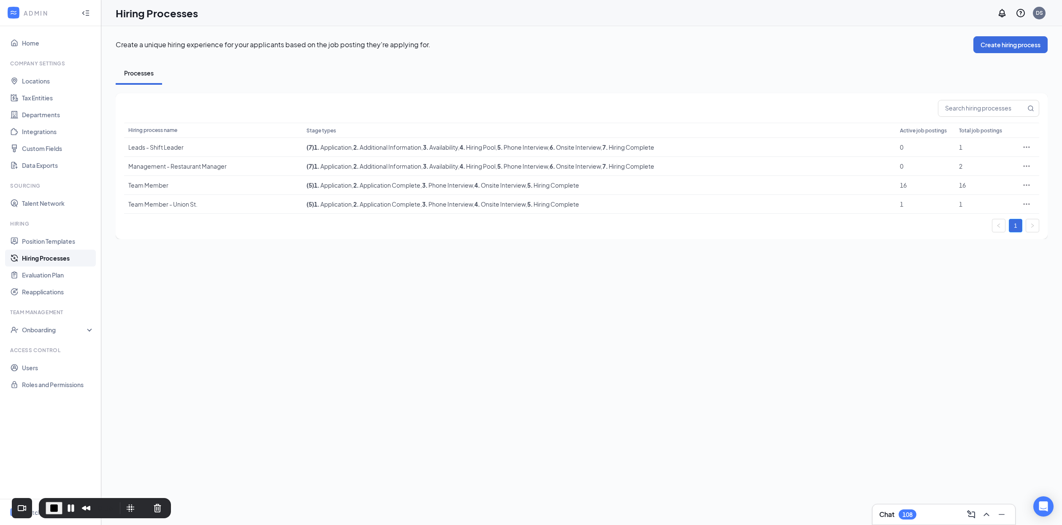
click at [309, 296] on div "Create a unique hiring experience for your applicants based on the job posting …" at bounding box center [581, 275] width 960 height 499
click at [153, 187] on div "Team Member" at bounding box center [213, 185] width 170 height 8
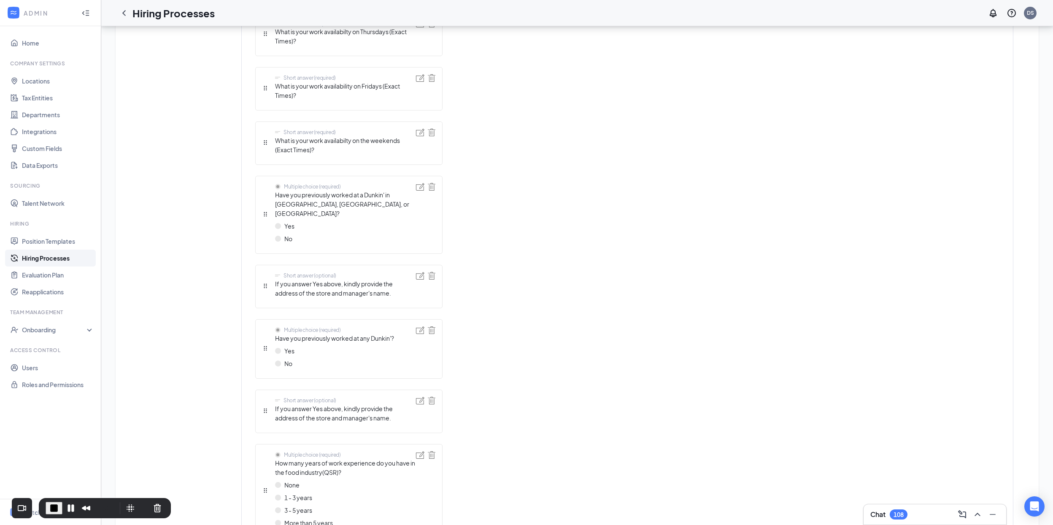
scroll to position [814, 0]
click at [420, 272] on img at bounding box center [420, 276] width 8 height 8
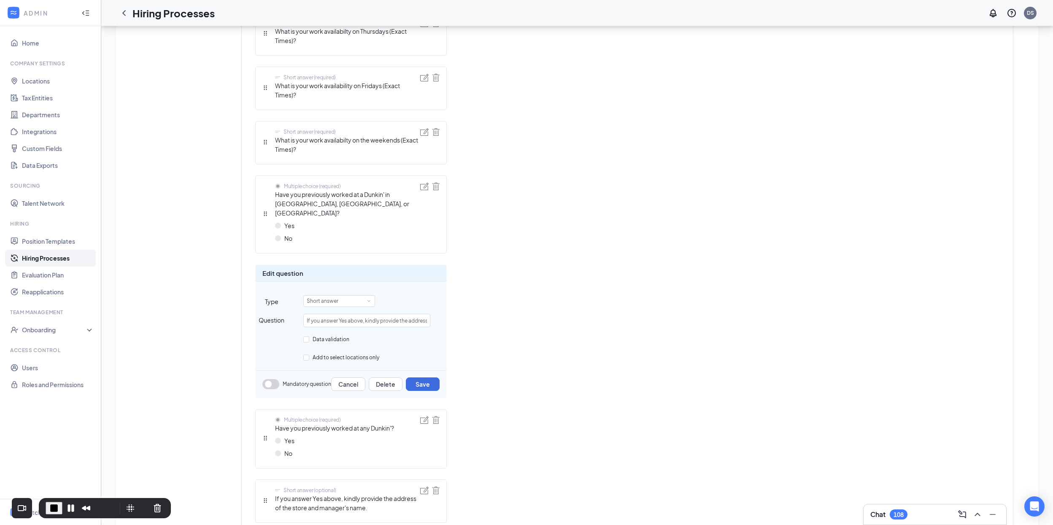
click at [543, 354] on div "Short answer (required) First name Short answer (required) Last name Telephone …" at bounding box center [402, 144] width 295 height 1354
click at [57, 508] on span "End Recording" at bounding box center [54, 508] width 10 height 10
click at [47, 511] on div "Switch to team view" at bounding box center [50, 513] width 57 height 8
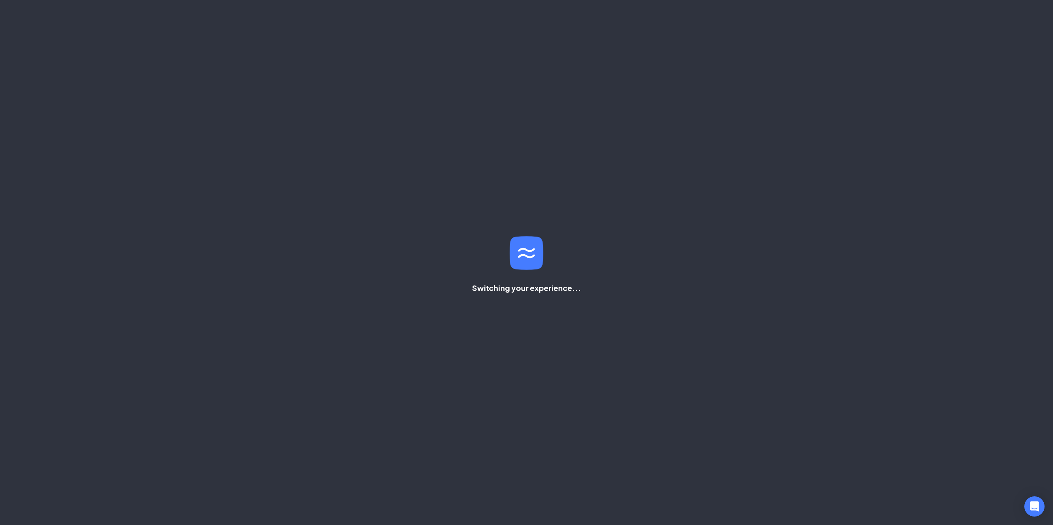
scroll to position [20, 0]
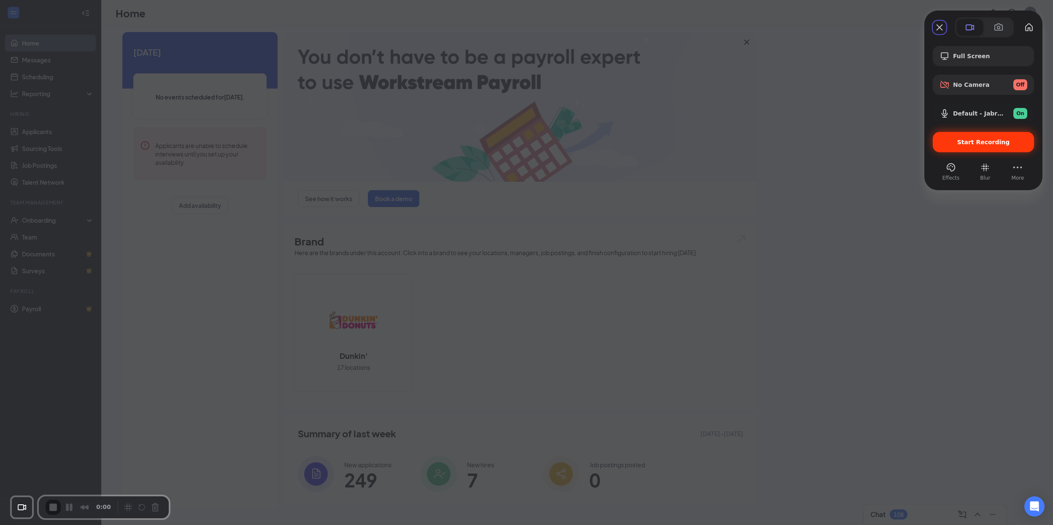
click at [966, 144] on span "Start Recording" at bounding box center [984, 142] width 53 height 7
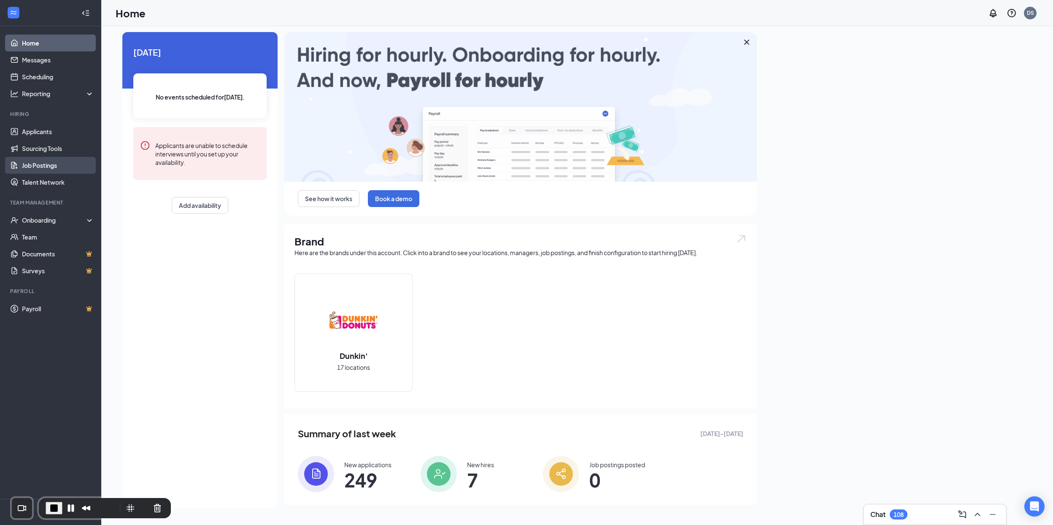
click at [51, 166] on link "Job Postings" at bounding box center [58, 165] width 72 height 17
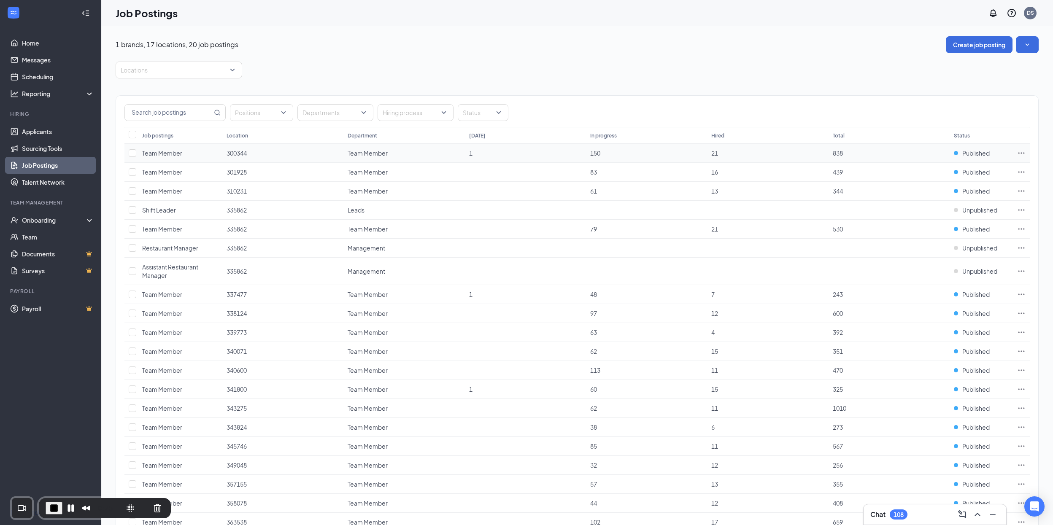
click at [162, 153] on span "Team Member" at bounding box center [162, 153] width 40 height 8
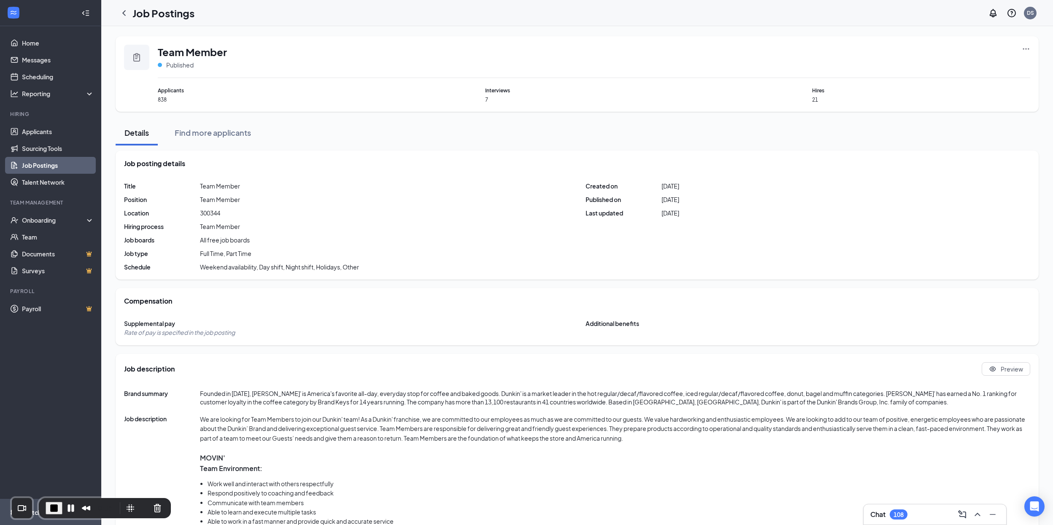
click at [6, 514] on li "Switch to admin view" at bounding box center [50, 513] width 101 height 26
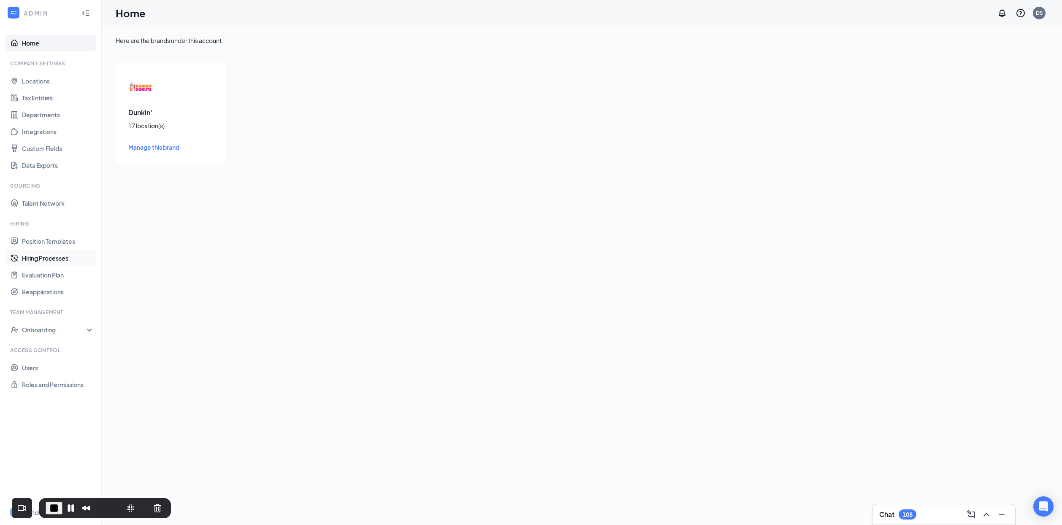
click at [63, 260] on link "Hiring Processes" at bounding box center [58, 258] width 72 height 17
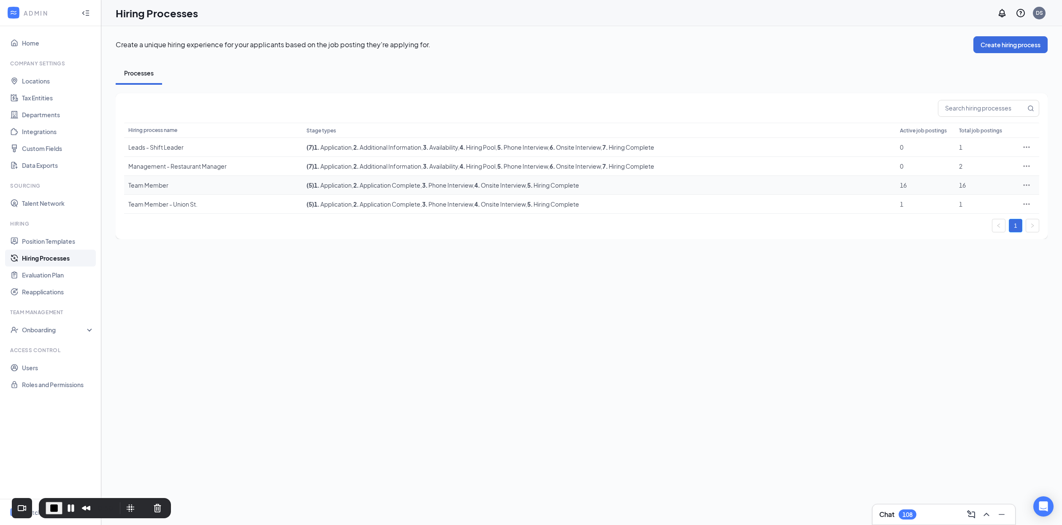
click at [150, 185] on div "Team Member" at bounding box center [213, 185] width 170 height 8
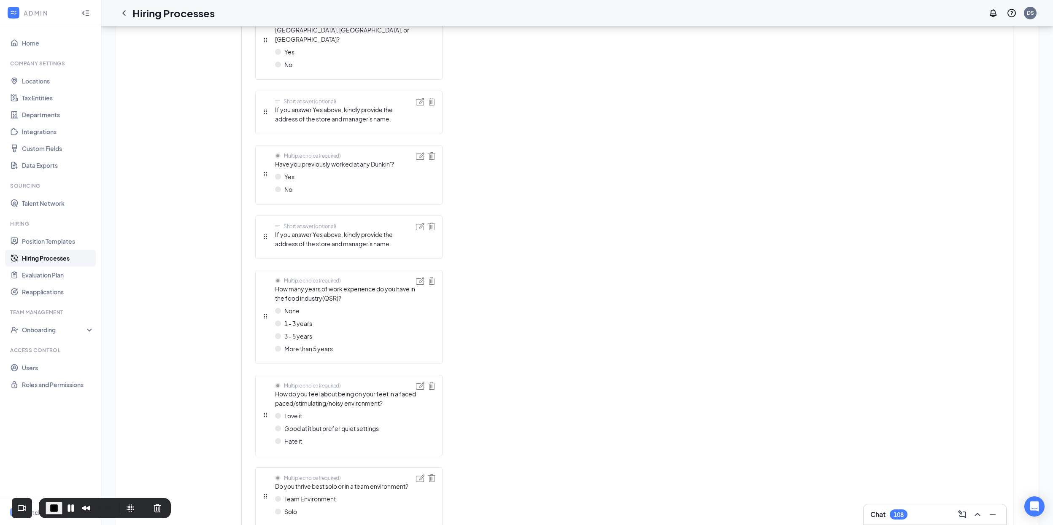
scroll to position [995, 0]
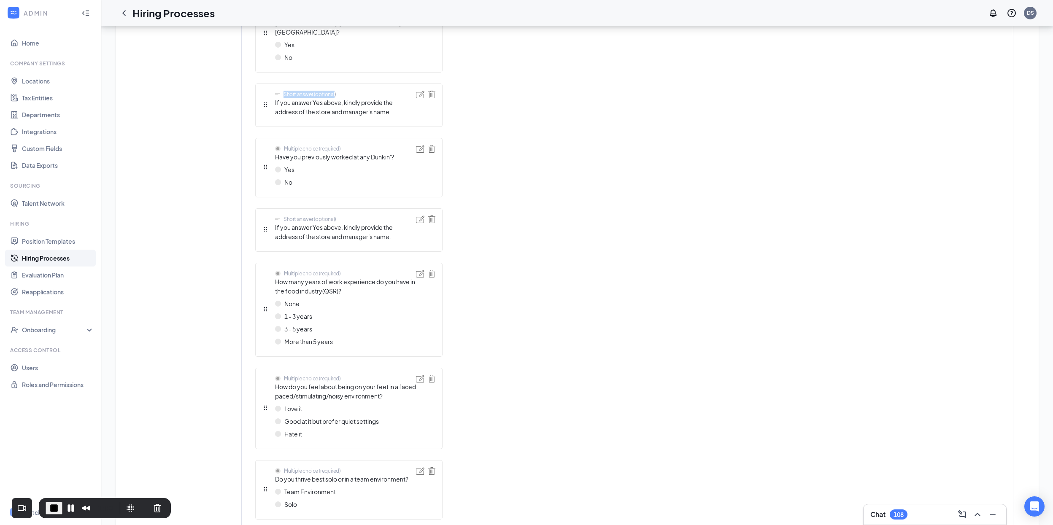
drag, startPoint x: 284, startPoint y: 79, endPoint x: 335, endPoint y: 79, distance: 50.6
click at [335, 91] on div "Short answer (optional)" at bounding box center [310, 94] width 53 height 7
drag, startPoint x: 286, startPoint y: 203, endPoint x: 335, endPoint y: 203, distance: 49.4
click at [335, 216] on div "Short answer (optional)" at bounding box center [345, 219] width 141 height 7
click at [420, 91] on img at bounding box center [420, 95] width 8 height 8
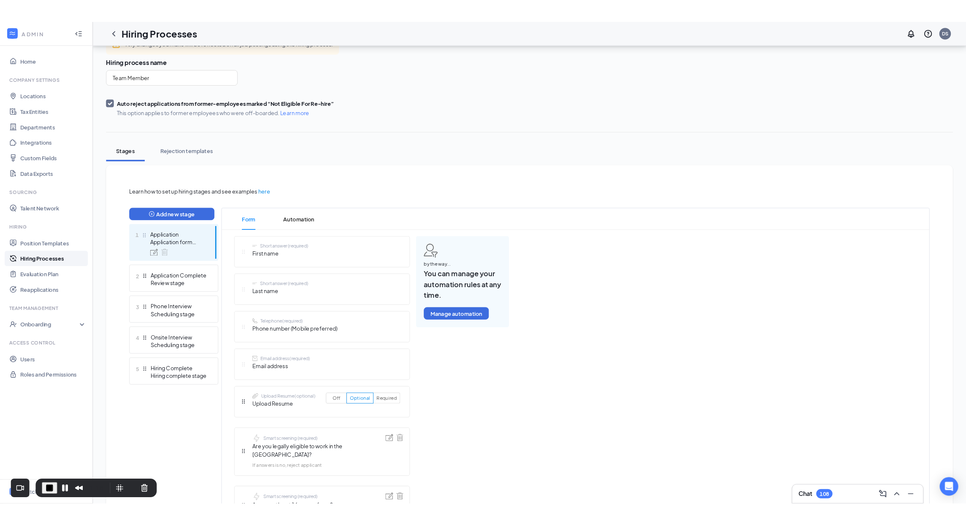
scroll to position [0, 0]
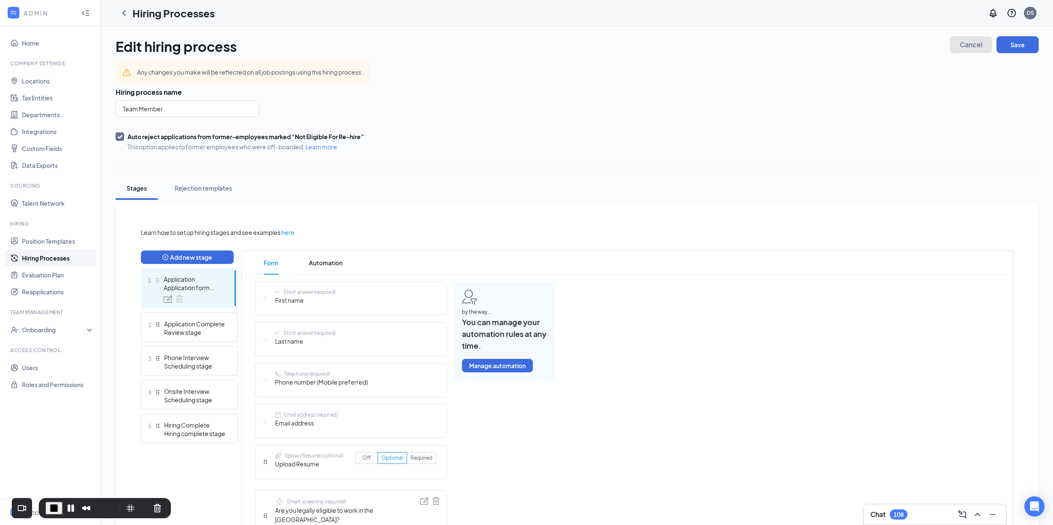
drag, startPoint x: 984, startPoint y: 41, endPoint x: 939, endPoint y: 56, distance: 47.8
click at [966, 41] on button "Cancel" at bounding box center [971, 44] width 42 height 17
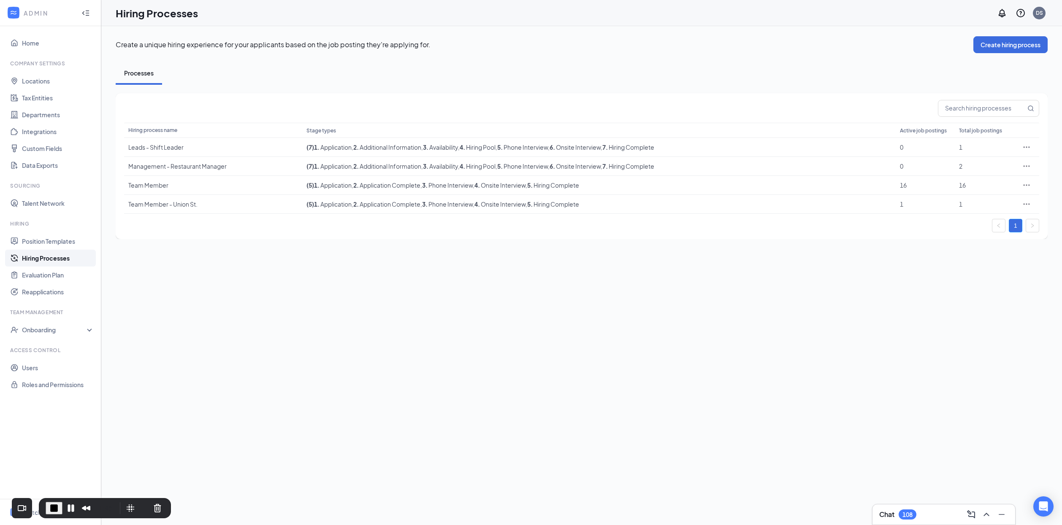
click at [172, 280] on div "Create a unique hiring experience for your applicants based on the job posting …" at bounding box center [581, 275] width 960 height 499
click at [336, 187] on span "1 . Application" at bounding box center [333, 185] width 38 height 8
click at [342, 266] on div "Create a unique hiring experience for your applicants based on the job posting …" at bounding box center [581, 275] width 960 height 499
click at [284, 268] on div "Create a unique hiring experience for your applicants based on the job posting …" at bounding box center [581, 275] width 960 height 499
click at [57, 508] on span "End Recording" at bounding box center [54, 508] width 10 height 10
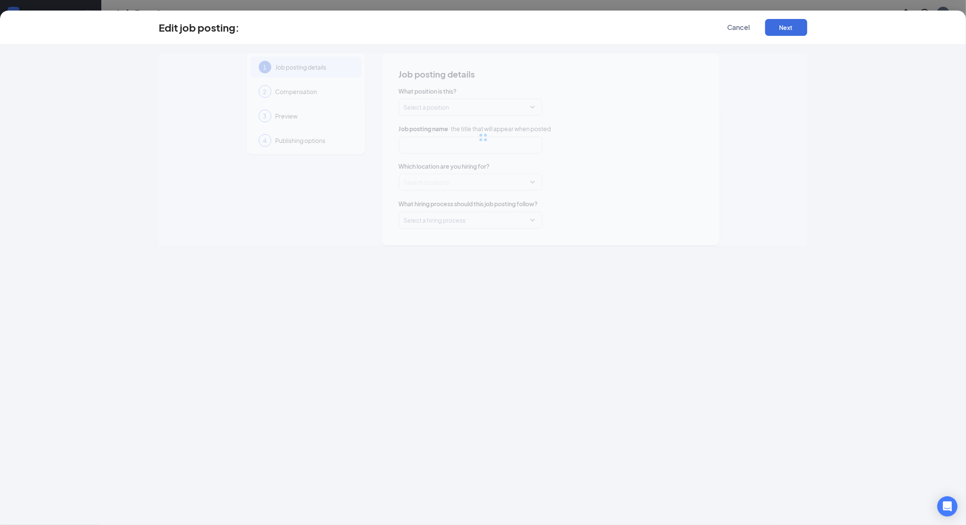
type input "Team Member"
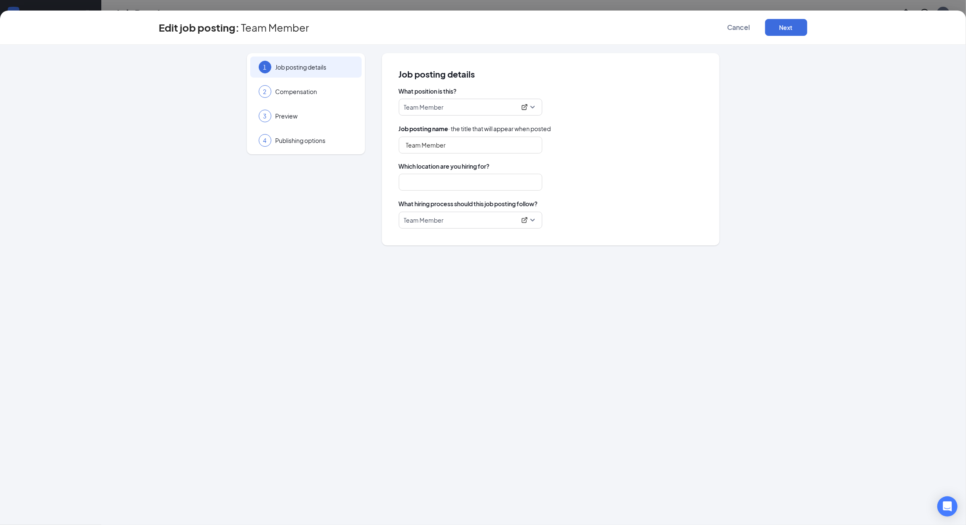
type input "358078"
click at [739, 28] on span "Cancel" at bounding box center [739, 27] width 23 height 8
